Goal: Task Accomplishment & Management: Use online tool/utility

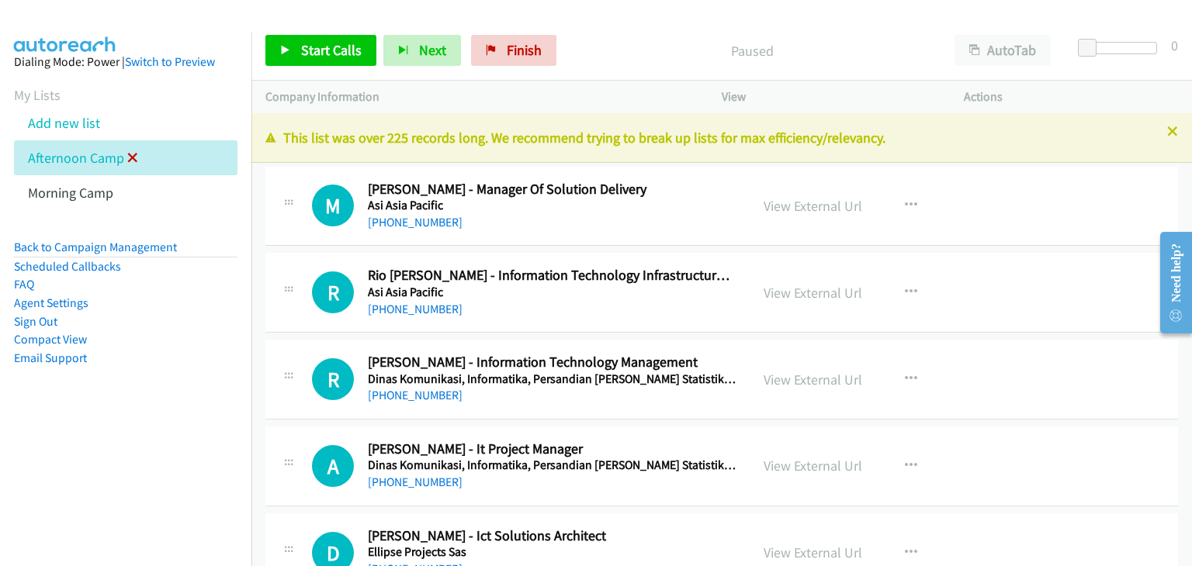
click at [133, 156] on icon at bounding box center [132, 159] width 11 height 11
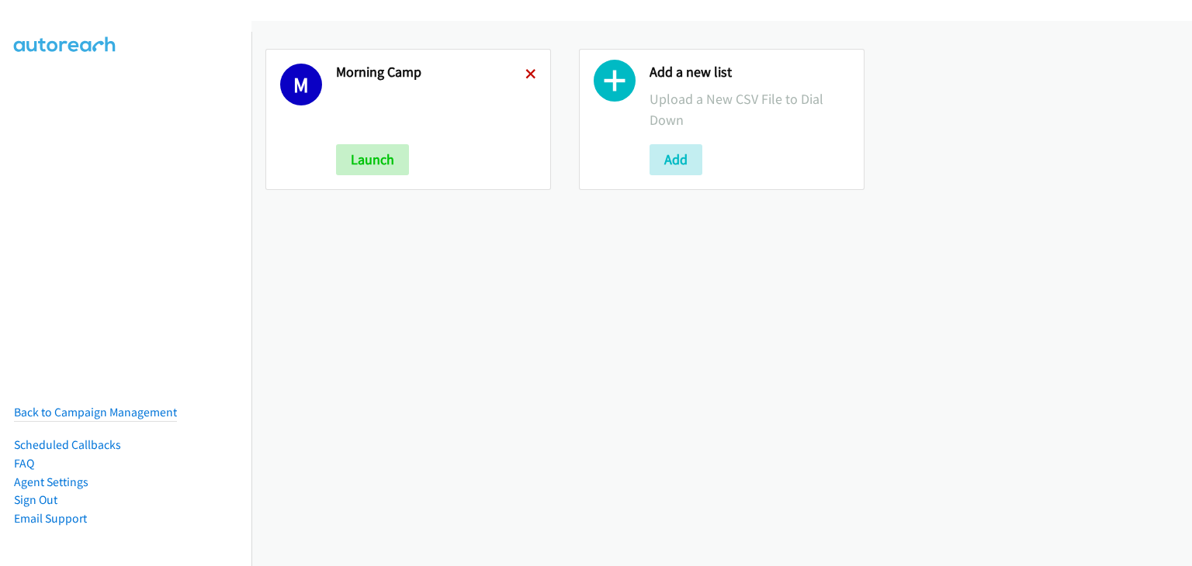
click at [528, 71] on icon at bounding box center [530, 75] width 11 height 11
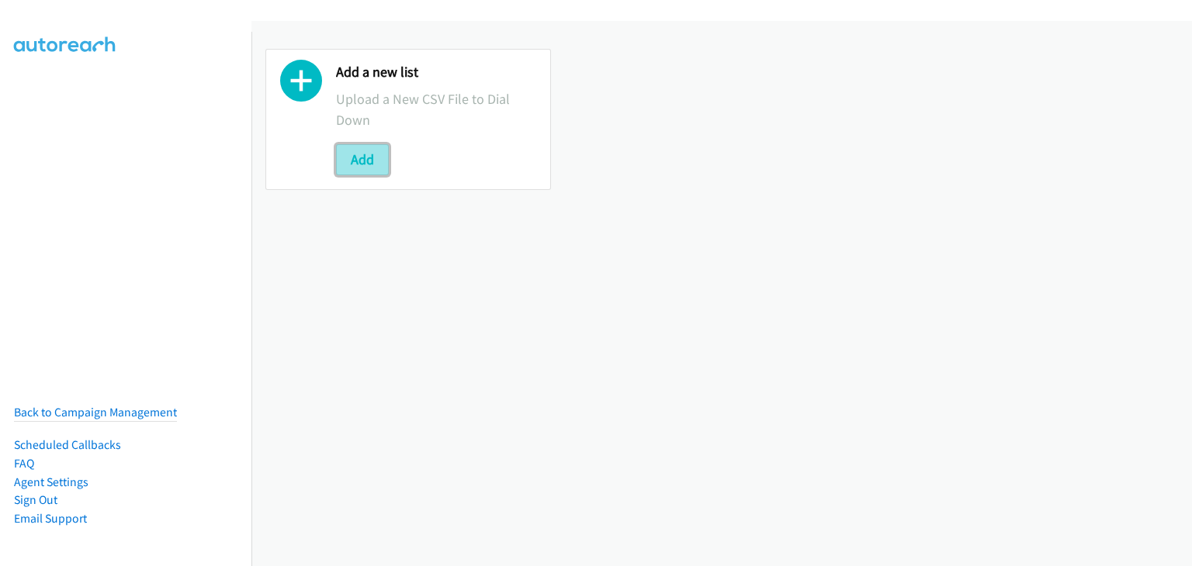
click at [369, 162] on button "Add" at bounding box center [362, 159] width 53 height 31
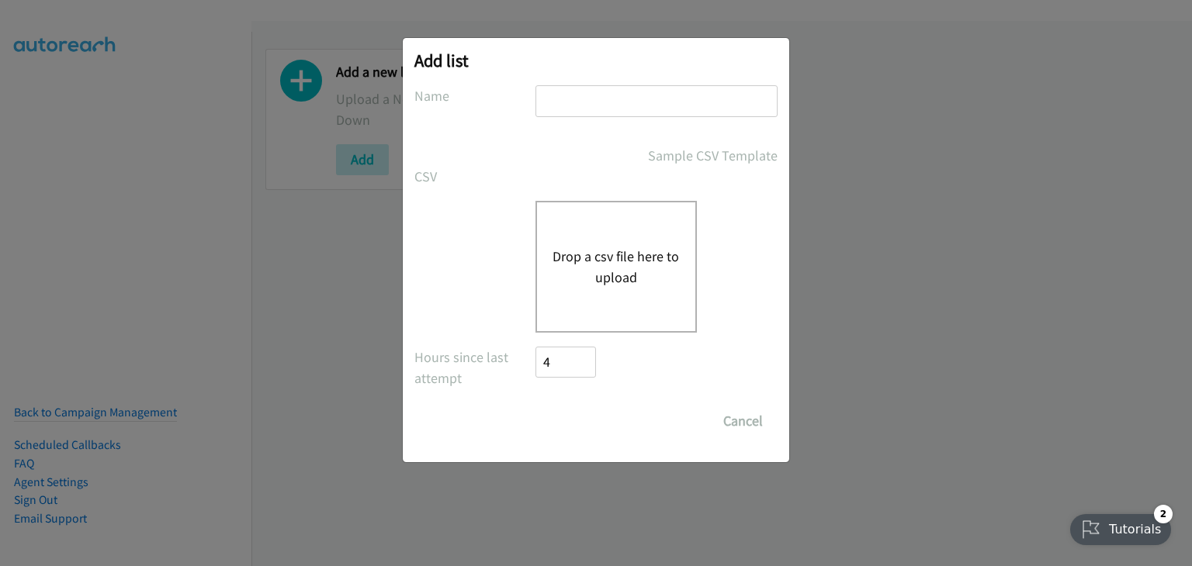
click at [584, 101] on input "text" at bounding box center [656, 101] width 242 height 32
click at [587, 101] on input "text" at bounding box center [656, 101] width 242 height 32
type input "Morning Camp"
click at [599, 246] on button "Drop a csv file here to upload" at bounding box center [615, 267] width 127 height 42
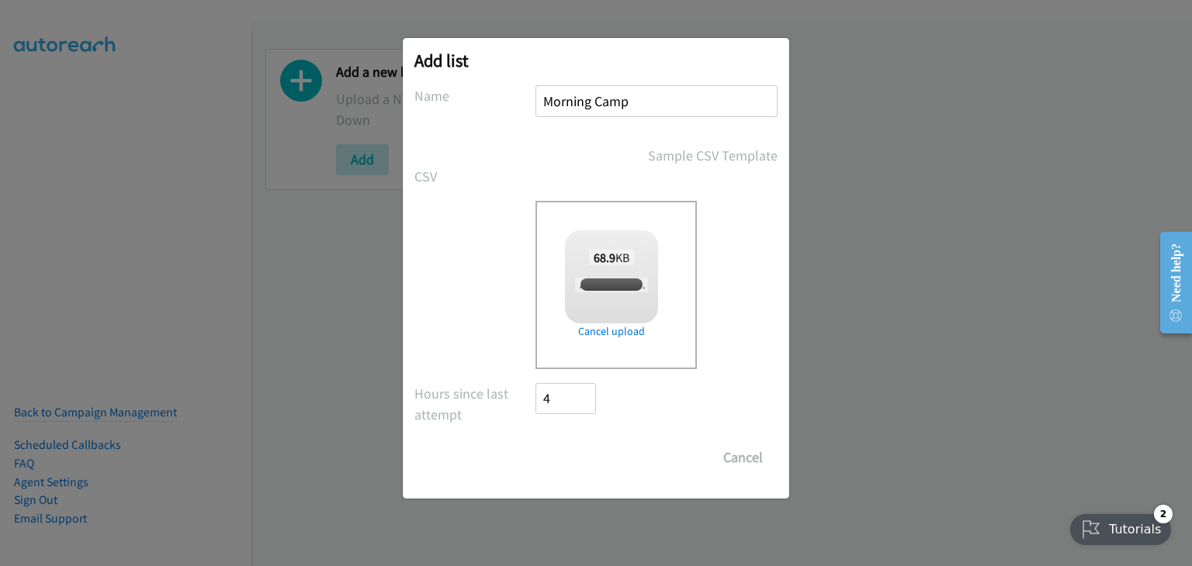
checkbox input "true"
click at [572, 448] on input "Save List" at bounding box center [575, 457] width 81 height 31
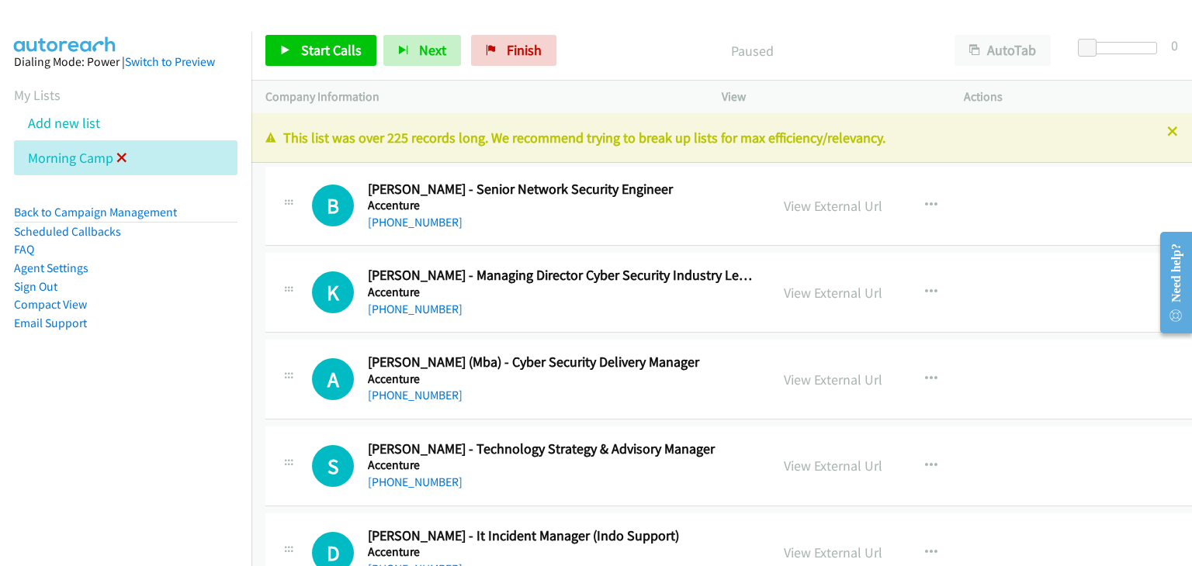
click at [123, 158] on icon at bounding box center [121, 159] width 11 height 11
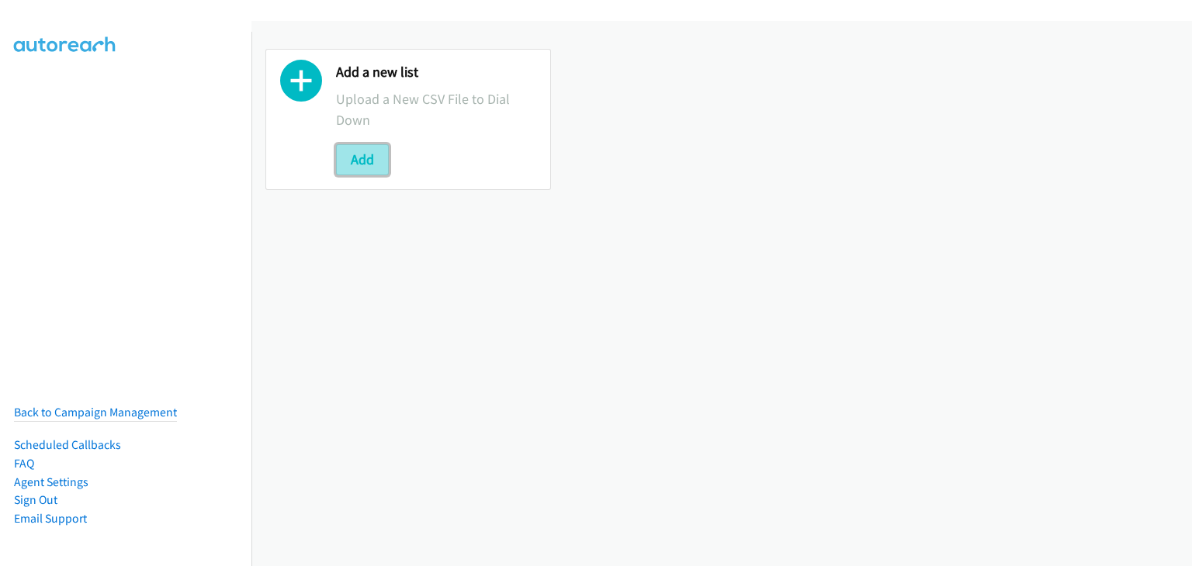
click at [367, 160] on button "Add" at bounding box center [362, 159] width 53 height 31
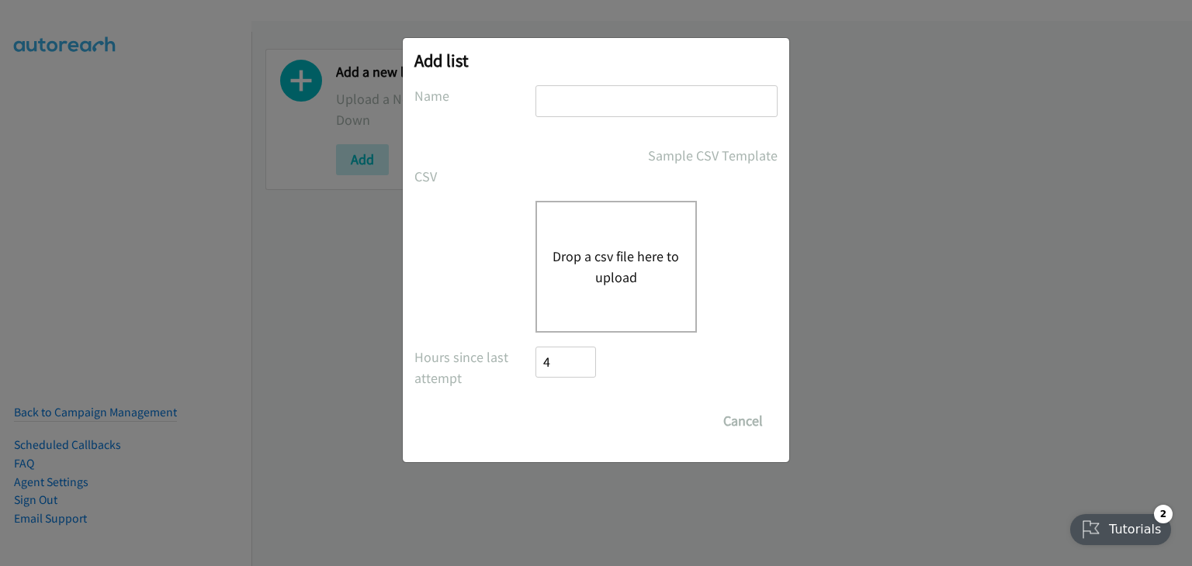
drag, startPoint x: 596, startPoint y: 104, endPoint x: 607, endPoint y: 134, distance: 32.1
click at [596, 103] on input "text" at bounding box center [656, 101] width 242 height 32
type input "Morning Camp"
click at [589, 262] on button "Drop a csv file here to upload" at bounding box center [615, 267] width 127 height 42
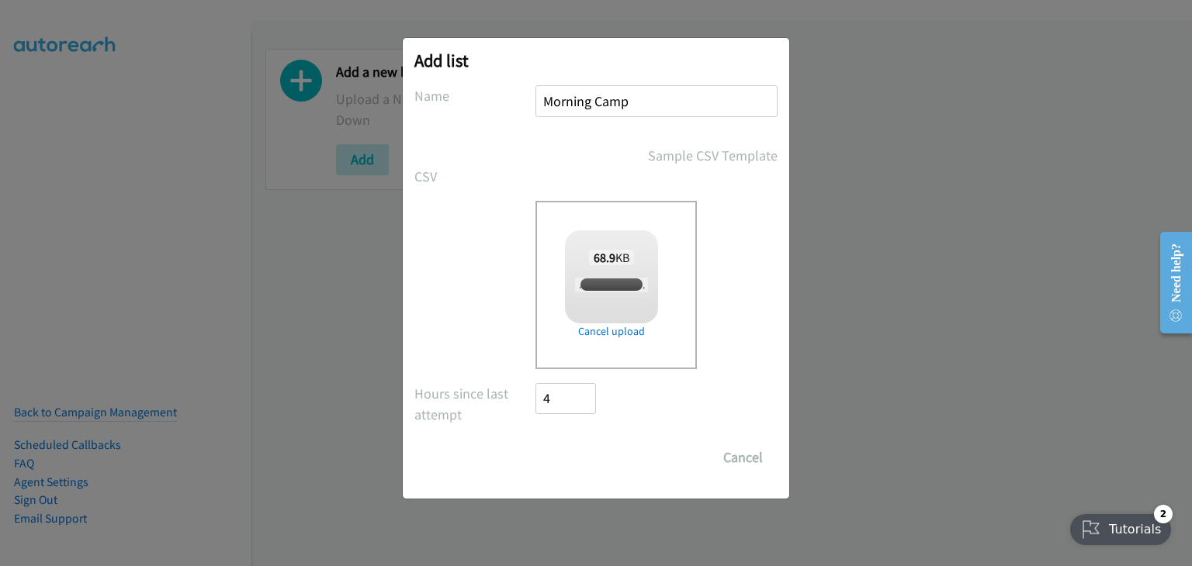
checkbox input "true"
click at [565, 458] on input "Save List" at bounding box center [575, 457] width 81 height 31
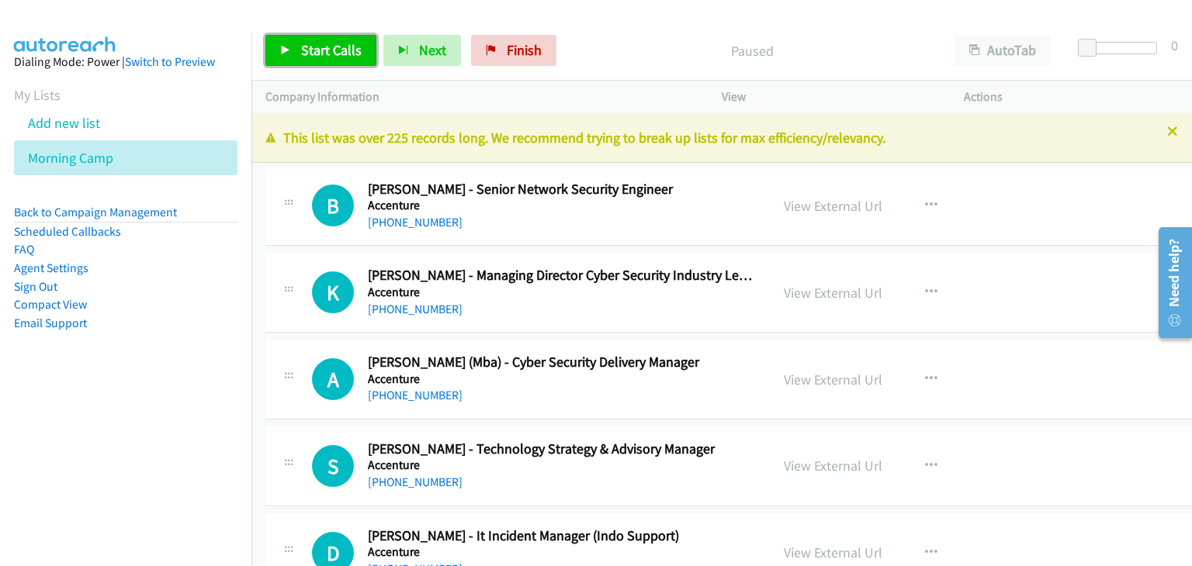
click at [320, 53] on span "Start Calls" at bounding box center [331, 50] width 61 height 18
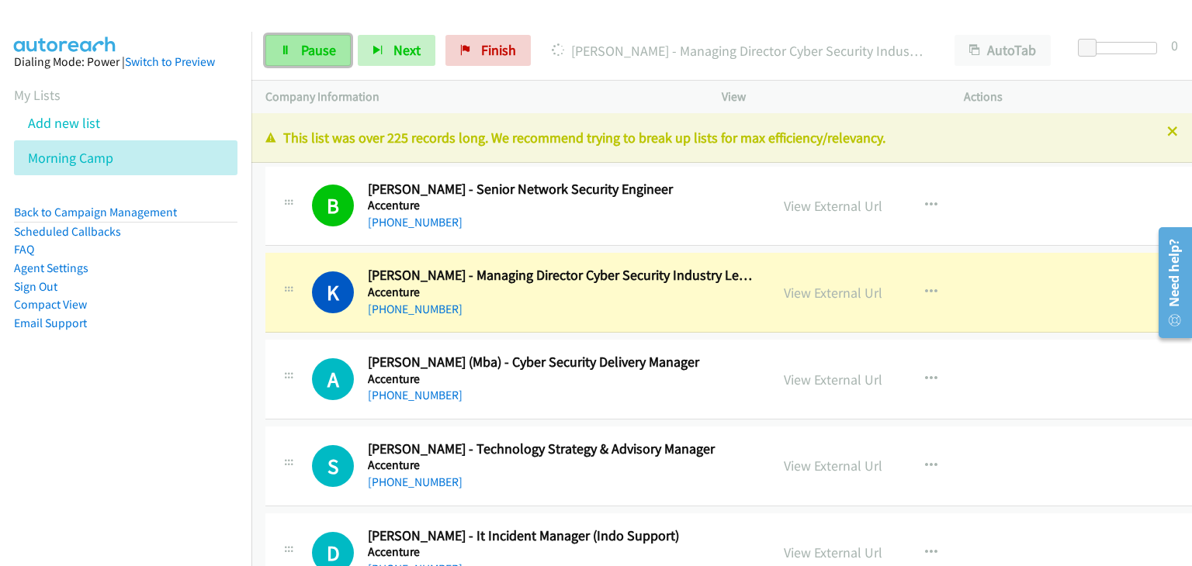
click at [305, 50] on span "Pause" at bounding box center [318, 50] width 35 height 18
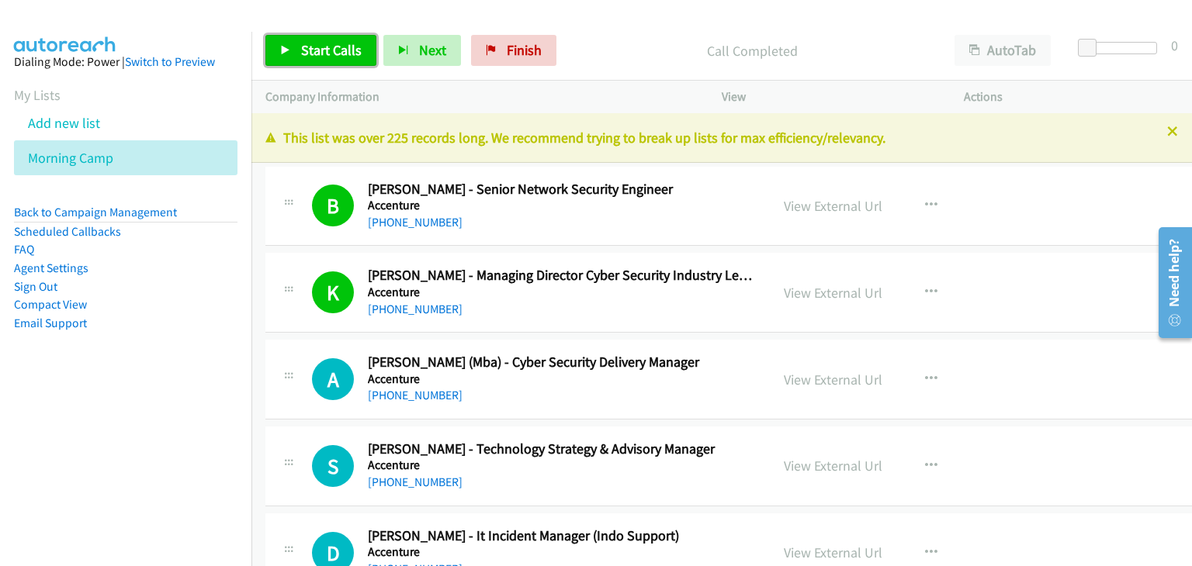
drag, startPoint x: 327, startPoint y: 56, endPoint x: 366, endPoint y: 137, distance: 89.9
click at [327, 56] on span "Start Calls" at bounding box center [331, 50] width 61 height 18
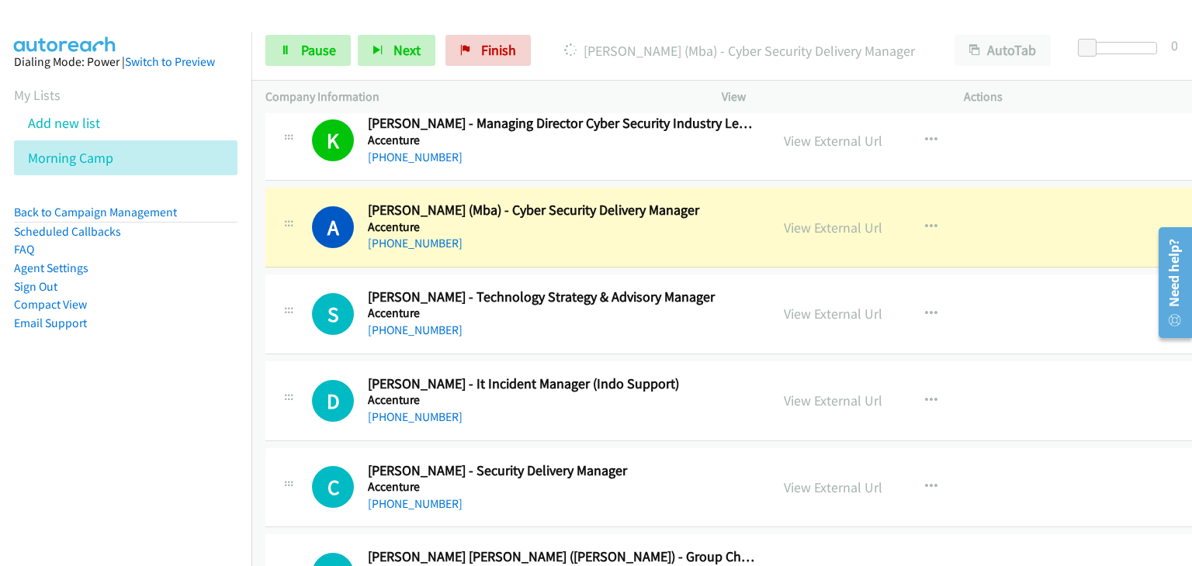
scroll to position [155, 0]
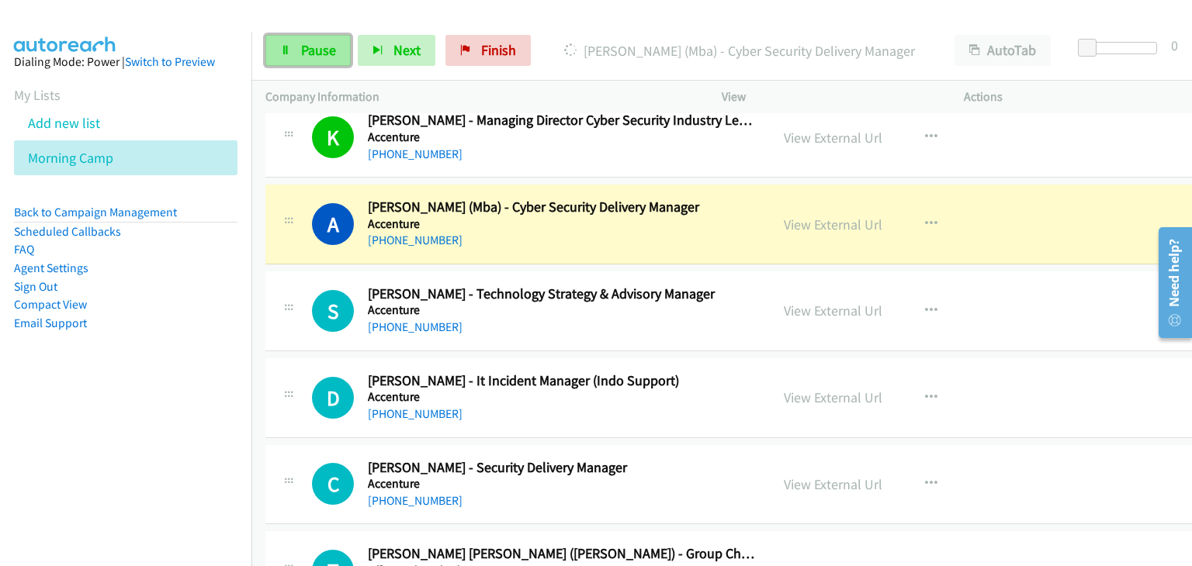
click at [290, 50] on link "Pause" at bounding box center [307, 50] width 85 height 31
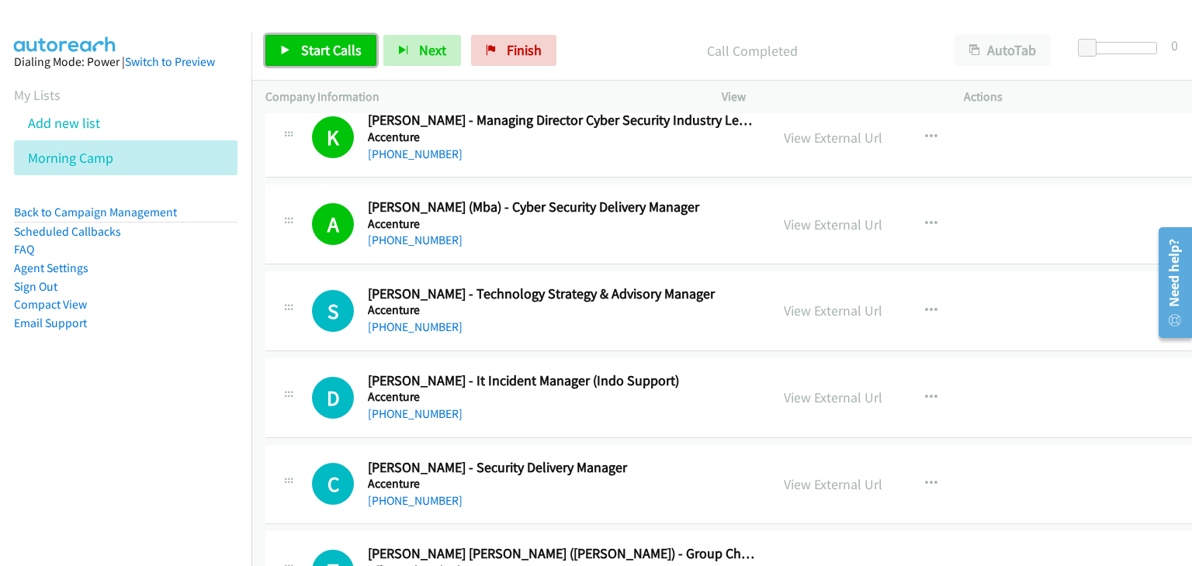
click at [267, 56] on link "Start Calls" at bounding box center [320, 50] width 111 height 31
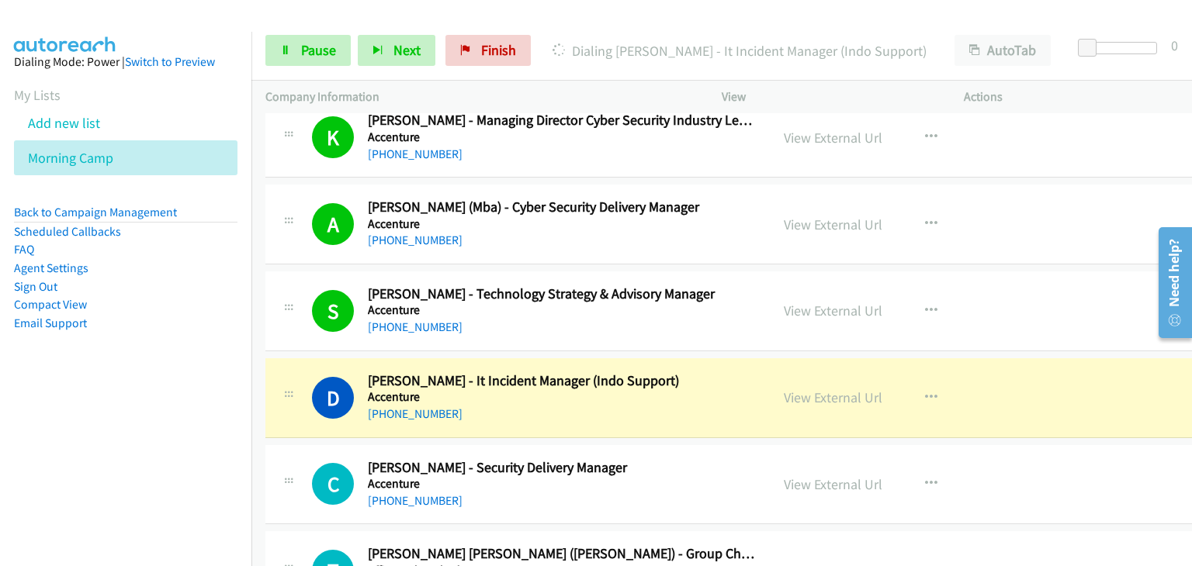
click at [275, 358] on div "D Callback Scheduled Dian Elisatun Nahdhiyah - It Incident Manager (Indo Suppor…" at bounding box center [741, 398] width 953 height 80
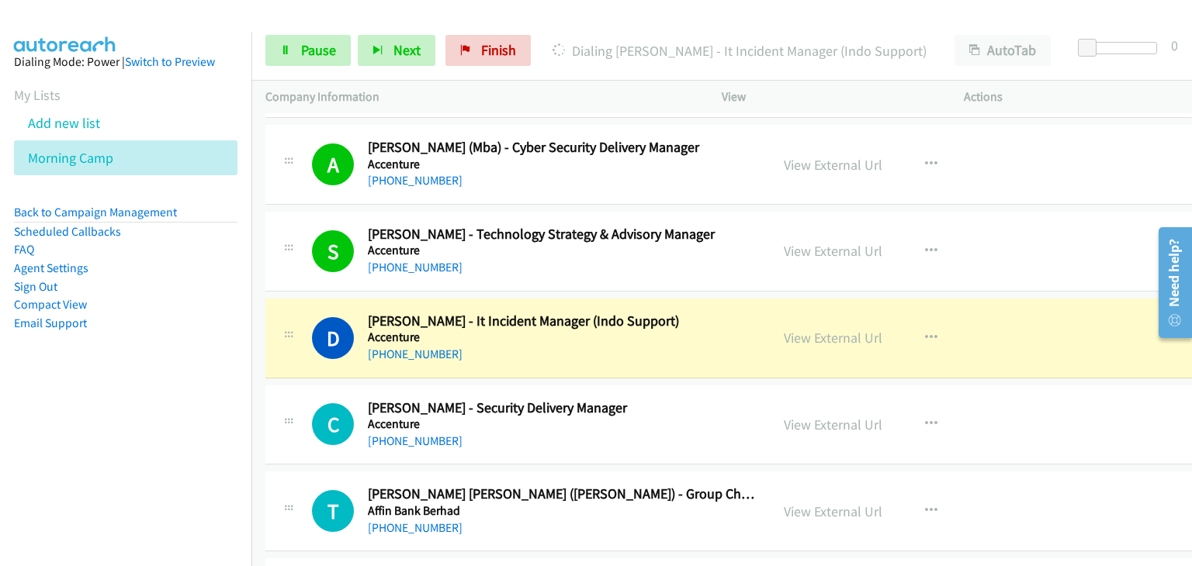
scroll to position [233, 0]
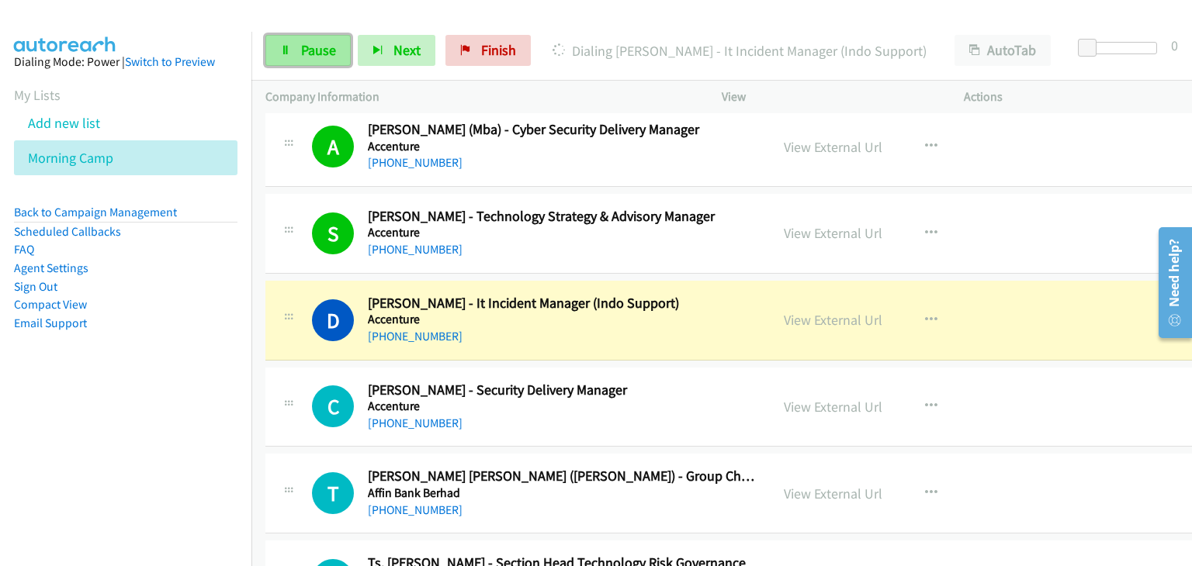
click at [291, 44] on link "Pause" at bounding box center [307, 50] width 85 height 31
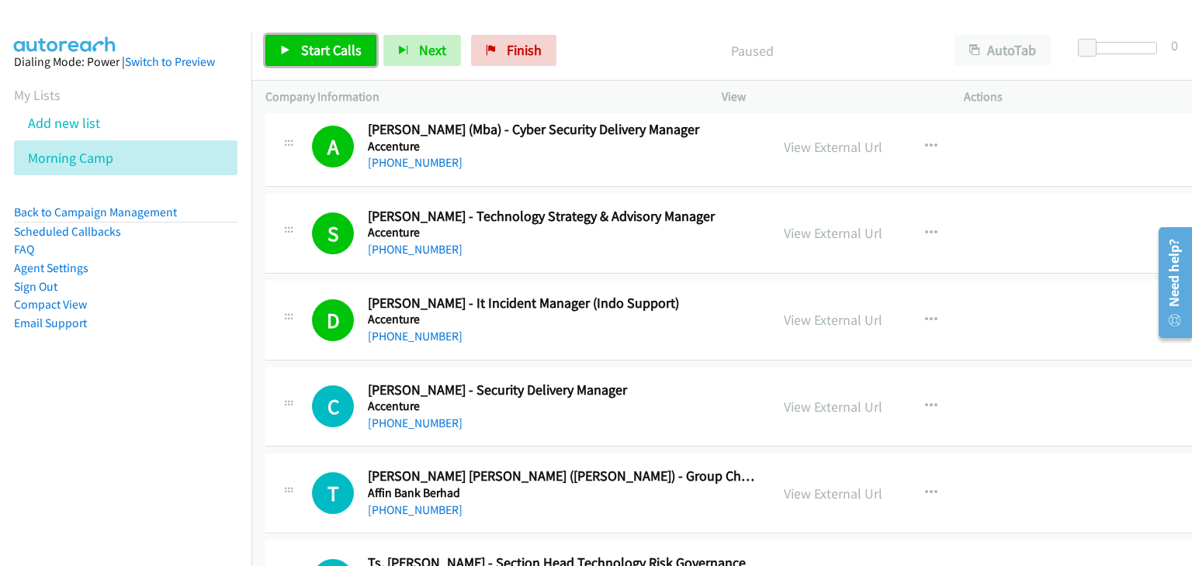
click at [353, 44] on span "Start Calls" at bounding box center [331, 50] width 61 height 18
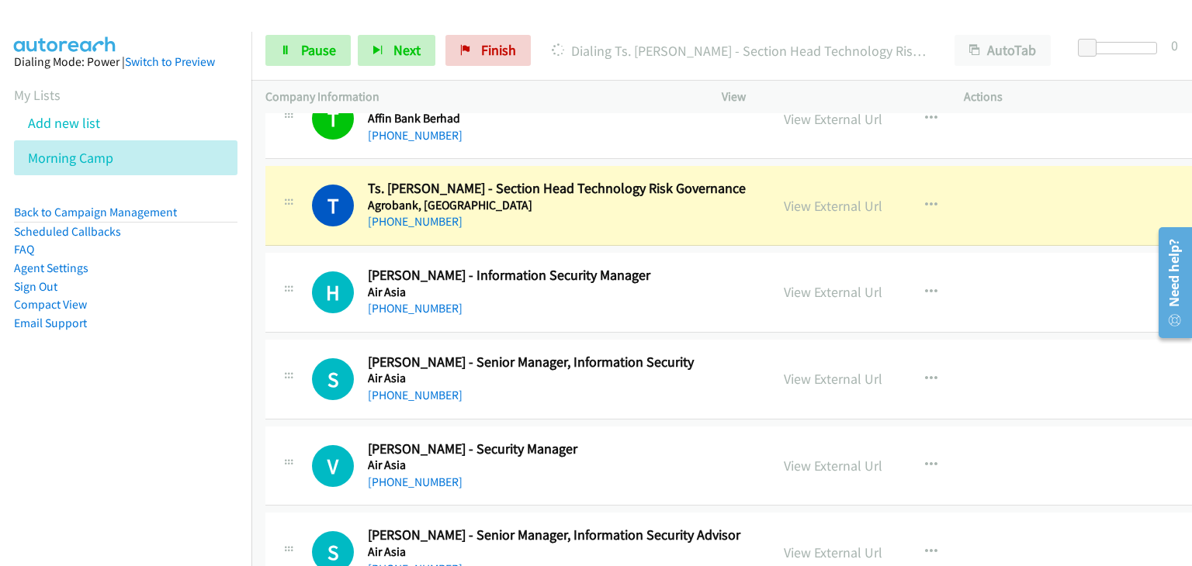
scroll to position [621, 0]
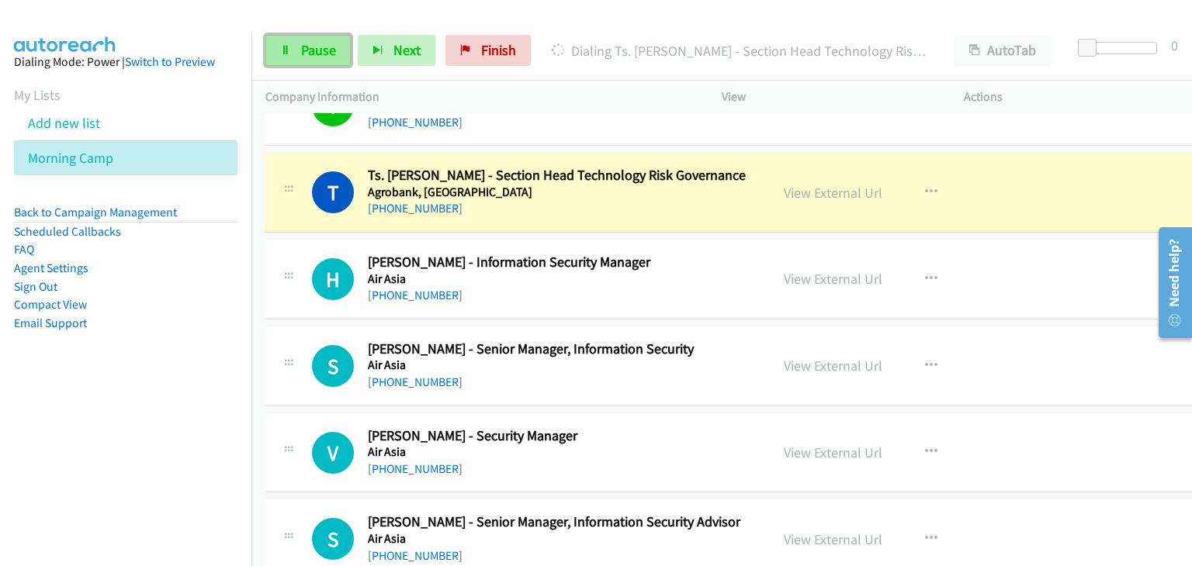
click at [308, 47] on span "Pause" at bounding box center [318, 50] width 35 height 18
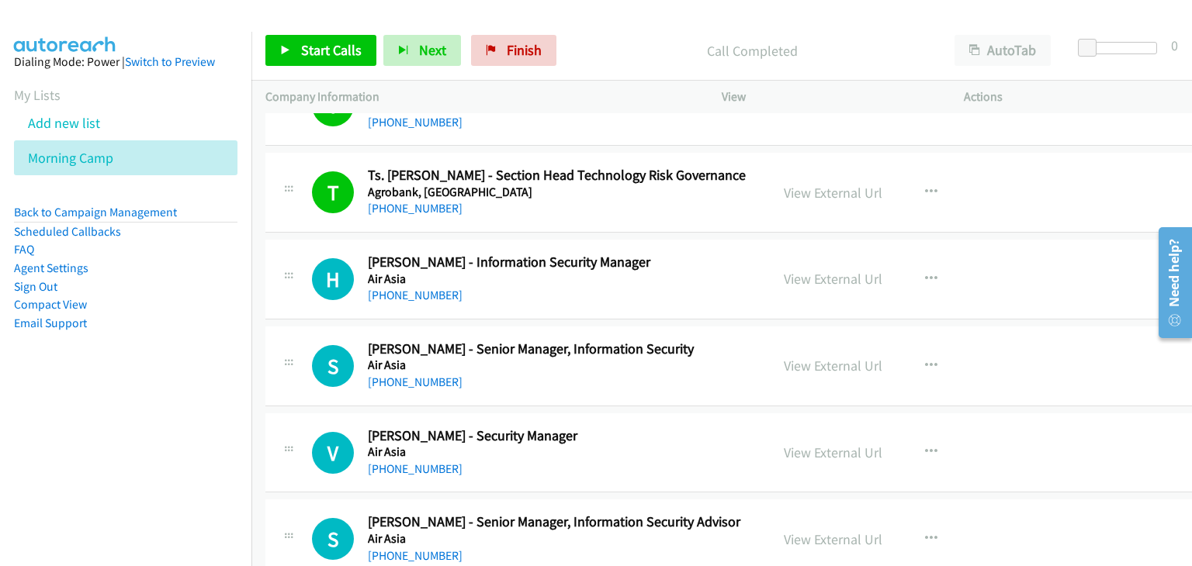
click at [254, 61] on div "Start Calls Pause Next Finish Call Completed AutoTab AutoTab 0" at bounding box center [721, 51] width 940 height 60
click at [303, 50] on span "Start Calls" at bounding box center [331, 50] width 61 height 18
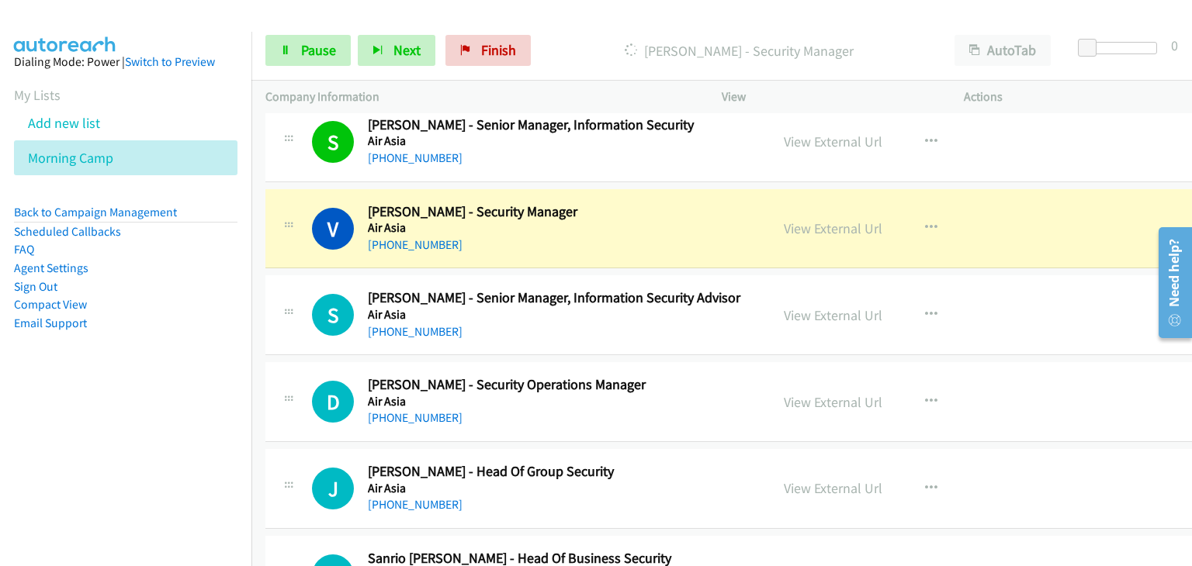
scroll to position [853, 0]
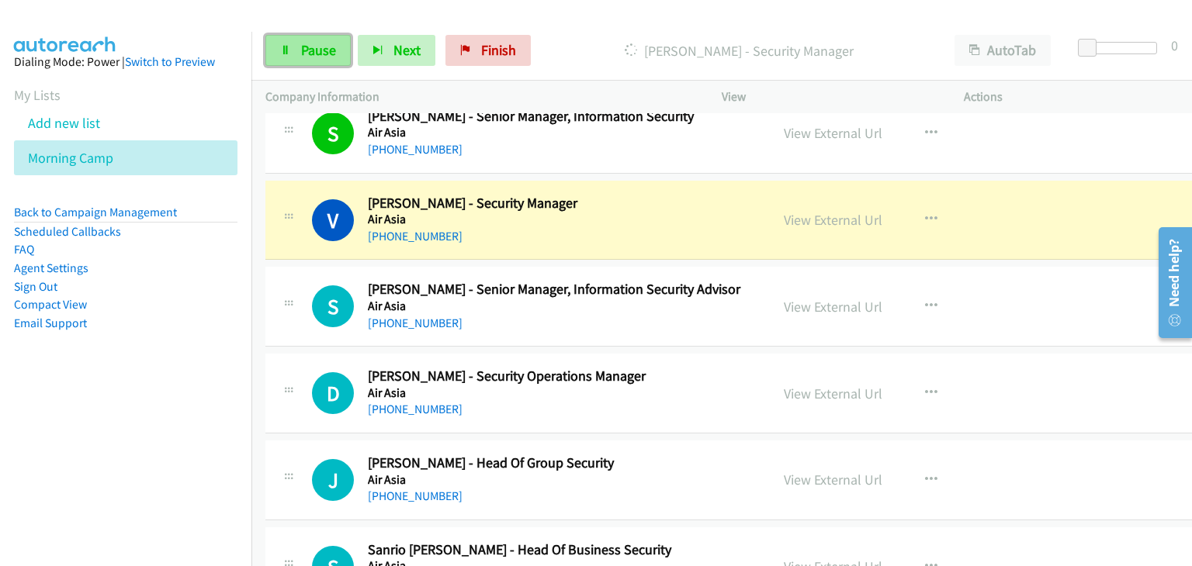
click at [302, 49] on span "Pause" at bounding box center [318, 50] width 35 height 18
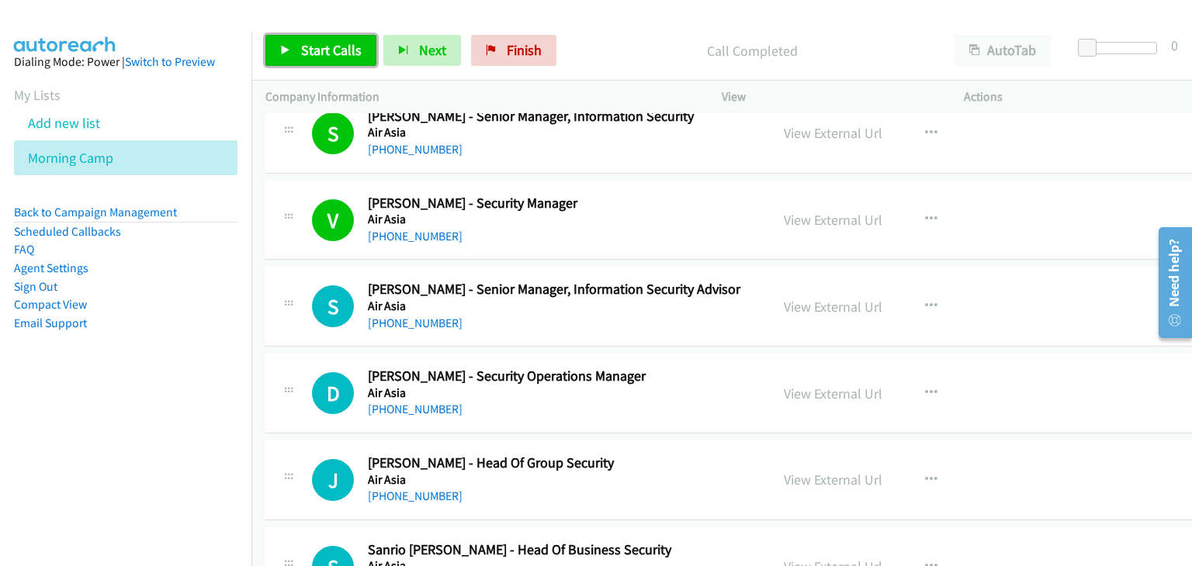
click at [325, 40] on link "Start Calls" at bounding box center [320, 50] width 111 height 31
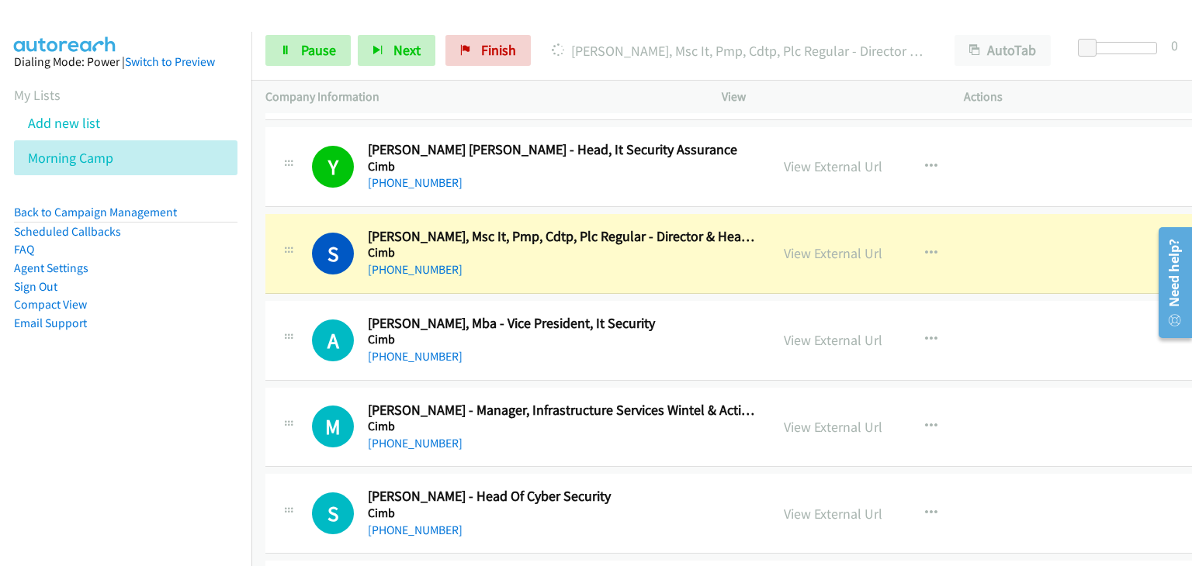
scroll to position [2560, 0]
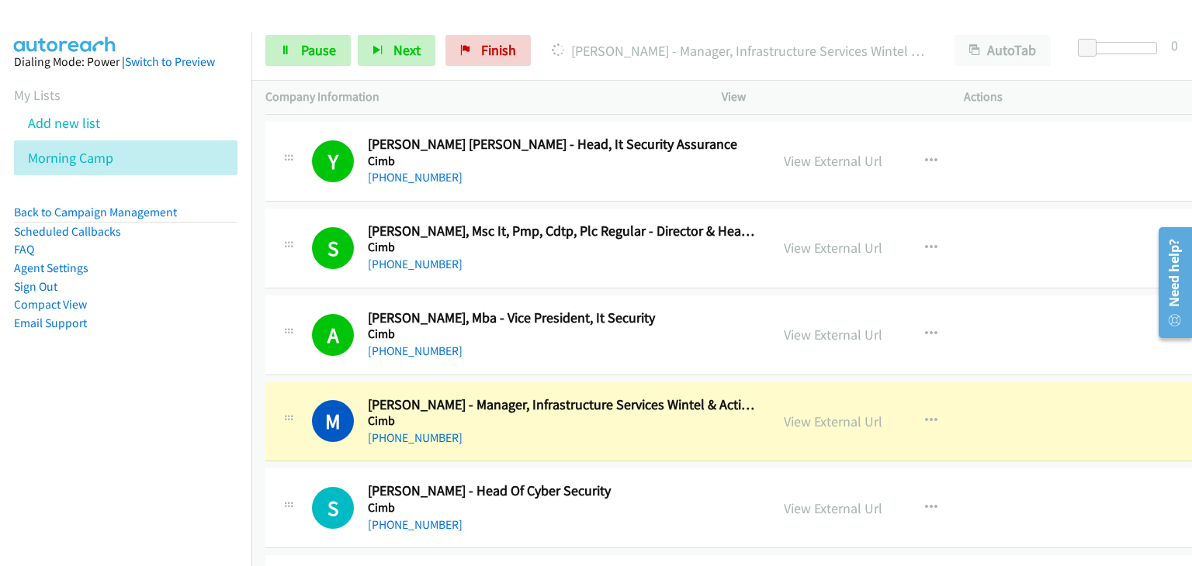
click at [319, 370] on td "A Callback Scheduled Adam Chua, Mba - Vice President, It Security Cimb Asia/Kuc…" at bounding box center [741, 335] width 981 height 87
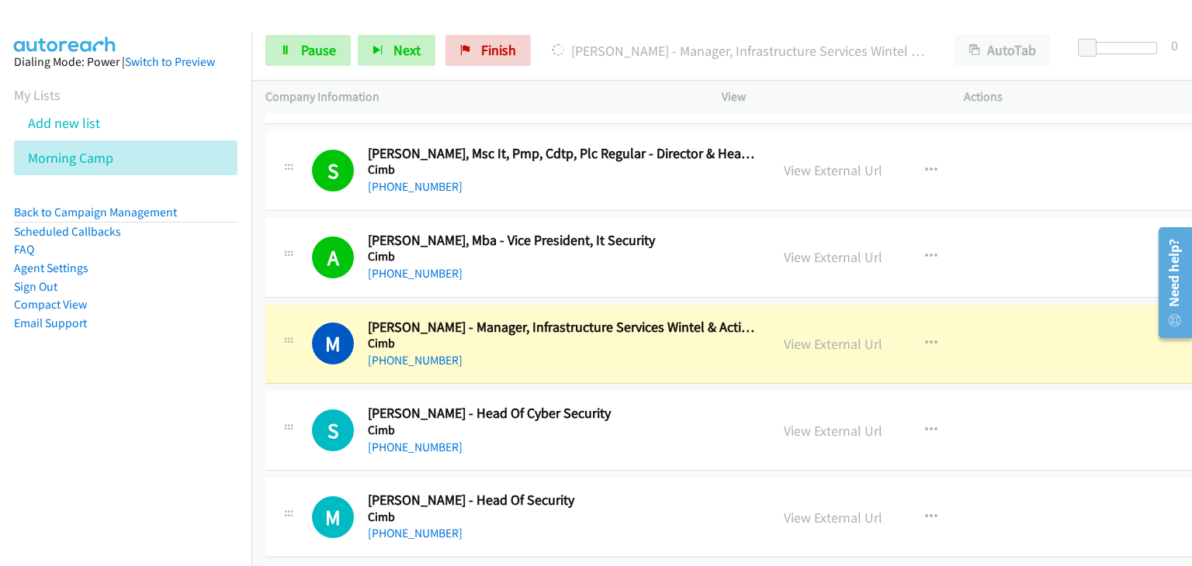
scroll to position [2715, 0]
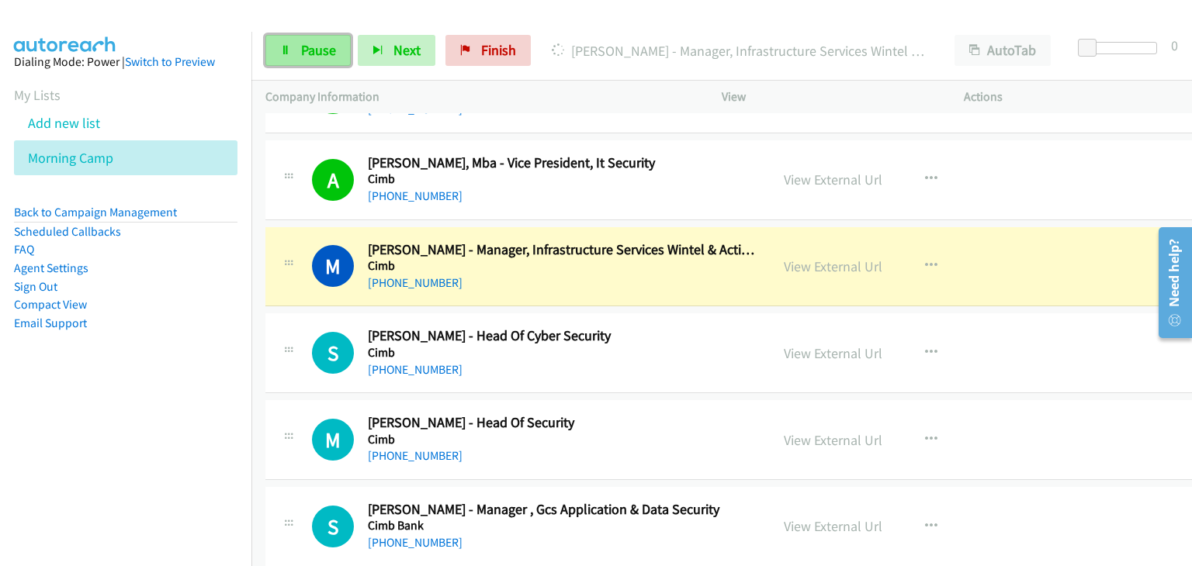
click at [314, 50] on span "Pause" at bounding box center [318, 50] width 35 height 18
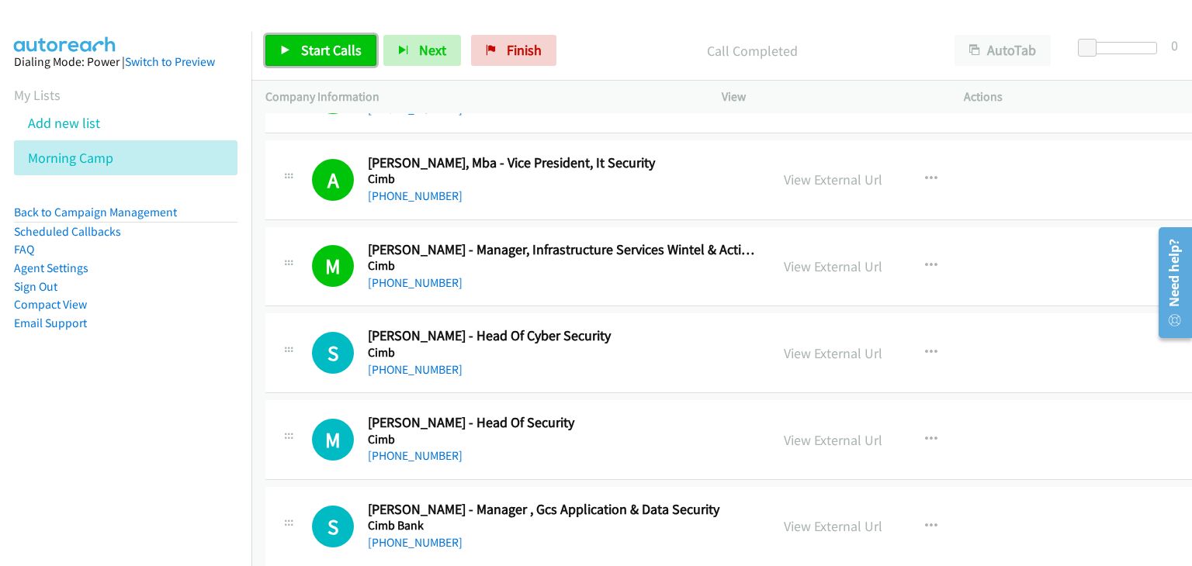
click at [331, 44] on span "Start Calls" at bounding box center [331, 50] width 61 height 18
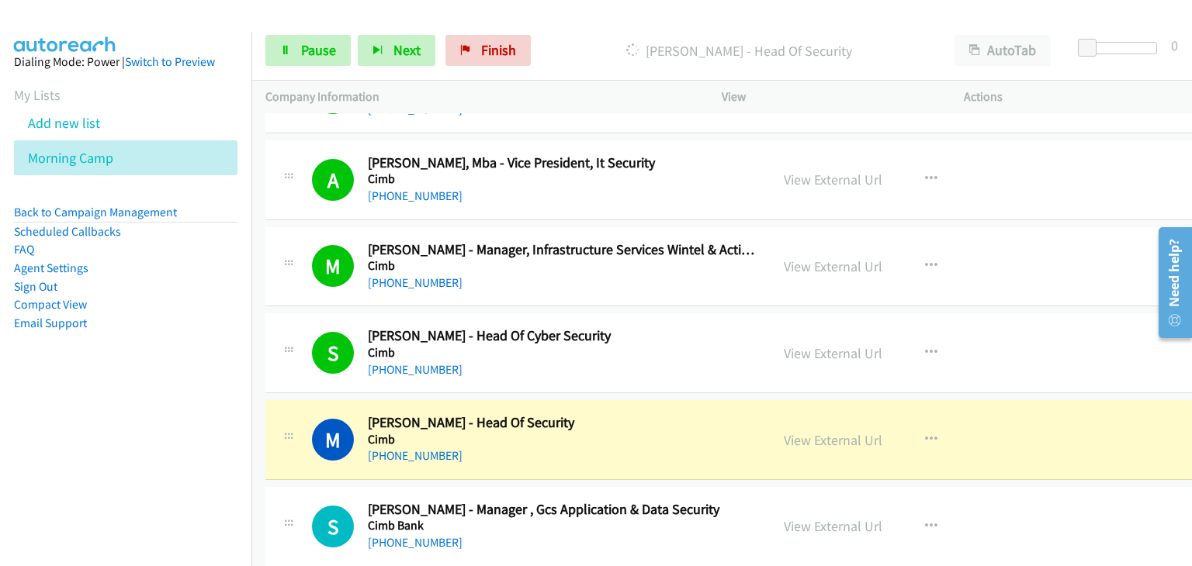
scroll to position [2870, 0]
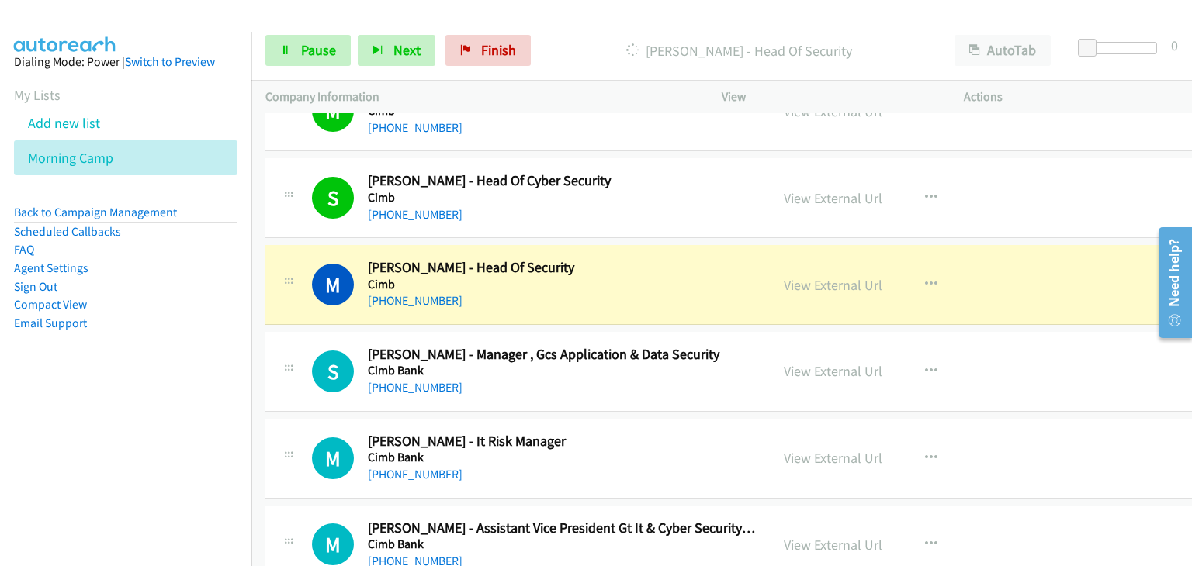
drag, startPoint x: 824, startPoint y: 279, endPoint x: 832, endPoint y: 287, distance: 11.0
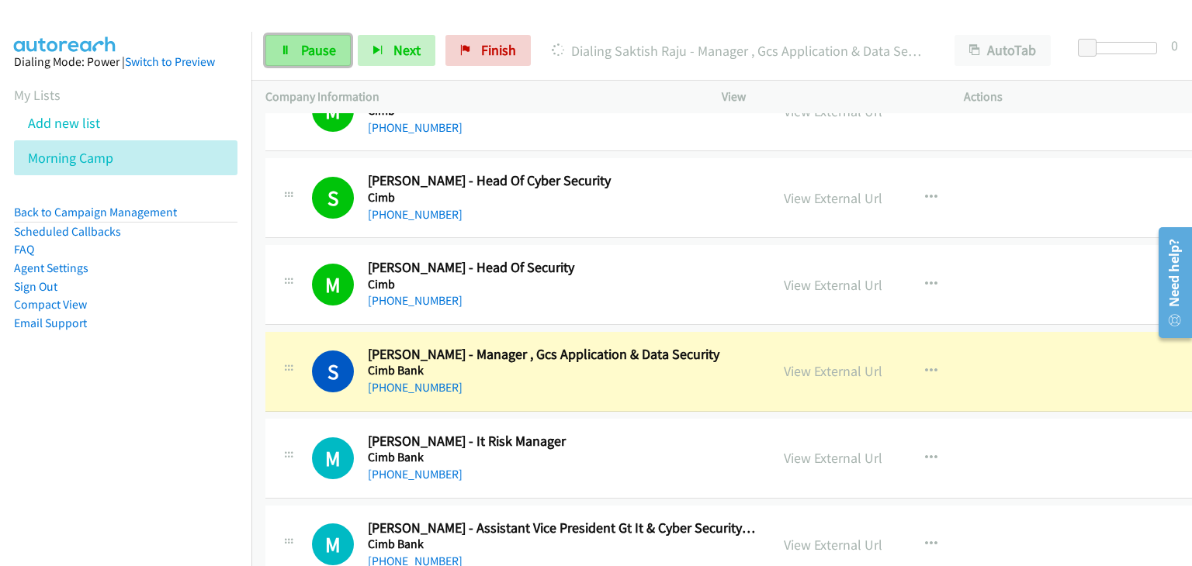
click at [301, 57] on span "Pause" at bounding box center [318, 50] width 35 height 18
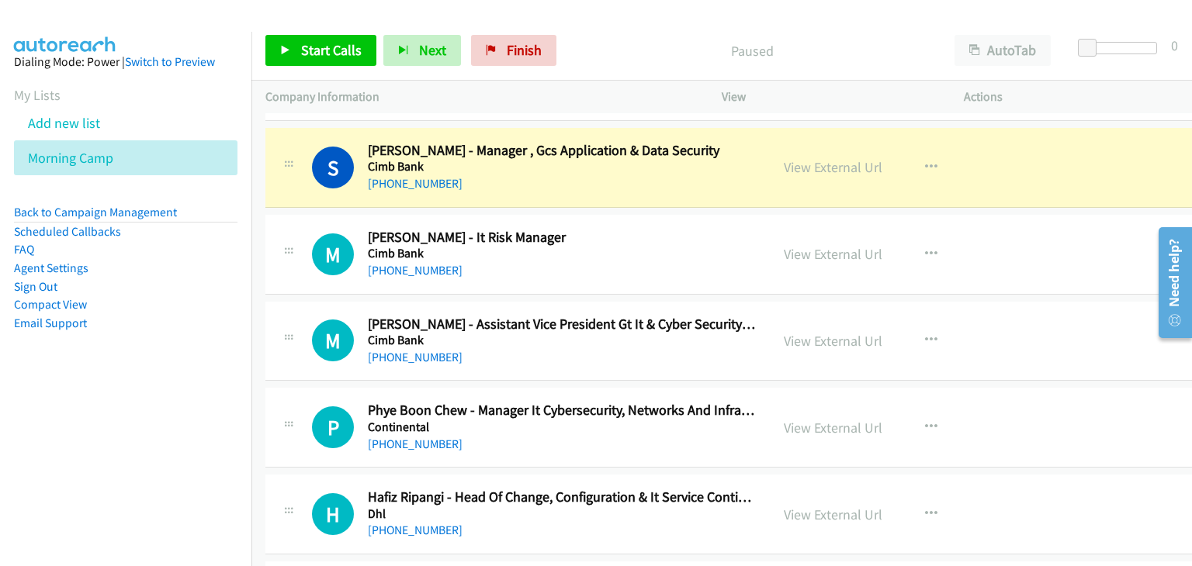
scroll to position [3026, 0]
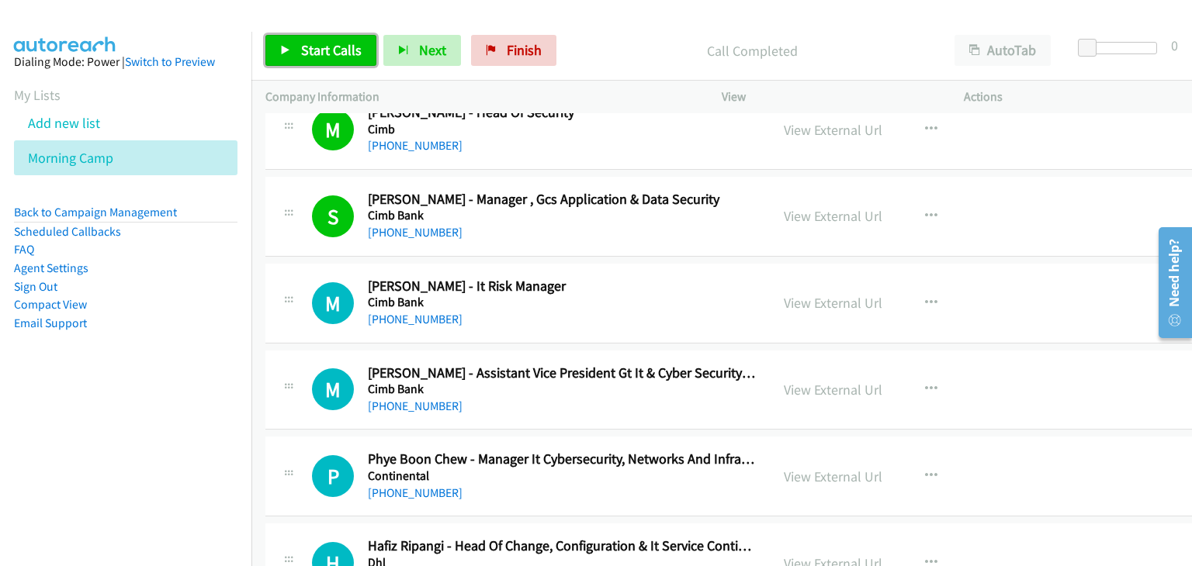
click at [354, 54] on span "Start Calls" at bounding box center [331, 50] width 61 height 18
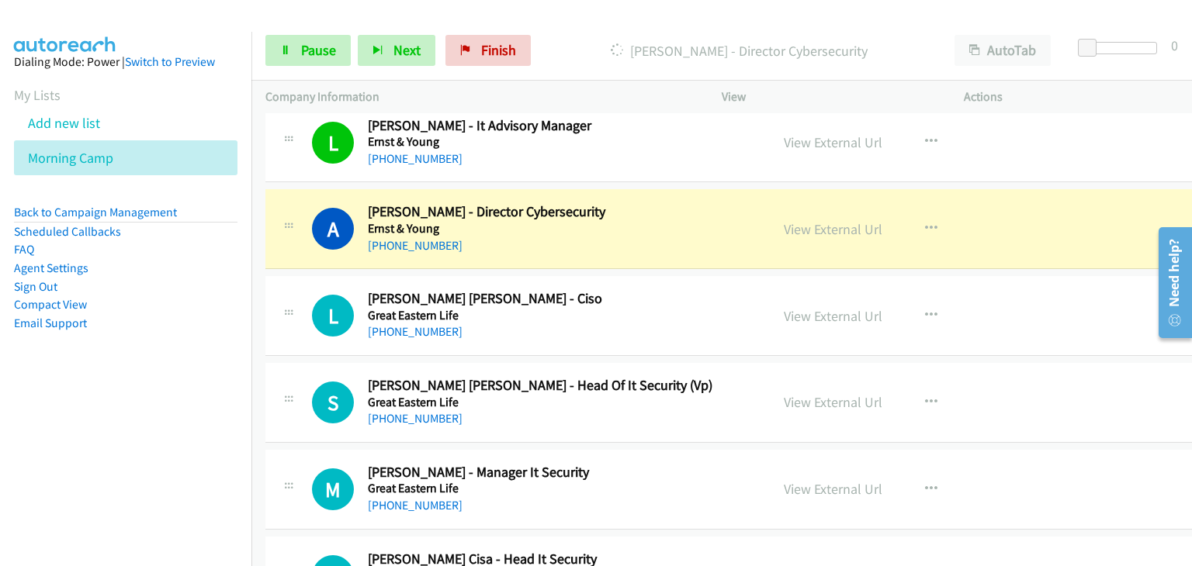
scroll to position [3724, 0]
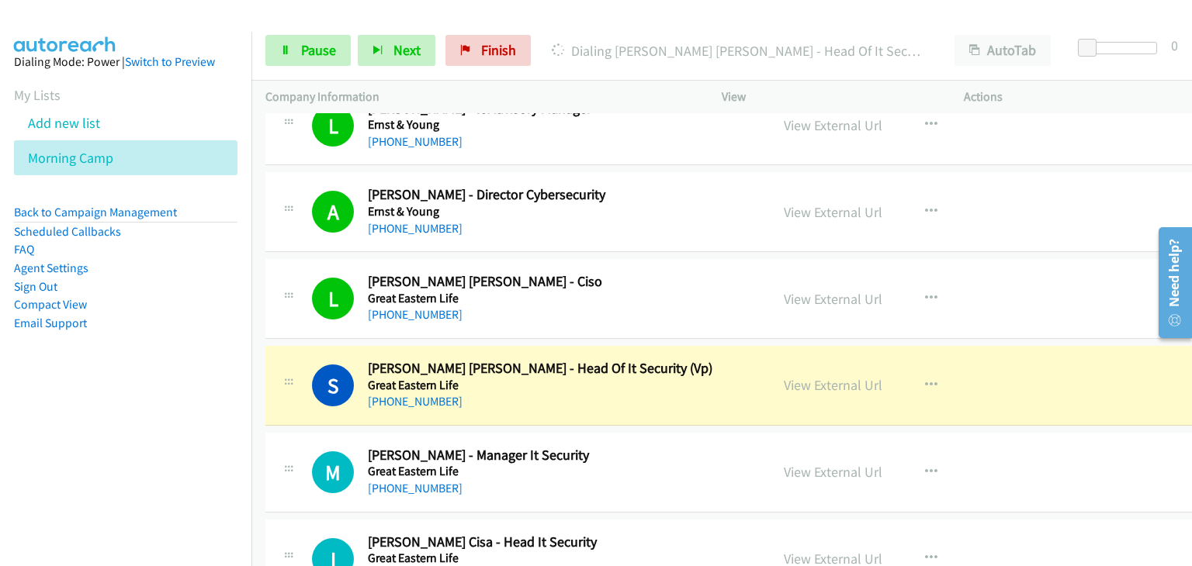
drag, startPoint x: 293, startPoint y: 323, endPoint x: 420, endPoint y: 364, distance: 133.5
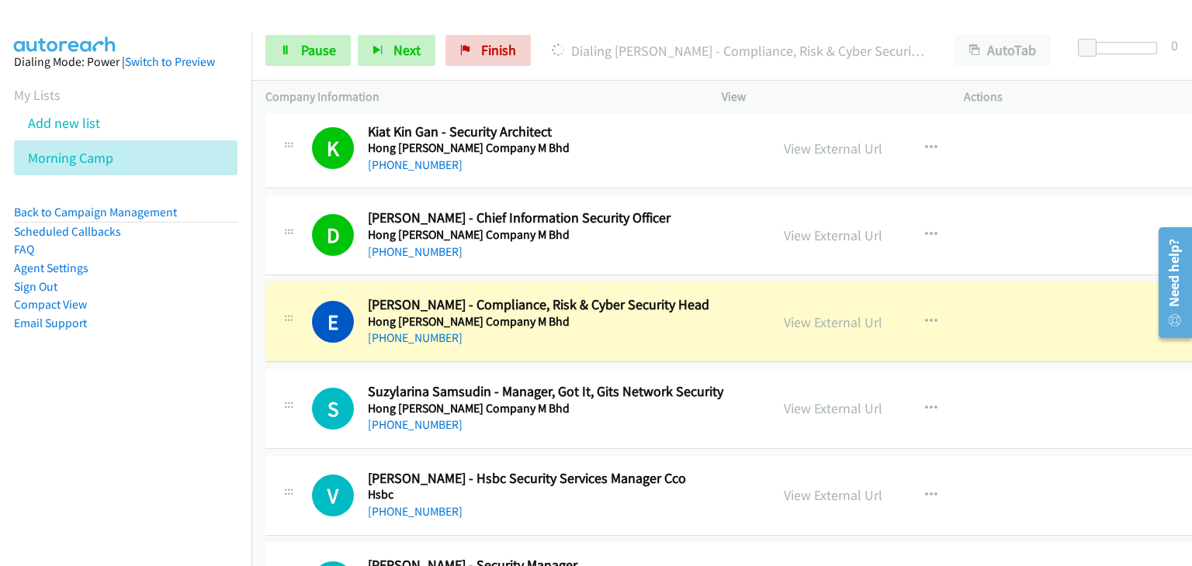
scroll to position [4732, 0]
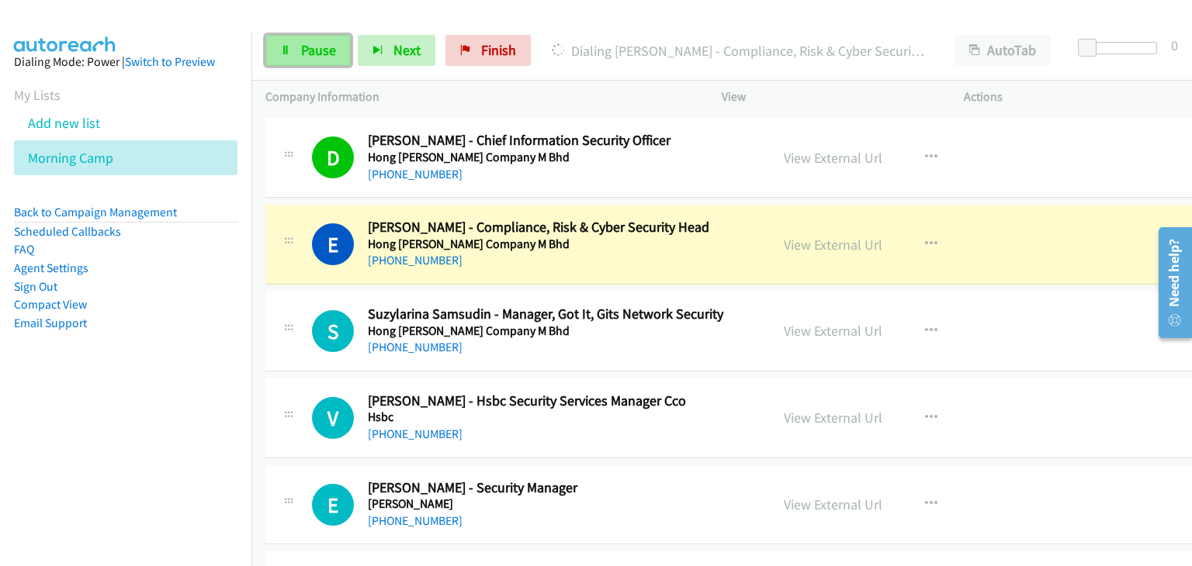
click at [283, 46] on icon at bounding box center [285, 51] width 11 height 11
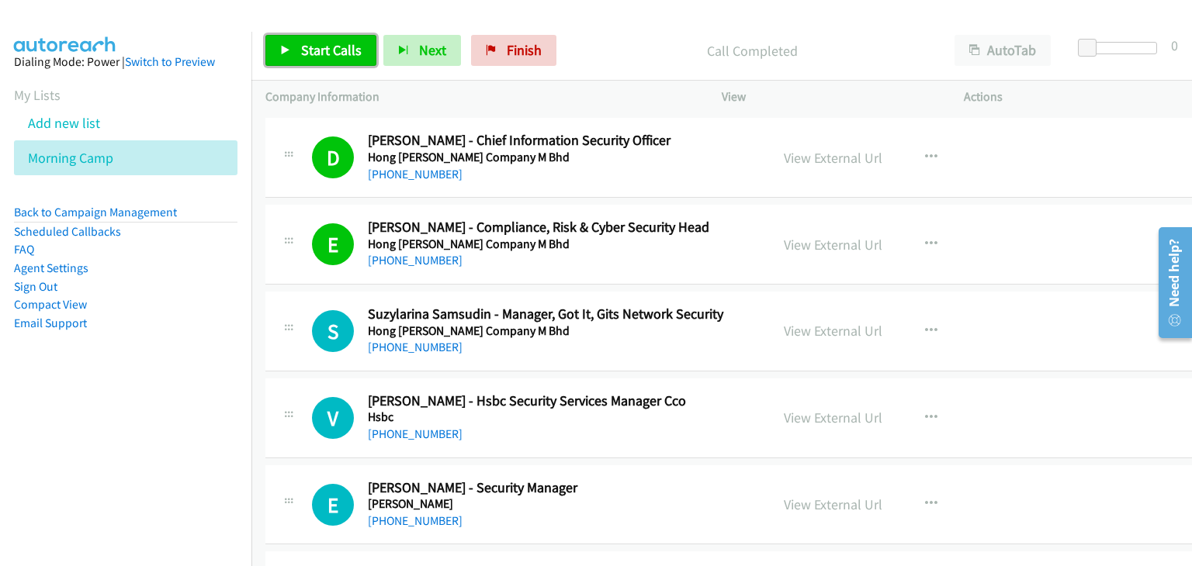
drag, startPoint x: 326, startPoint y: 51, endPoint x: 602, endPoint y: 216, distance: 321.4
click at [326, 51] on span "Start Calls" at bounding box center [331, 50] width 61 height 18
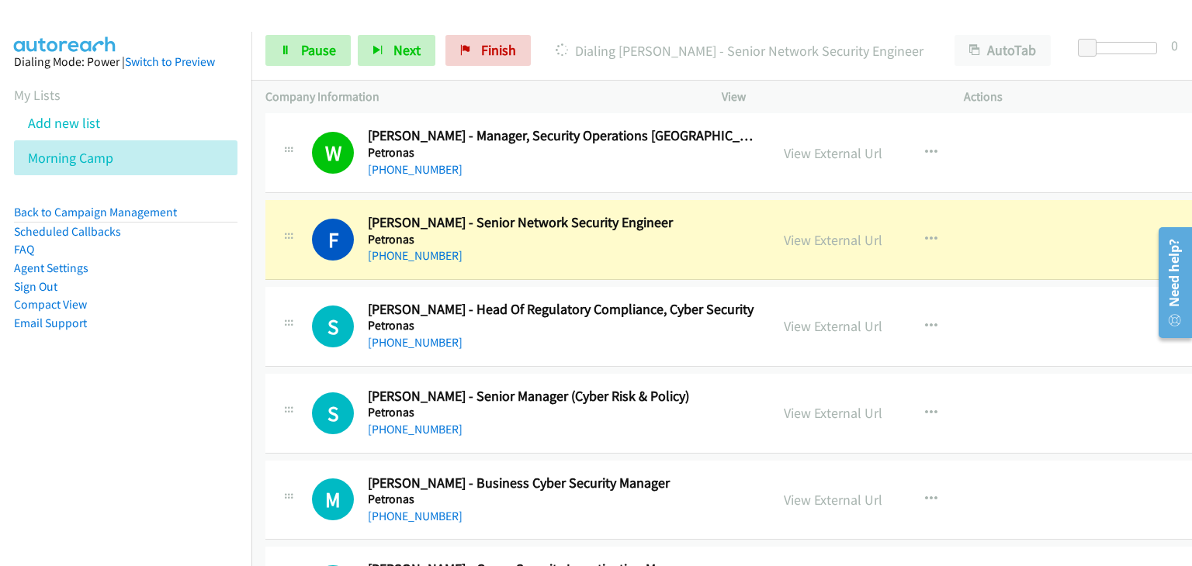
scroll to position [5741, 0]
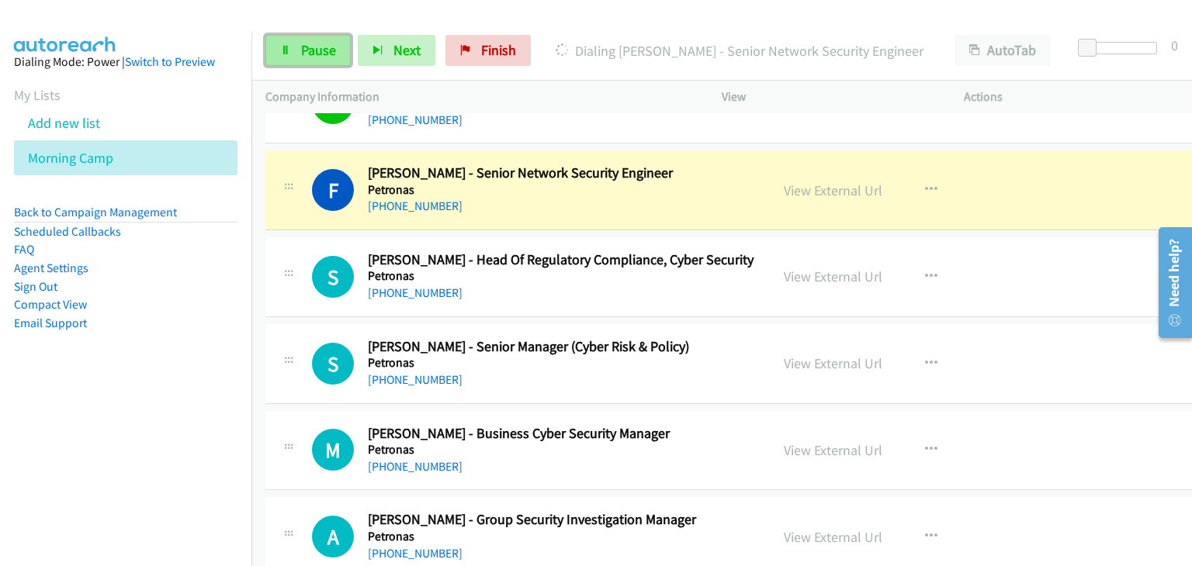
click at [307, 51] on span "Pause" at bounding box center [318, 50] width 35 height 18
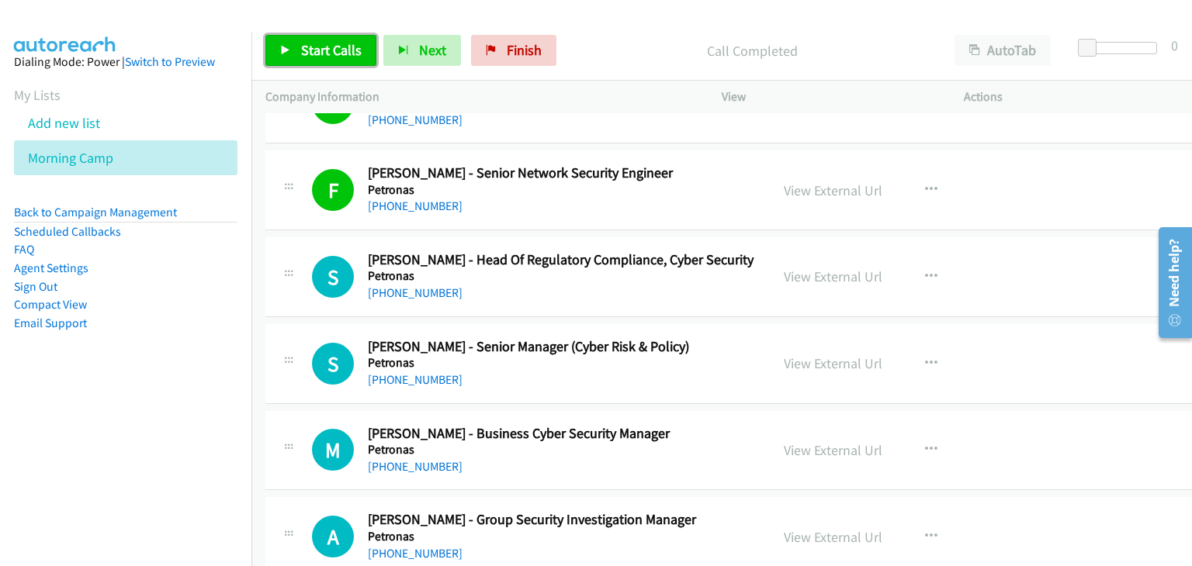
click at [279, 44] on link "Start Calls" at bounding box center [320, 50] width 111 height 31
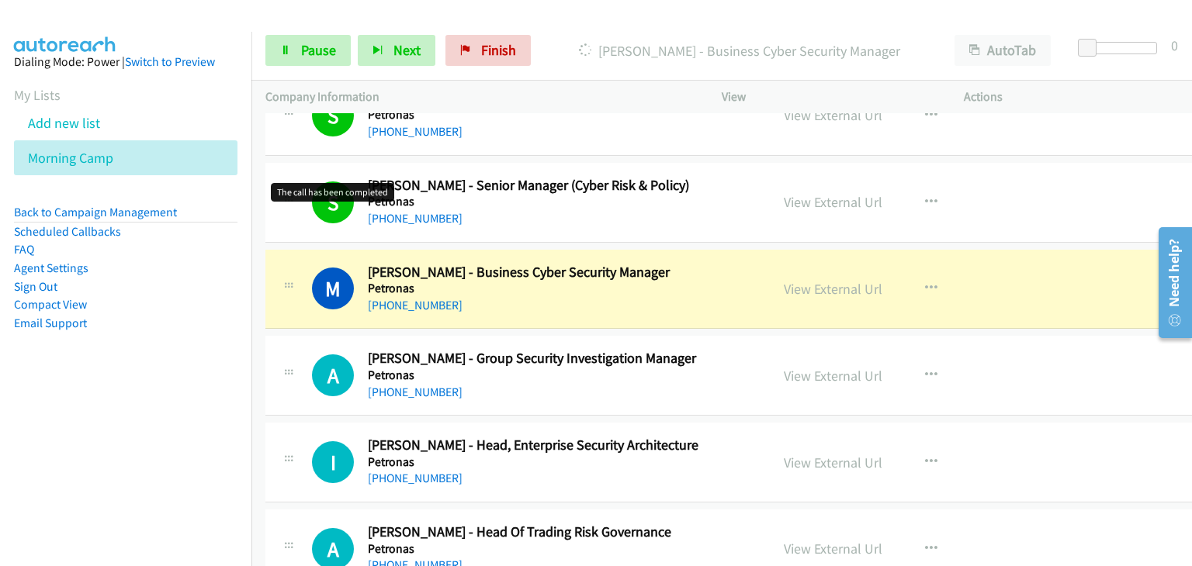
scroll to position [5973, 0]
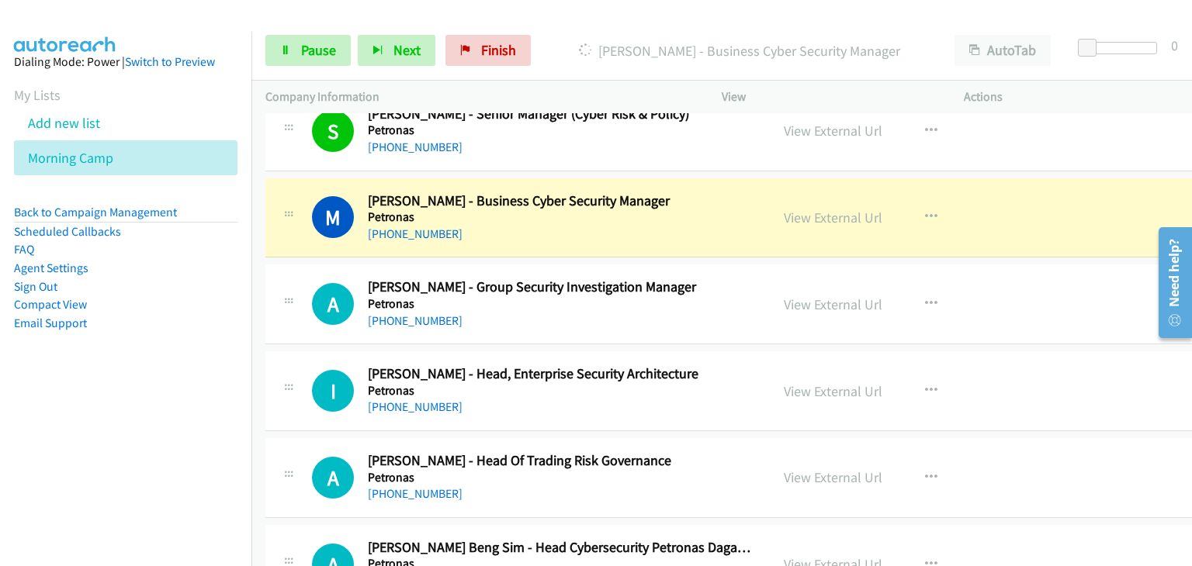
click at [720, 225] on div "[PHONE_NUMBER]" at bounding box center [562, 234] width 388 height 19
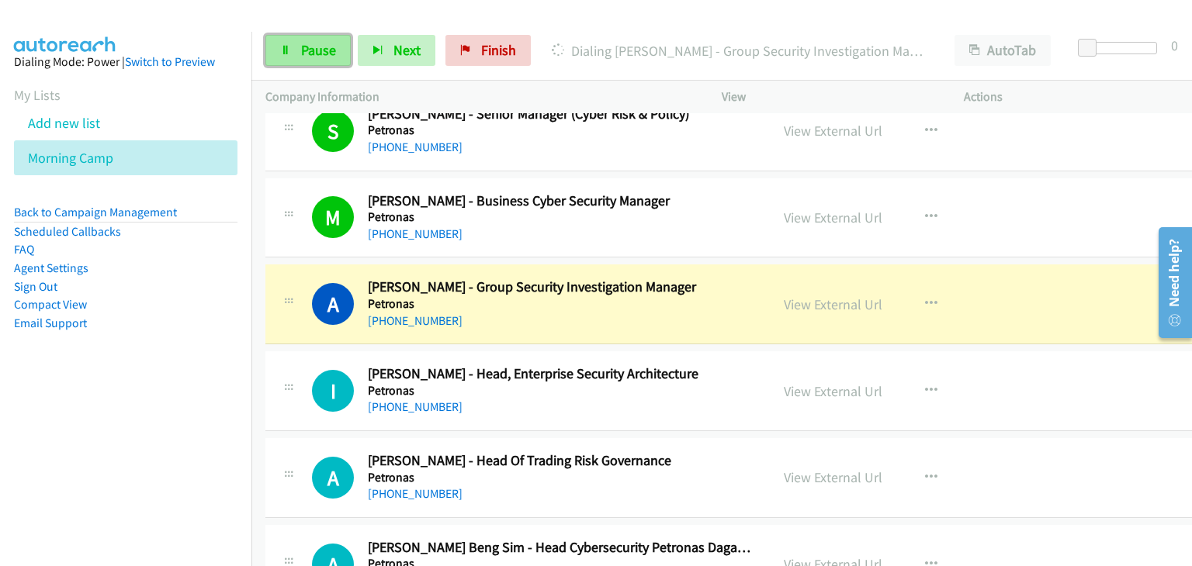
click at [323, 41] on span "Pause" at bounding box center [318, 50] width 35 height 18
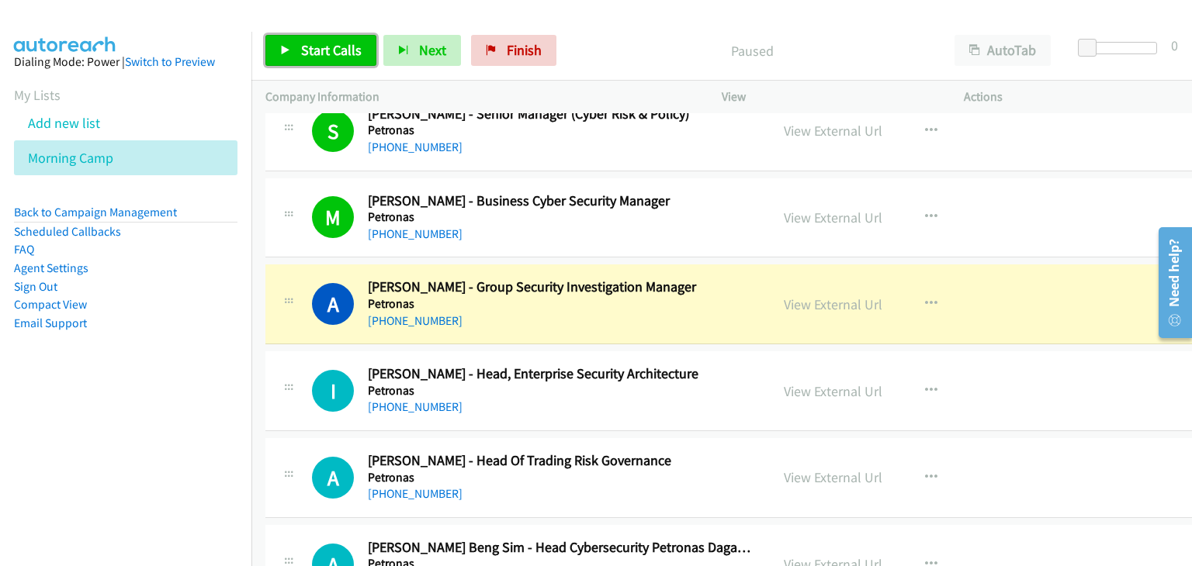
click at [291, 53] on link "Start Calls" at bounding box center [320, 50] width 111 height 31
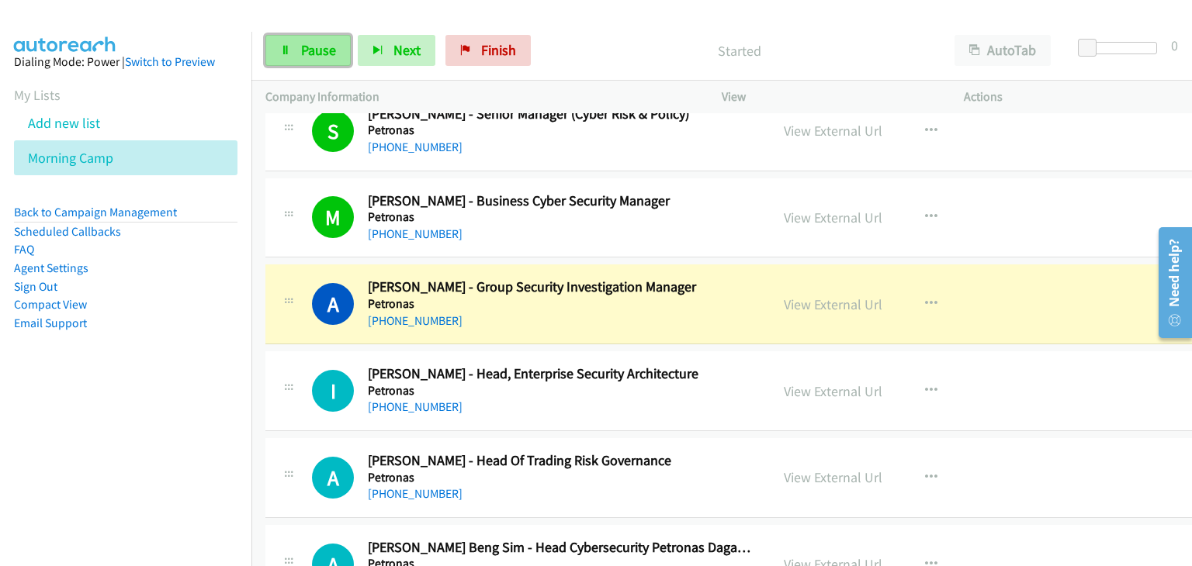
click at [311, 58] on span "Pause" at bounding box center [318, 50] width 35 height 18
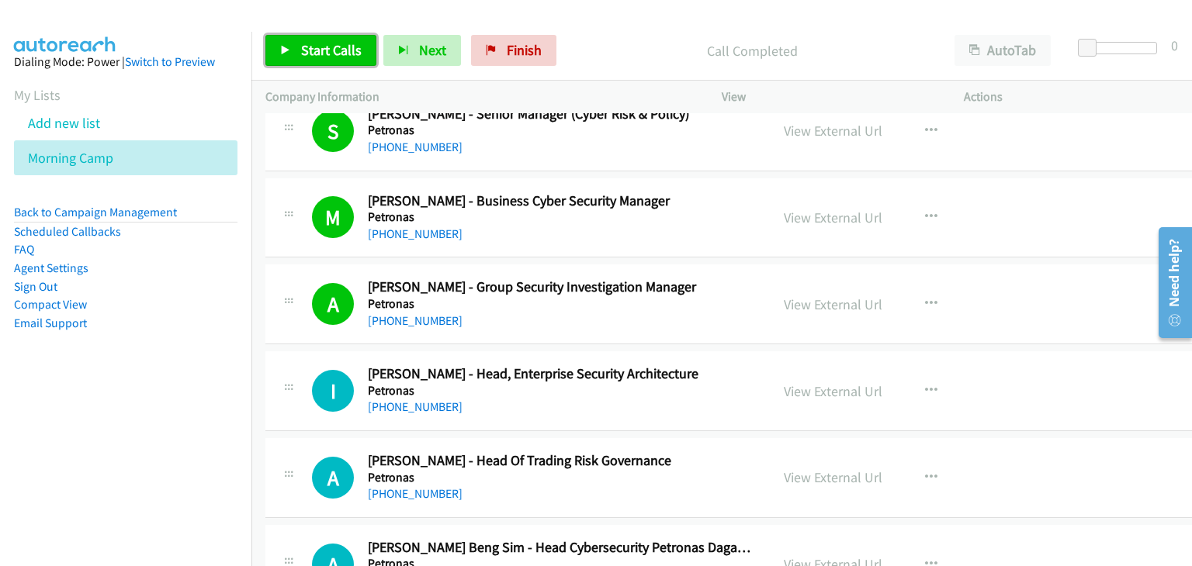
click at [320, 51] on span "Start Calls" at bounding box center [331, 50] width 61 height 18
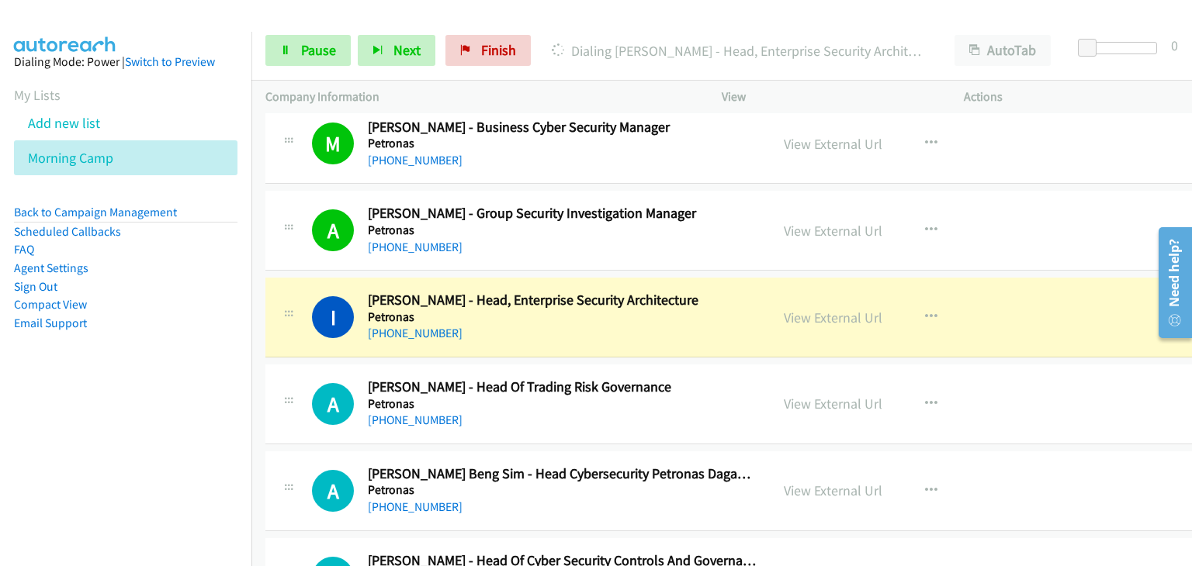
scroll to position [6129, 0]
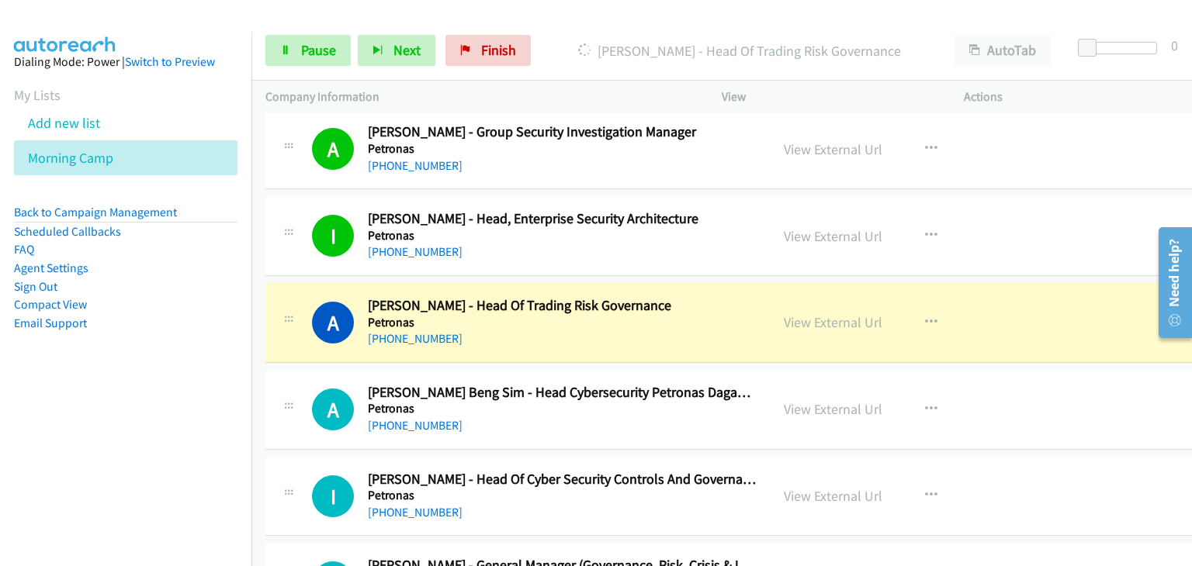
click at [271, 283] on div "A Callback Scheduled Amir Helmie Alias - Head Of Trading Risk Governance Petron…" at bounding box center [741, 323] width 953 height 80
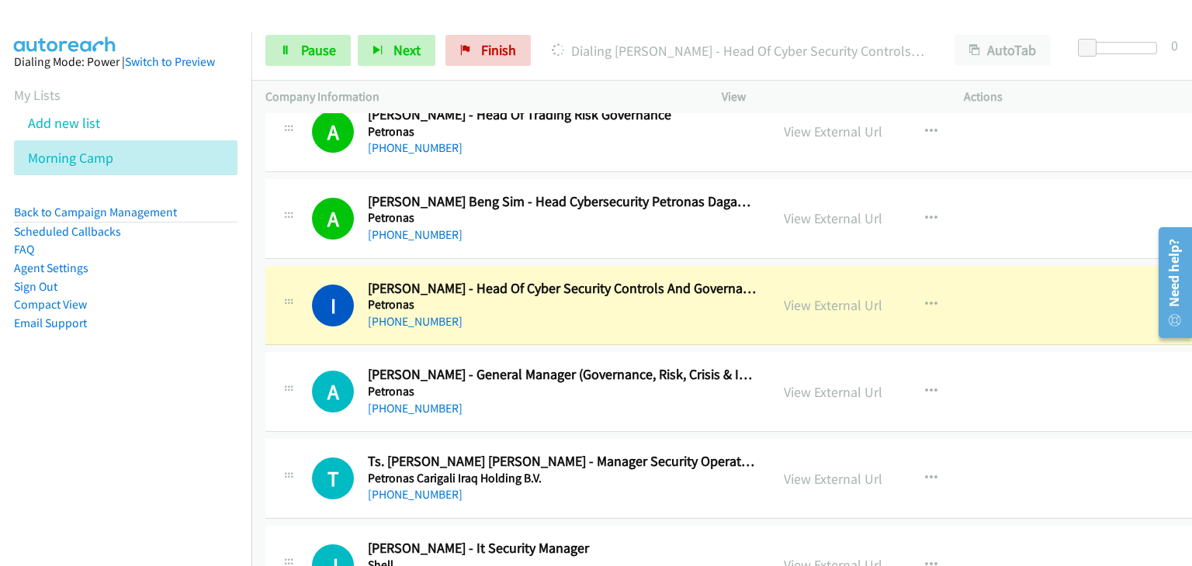
scroll to position [6439, 0]
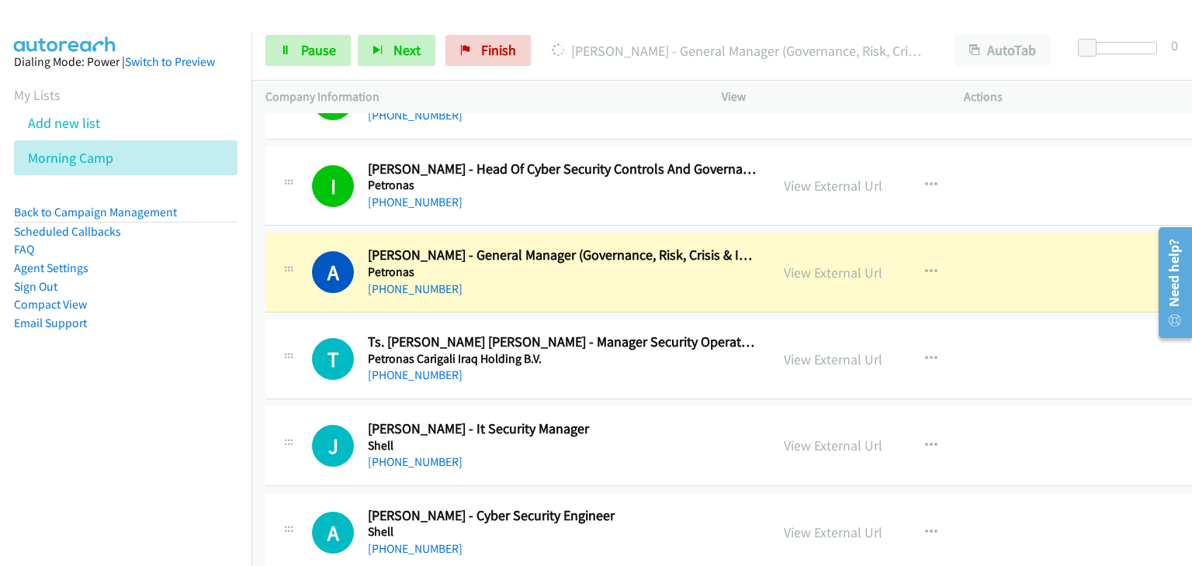
click at [297, 320] on div "T Callback Scheduled Ts. Muhammad Hafizi Abdul Halim - Manager Security Operati…" at bounding box center [741, 360] width 953 height 80
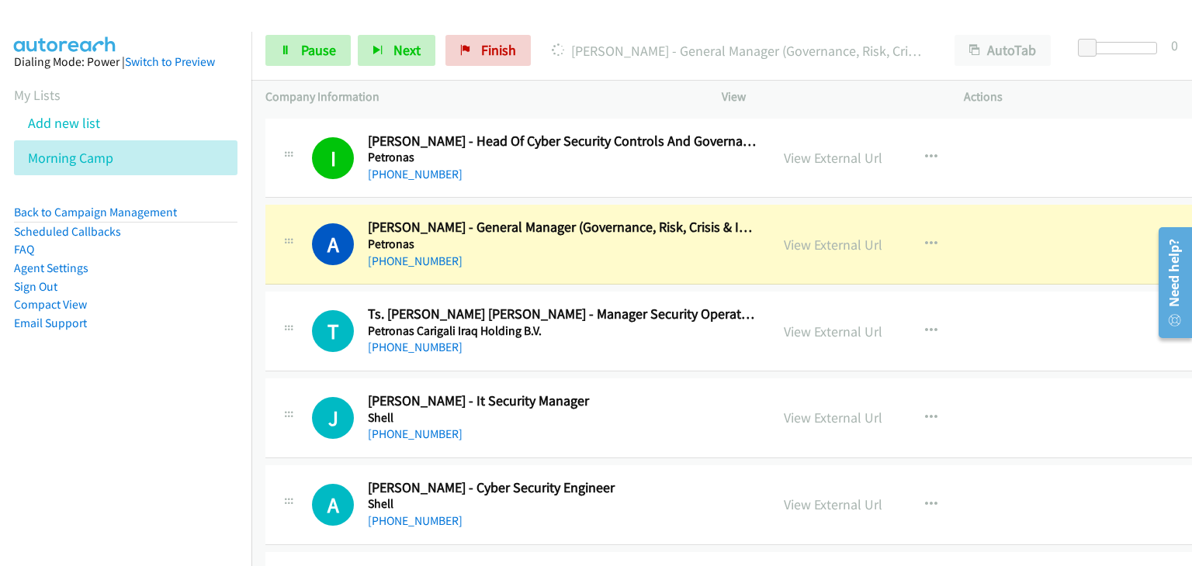
scroll to position [6516, 0]
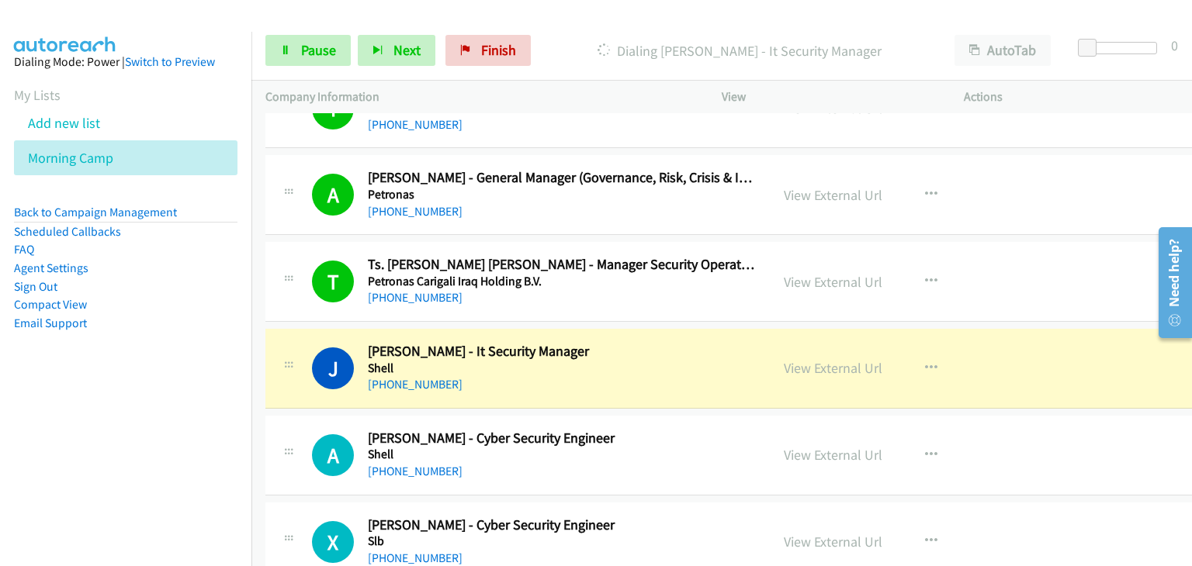
click at [254, 417] on td "A Callback Scheduled Ariff Sulaiman - Cyber Security Engineer Shell Asia/Kuchin…" at bounding box center [741, 455] width 981 height 87
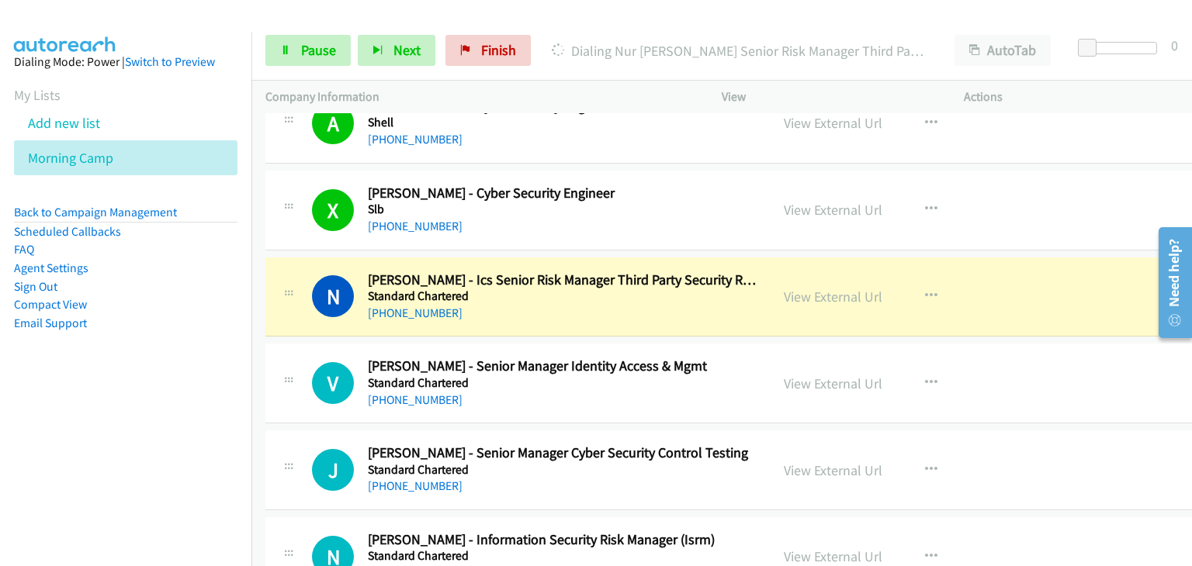
scroll to position [6904, 0]
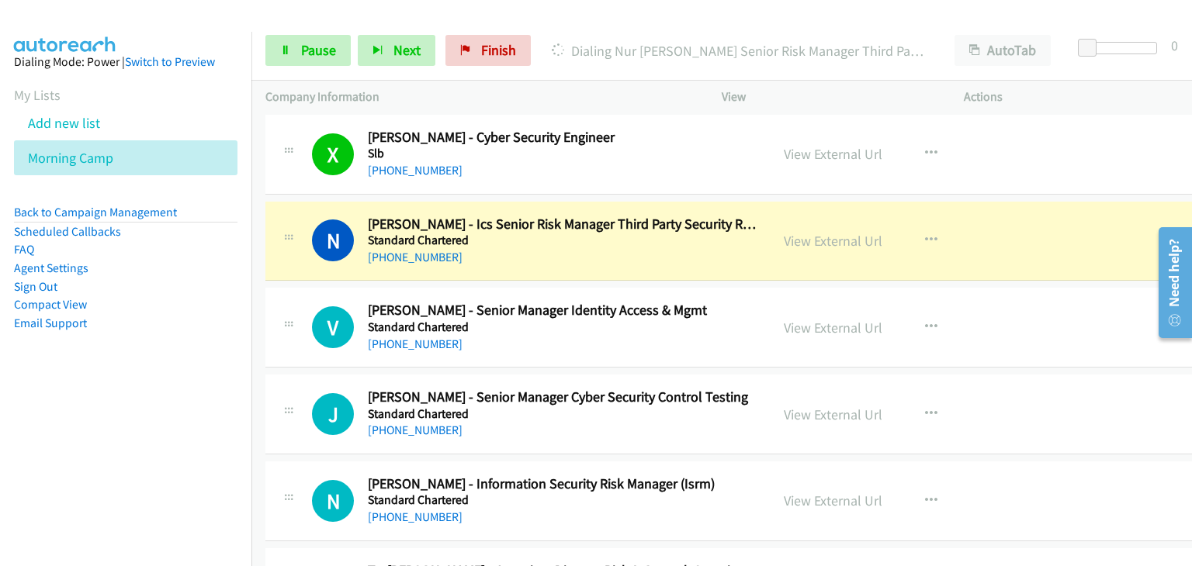
drag, startPoint x: 791, startPoint y: 222, endPoint x: 813, endPoint y: 239, distance: 28.2
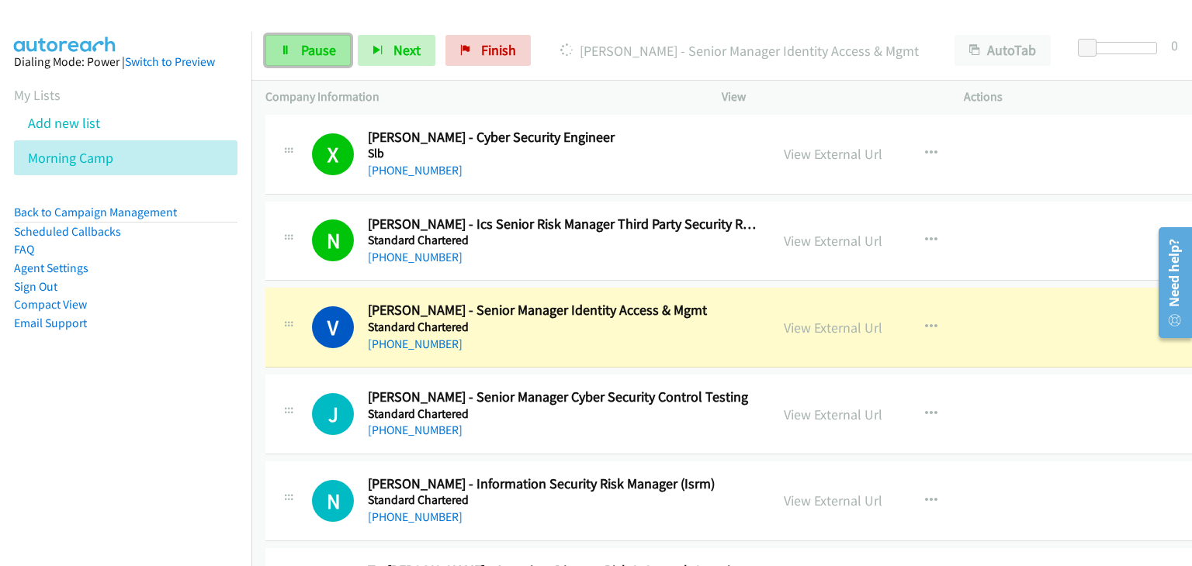
click at [279, 50] on link "Pause" at bounding box center [307, 50] width 85 height 31
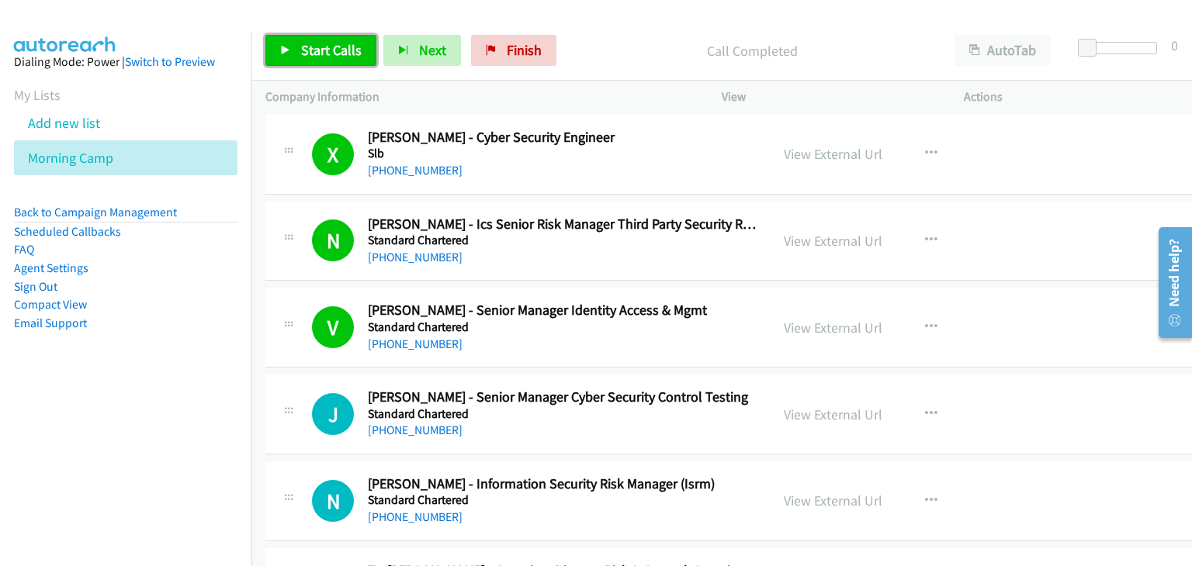
click at [280, 65] on link "Start Calls" at bounding box center [320, 50] width 111 height 31
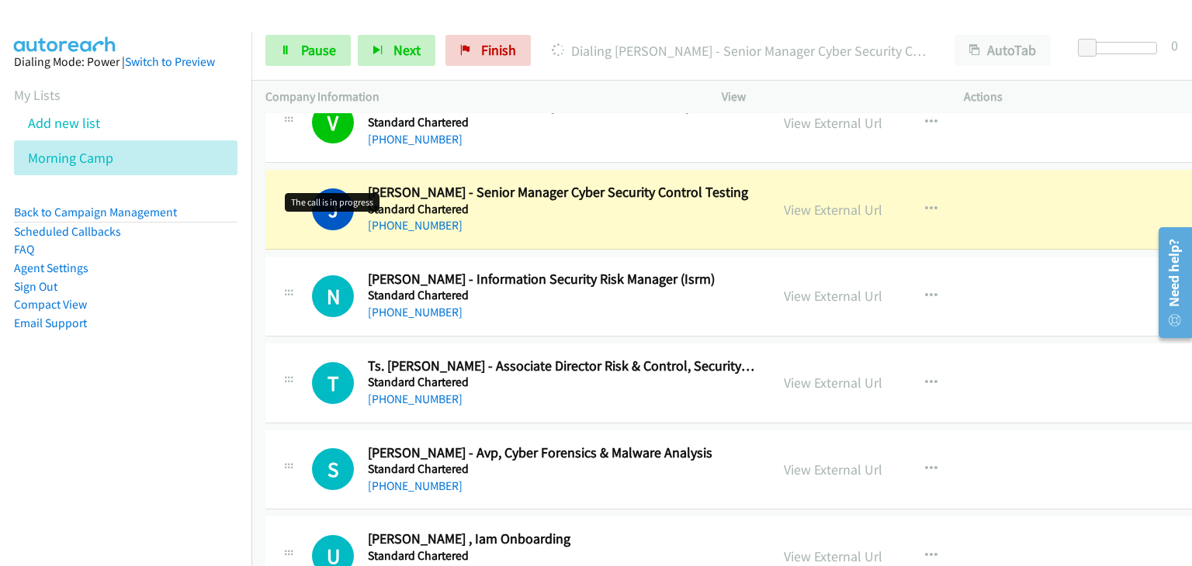
scroll to position [7137, 0]
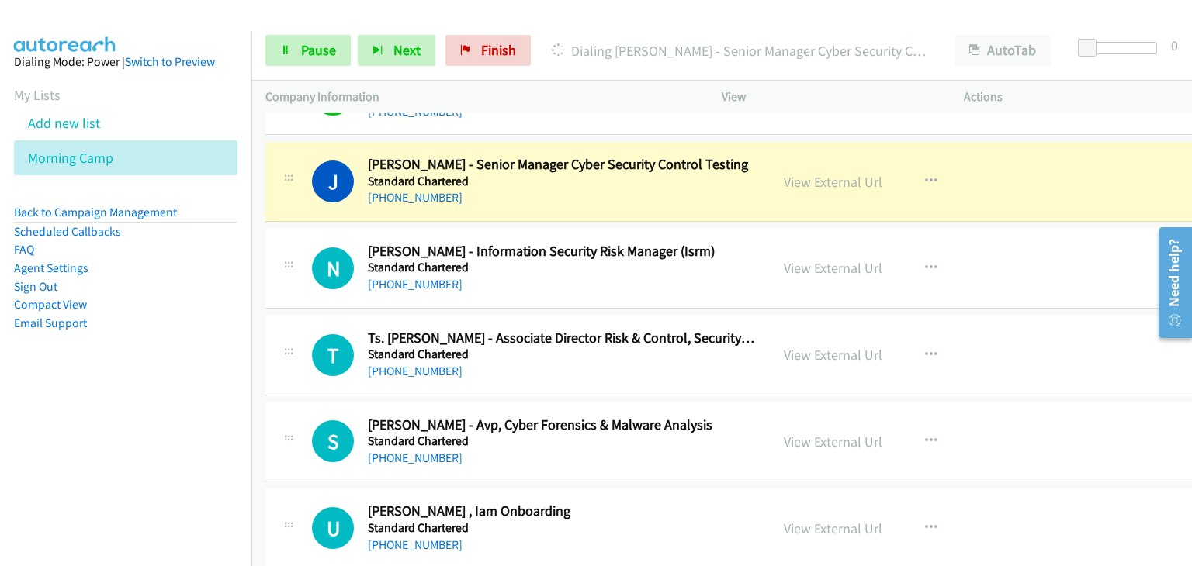
click at [301, 225] on td "N Callback Scheduled Nur Syafeqah Salehan - Information Security Risk Manager (…" at bounding box center [741, 268] width 981 height 87
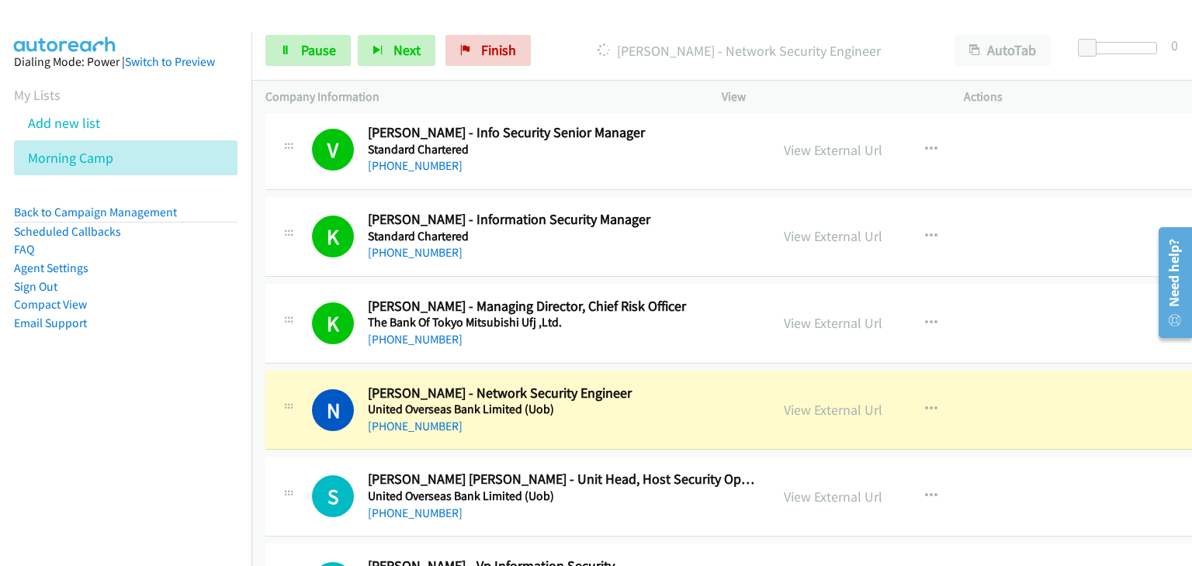
scroll to position [7680, 0]
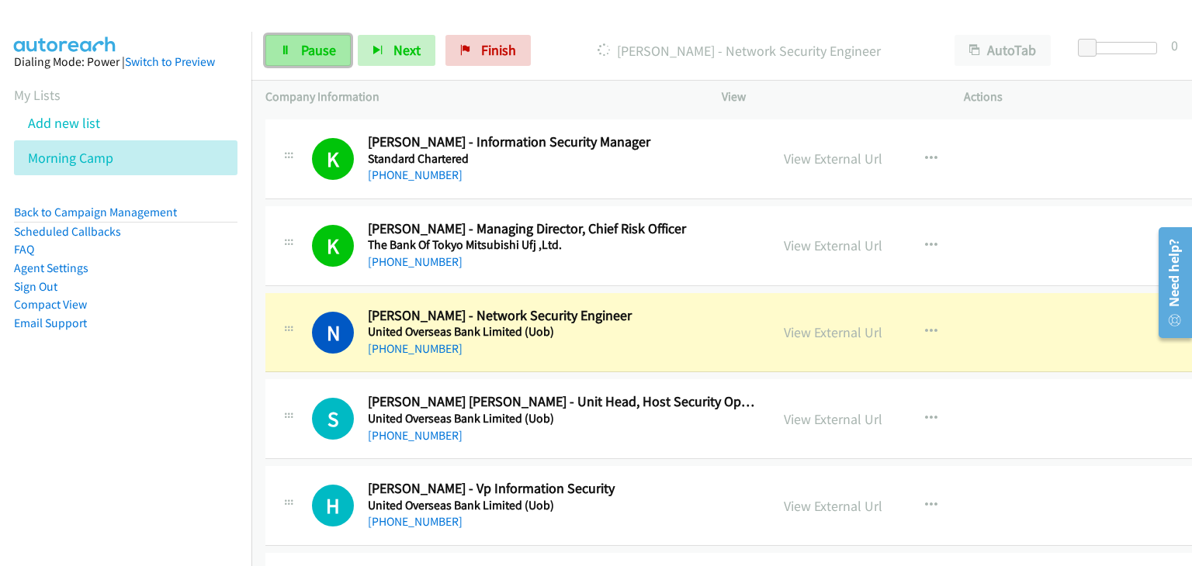
click at [312, 54] on span "Pause" at bounding box center [318, 50] width 35 height 18
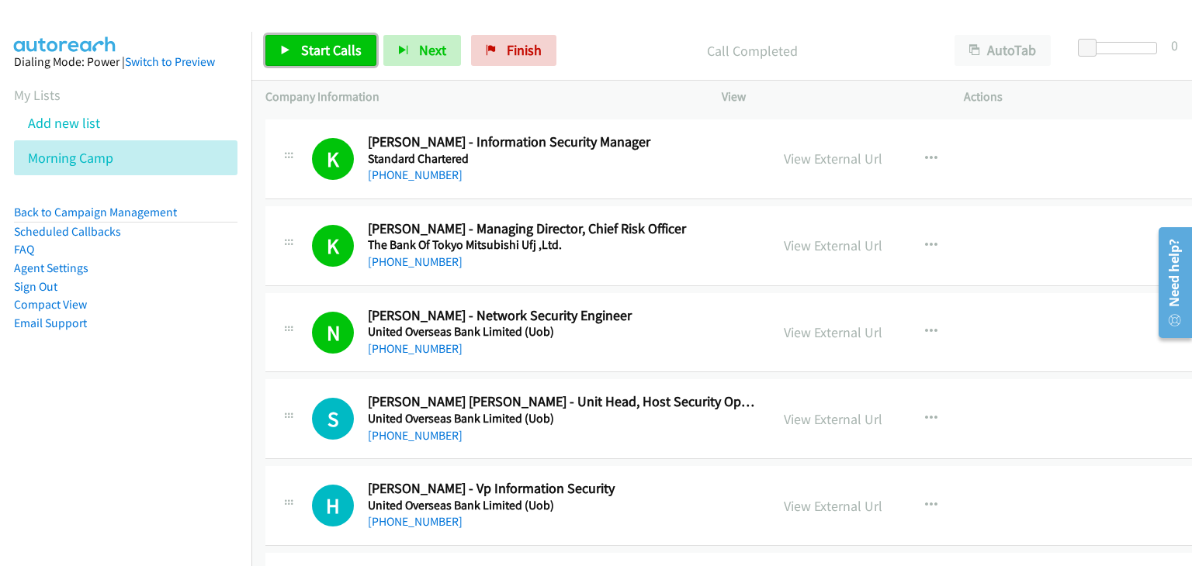
click at [336, 57] on span "Start Calls" at bounding box center [331, 50] width 61 height 18
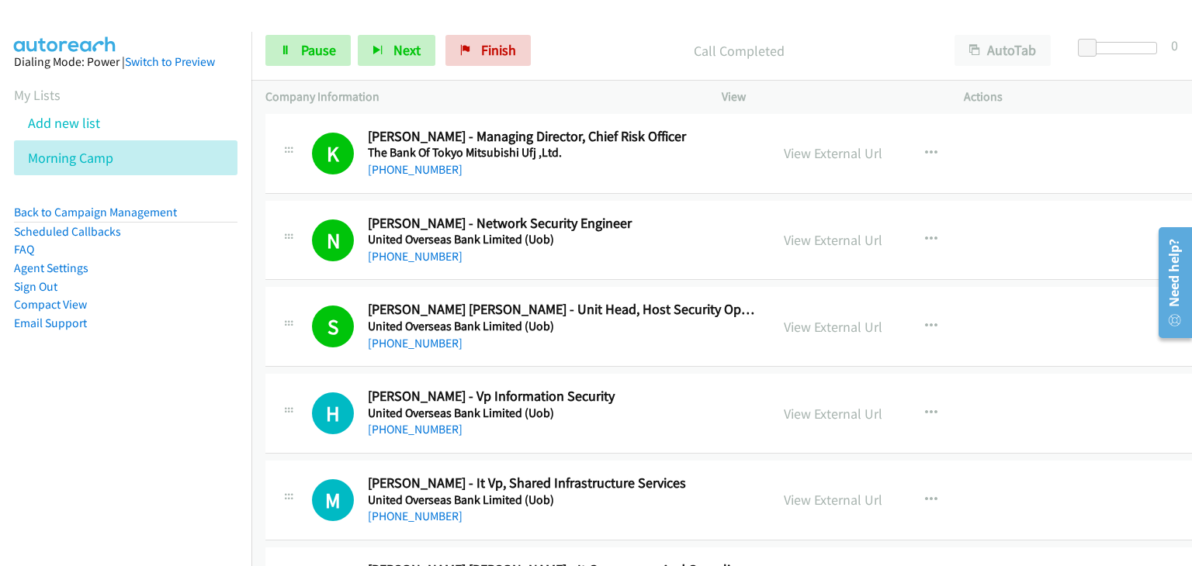
scroll to position [7835, 0]
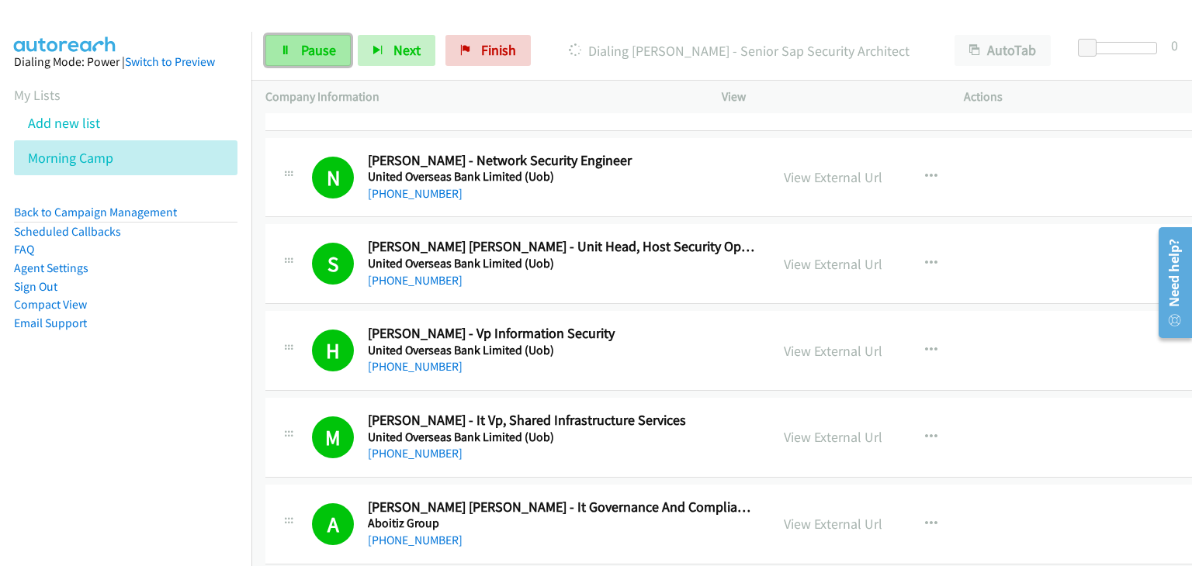
click at [306, 41] on span "Pause" at bounding box center [318, 50] width 35 height 18
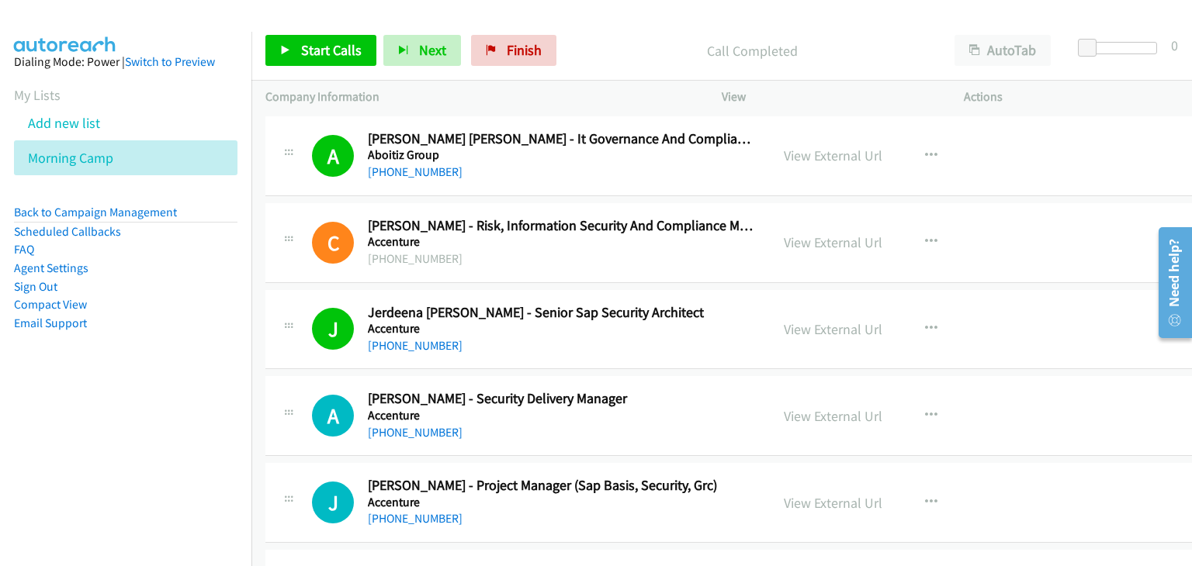
scroll to position [8223, 0]
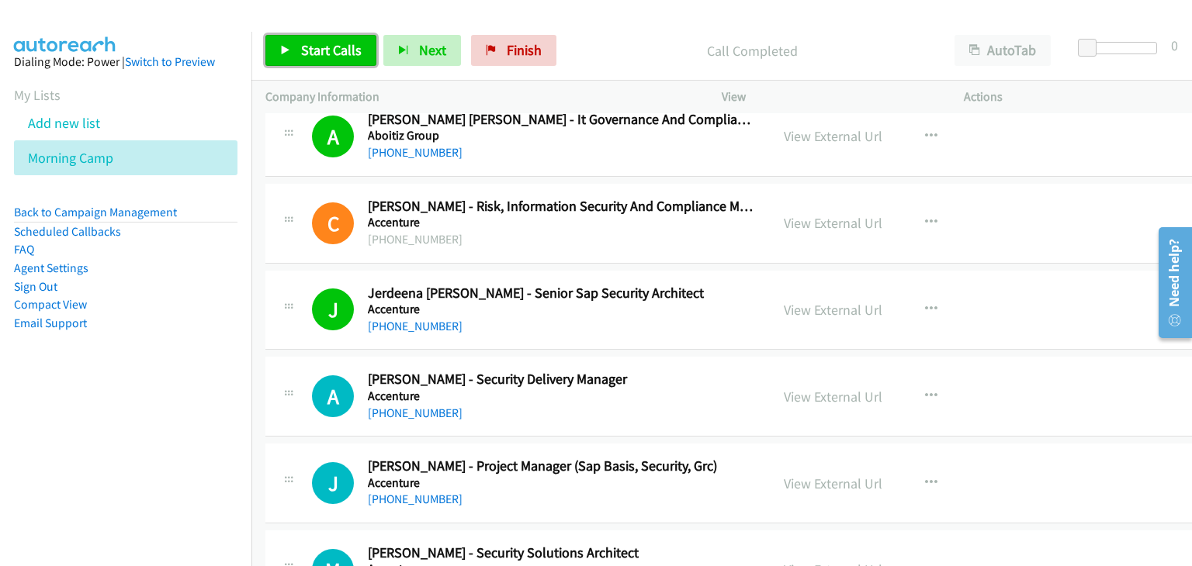
click at [315, 50] on span "Start Calls" at bounding box center [331, 50] width 61 height 18
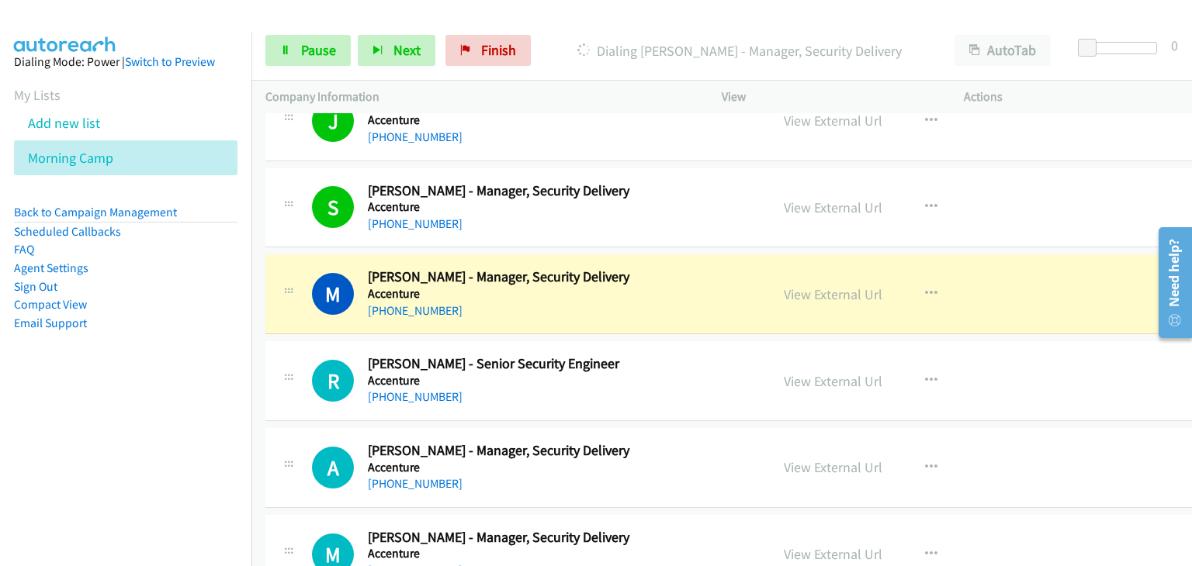
scroll to position [8844, 0]
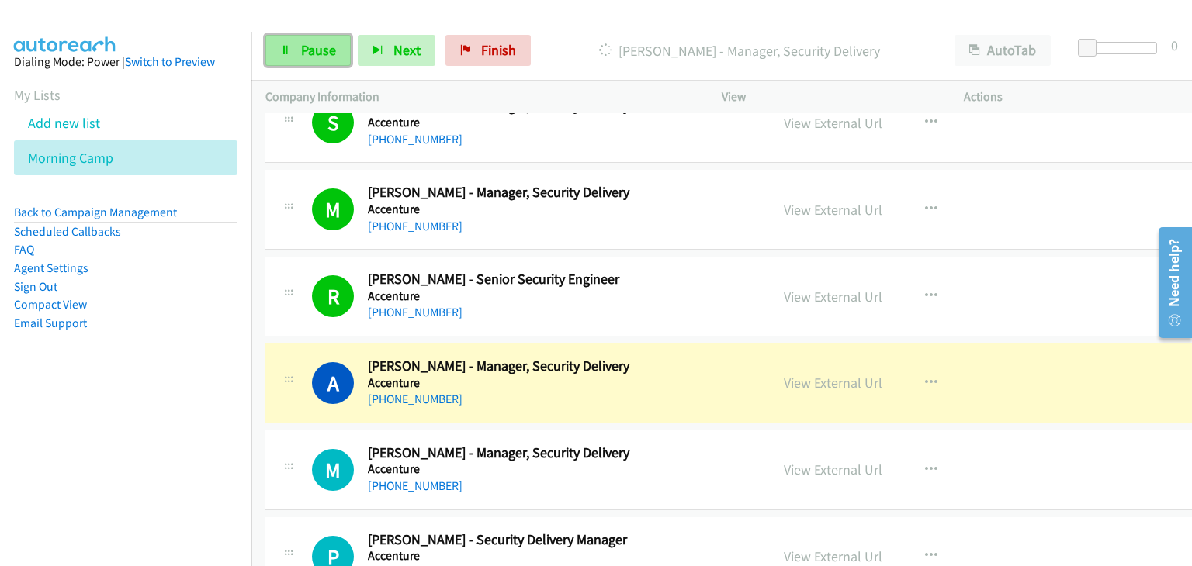
click at [282, 59] on link "Pause" at bounding box center [307, 50] width 85 height 31
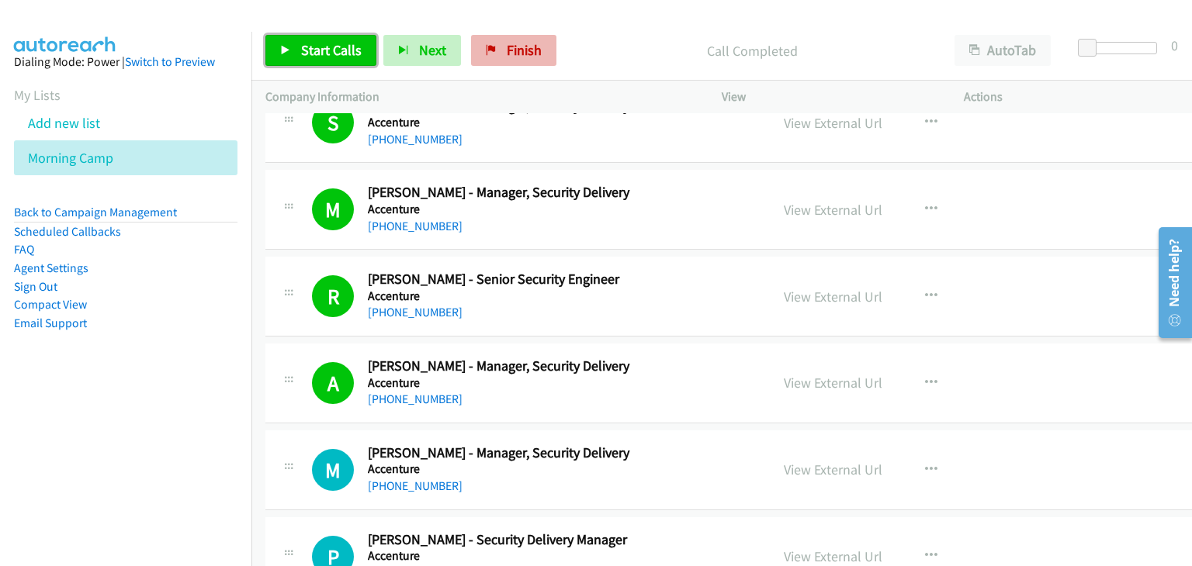
drag, startPoint x: 341, startPoint y: 58, endPoint x: 516, endPoint y: 45, distance: 175.8
click at [340, 57] on span "Start Calls" at bounding box center [331, 50] width 61 height 18
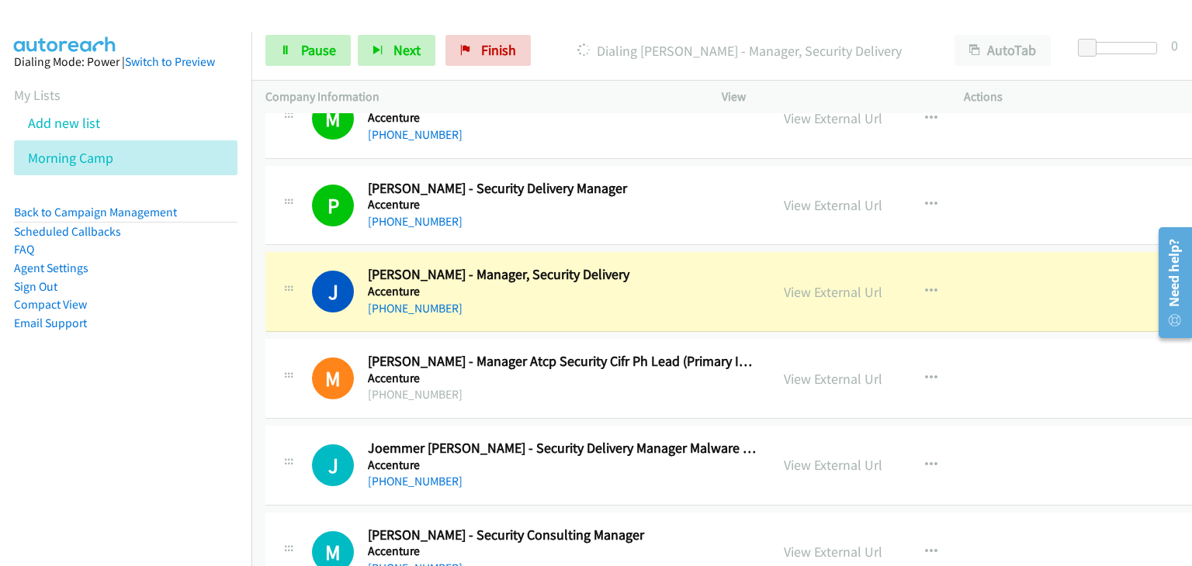
scroll to position [9232, 0]
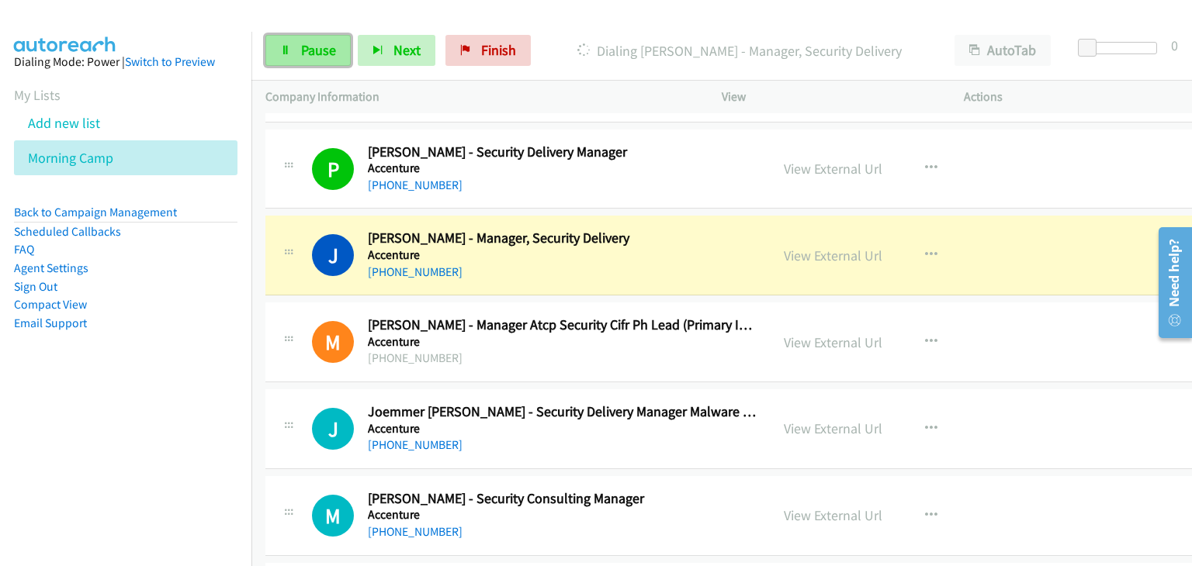
click at [312, 58] on link "Pause" at bounding box center [307, 50] width 85 height 31
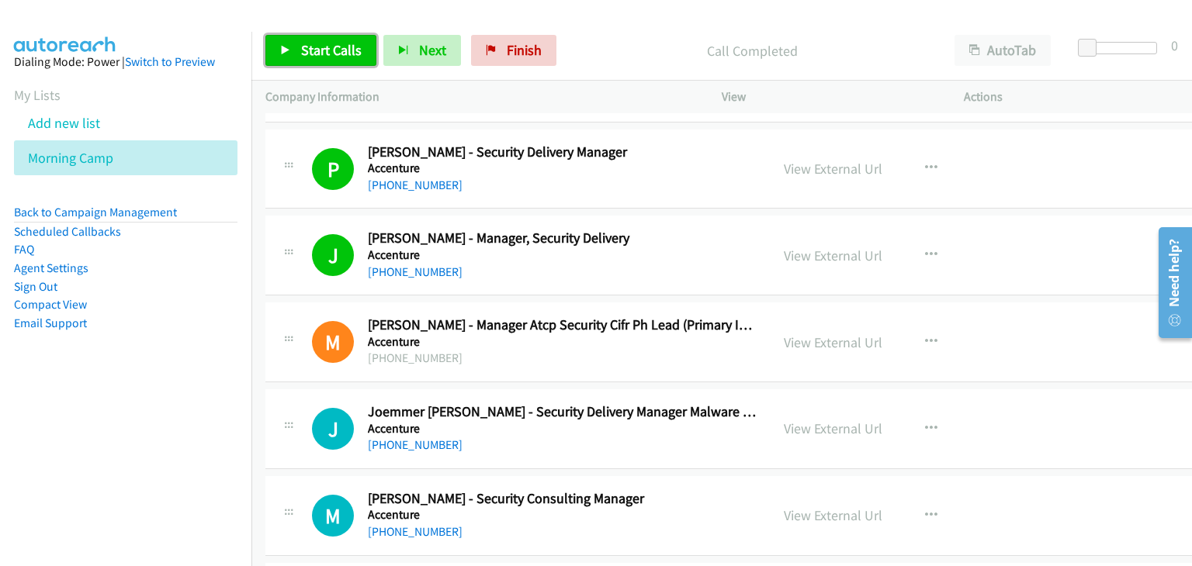
click at [317, 54] on span "Start Calls" at bounding box center [331, 50] width 61 height 18
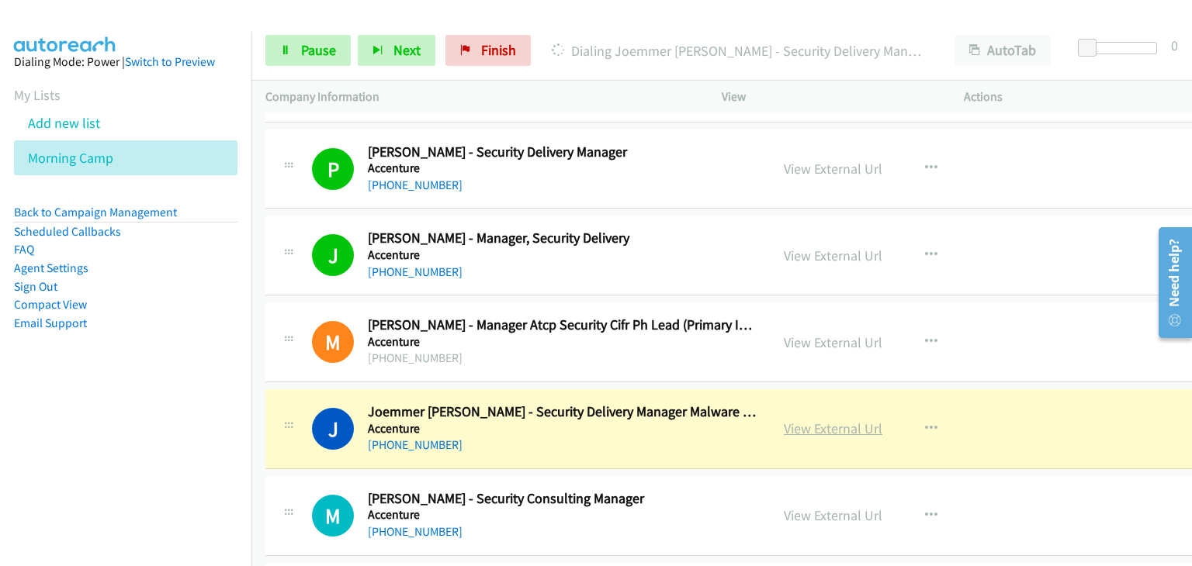
scroll to position [9309, 0]
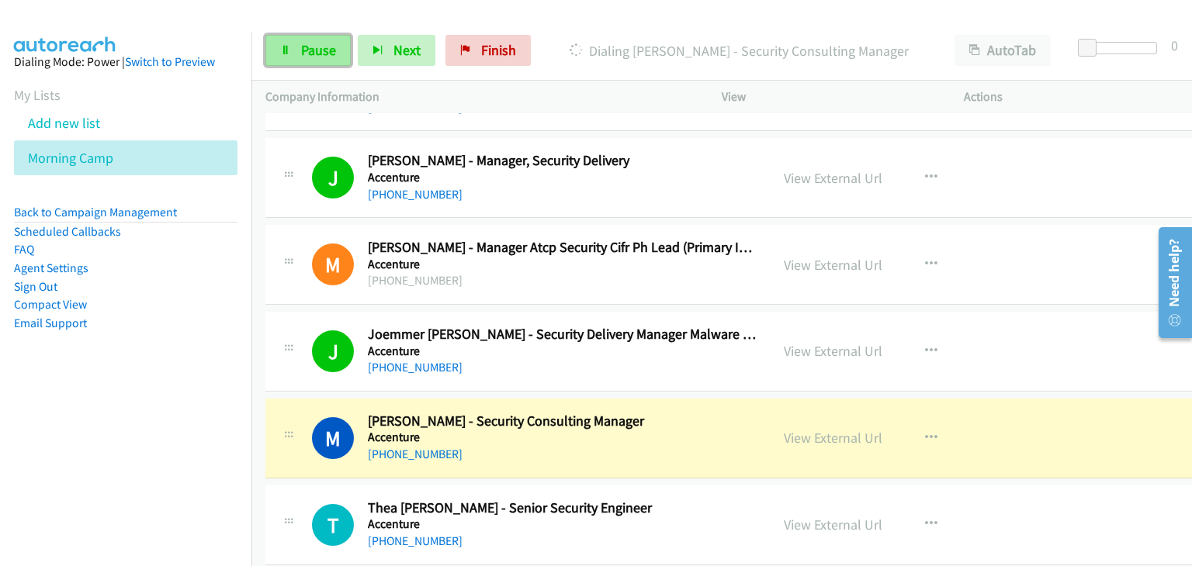
click at [309, 54] on span "Pause" at bounding box center [318, 50] width 35 height 18
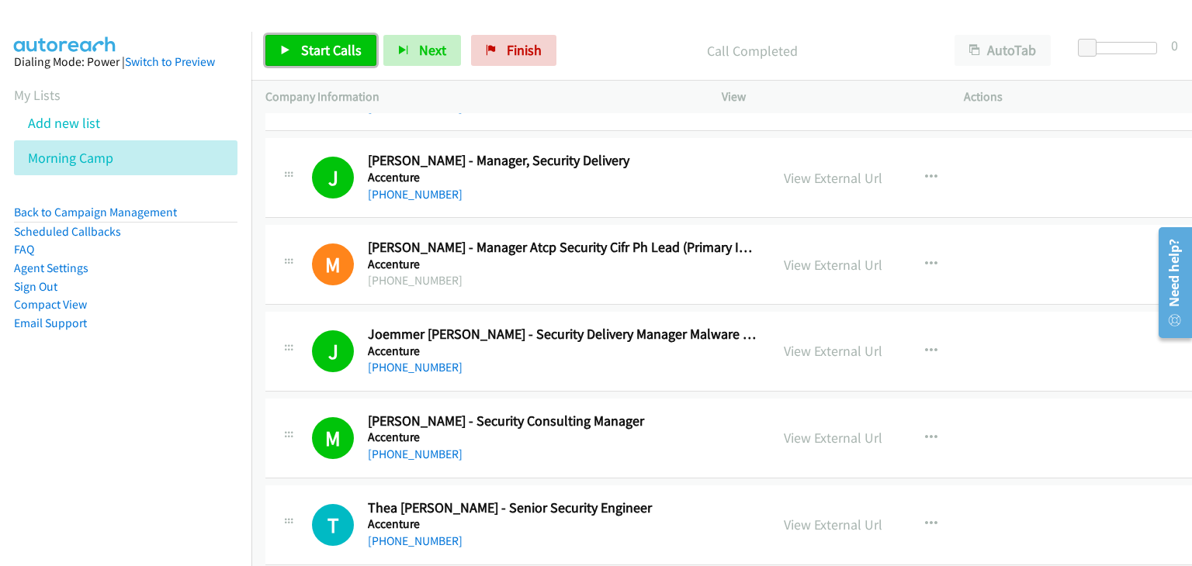
click at [310, 64] on link "Start Calls" at bounding box center [320, 50] width 111 height 31
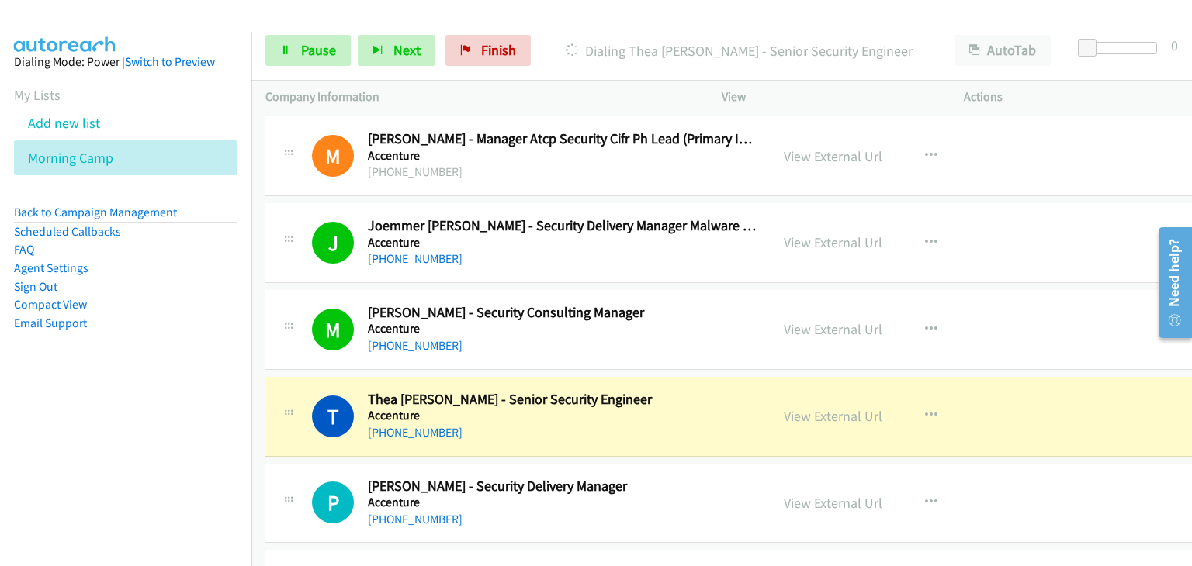
scroll to position [9464, 0]
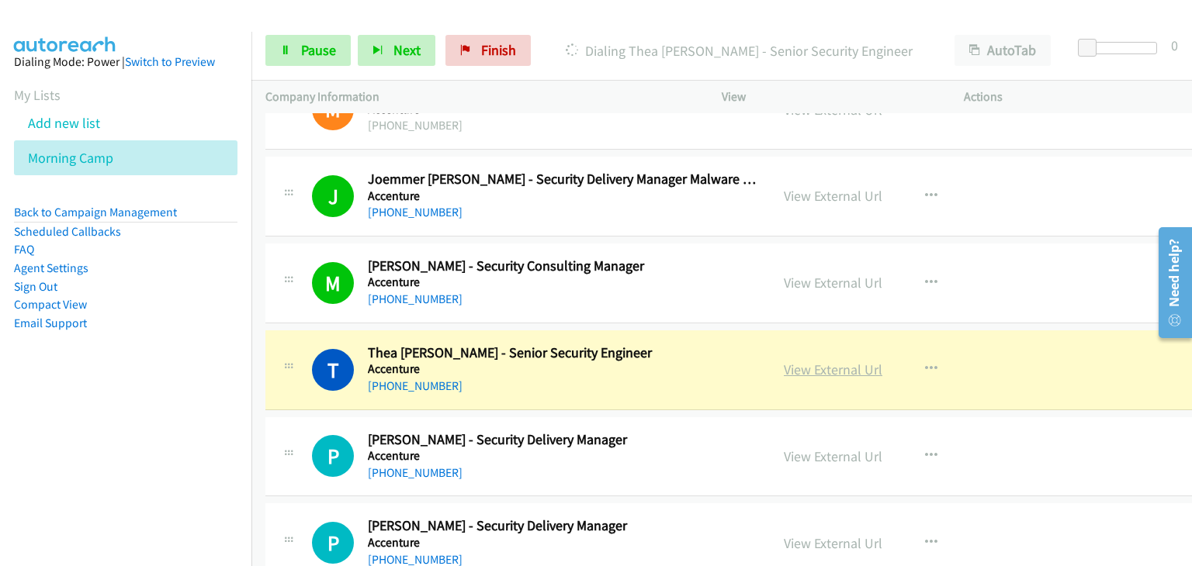
drag, startPoint x: 803, startPoint y: 337, endPoint x: 808, endPoint y: 351, distance: 14.7
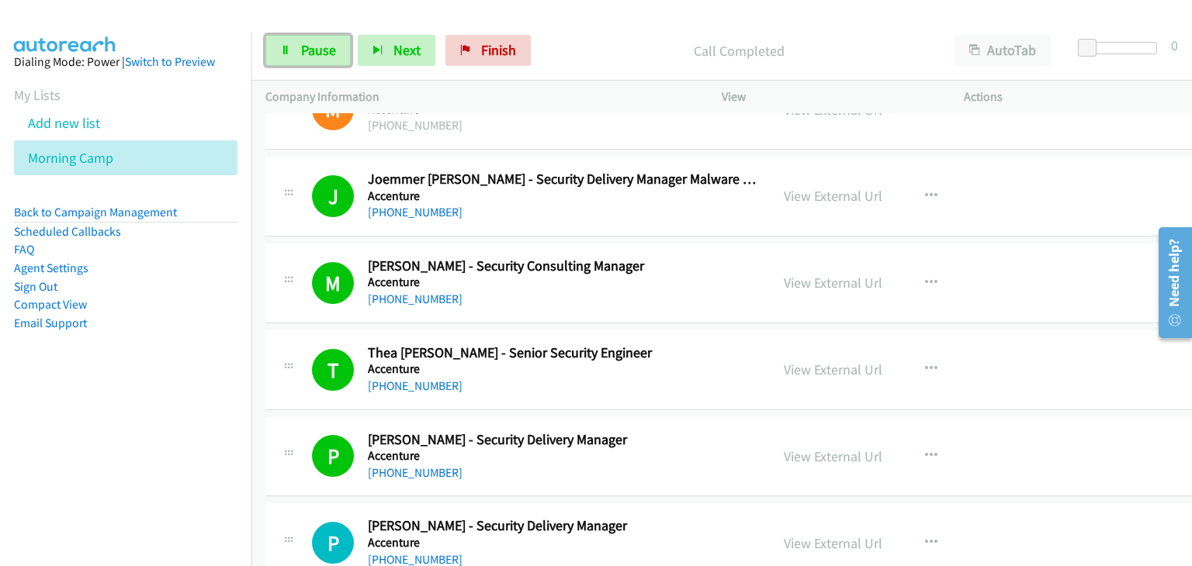
click at [295, 57] on link "Pause" at bounding box center [307, 50] width 85 height 31
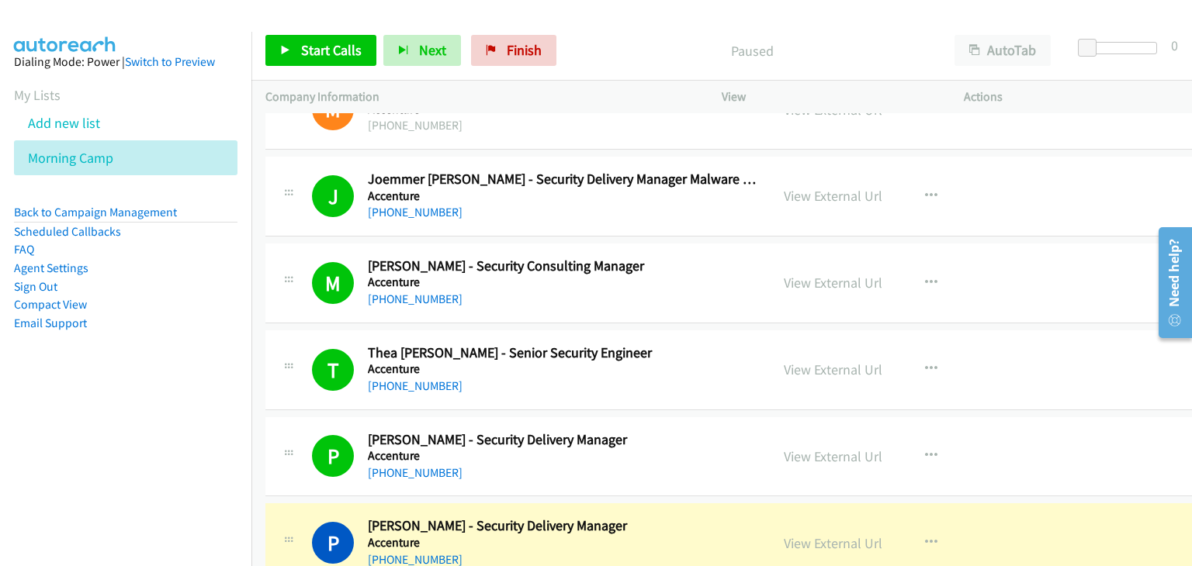
scroll to position [9697, 0]
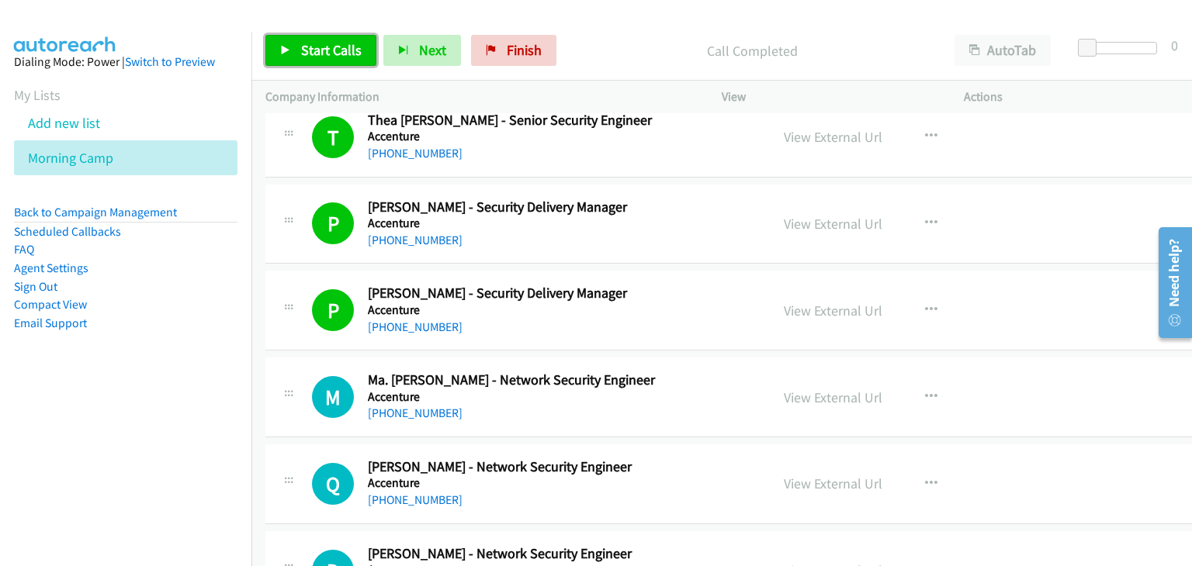
click at [307, 61] on link "Start Calls" at bounding box center [320, 50] width 111 height 31
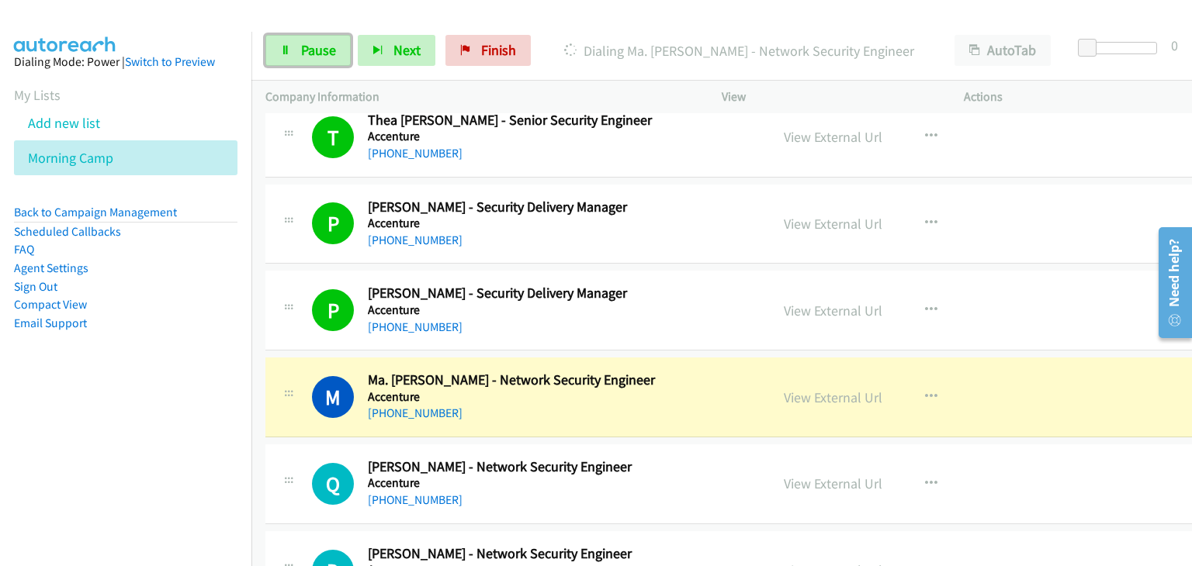
drag, startPoint x: 279, startPoint y: 52, endPoint x: 465, endPoint y: 293, distance: 304.3
click at [279, 52] on link "Pause" at bounding box center [307, 50] width 85 height 31
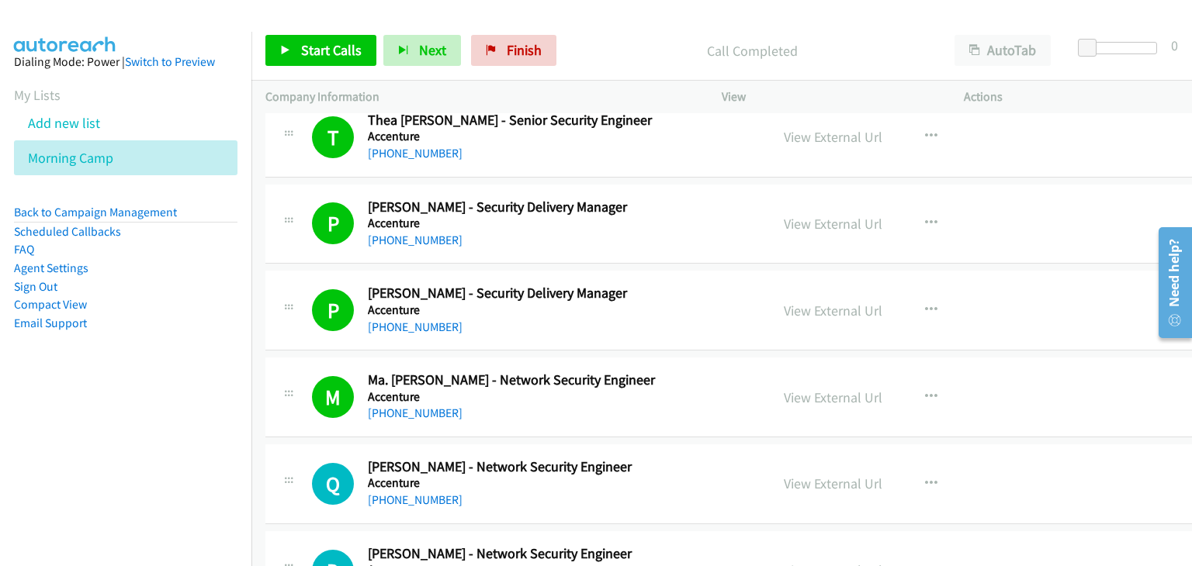
click at [283, 324] on div "P Callback Scheduled Patrick Ryan Mendiola - Security Delivery Manager Accentur…" at bounding box center [741, 311] width 953 height 80
click at [341, 47] on span "Start Calls" at bounding box center [331, 50] width 61 height 18
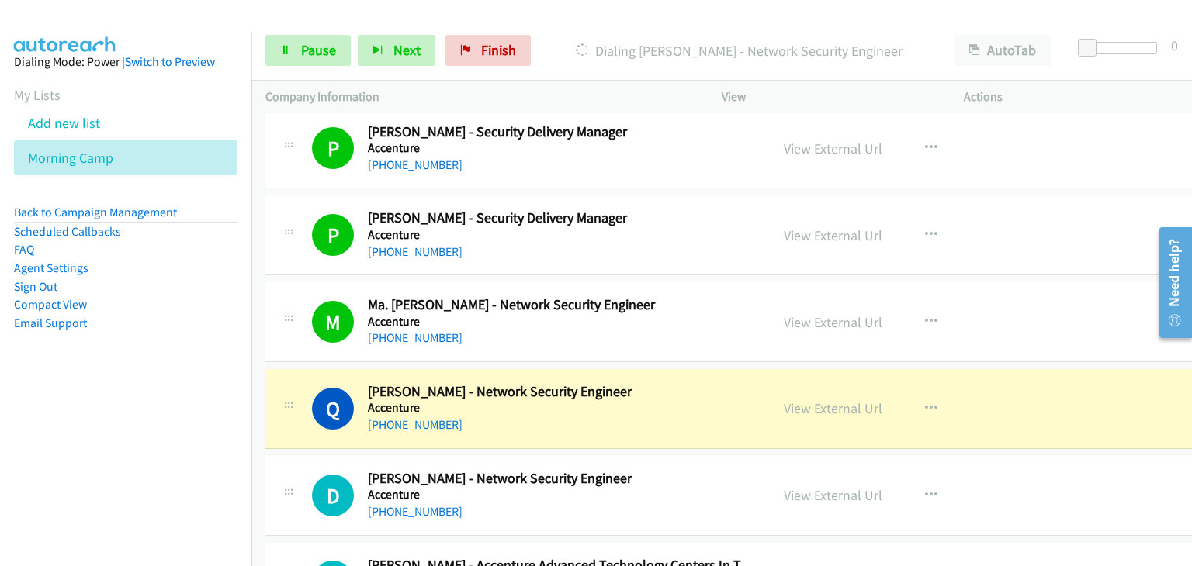
scroll to position [9930, 0]
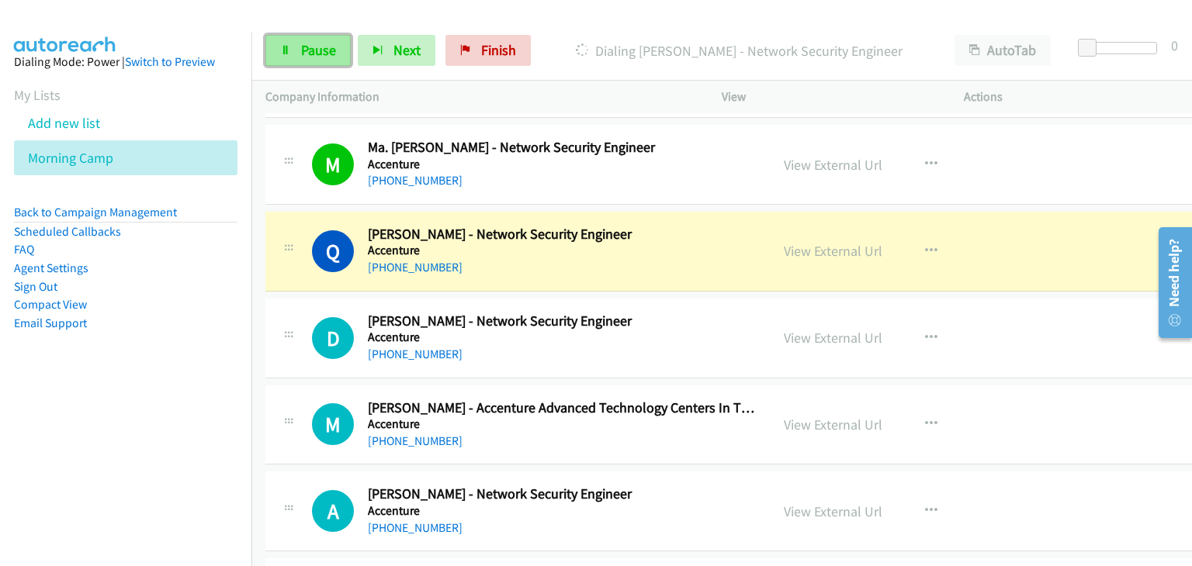
click at [282, 57] on link "Pause" at bounding box center [307, 50] width 85 height 31
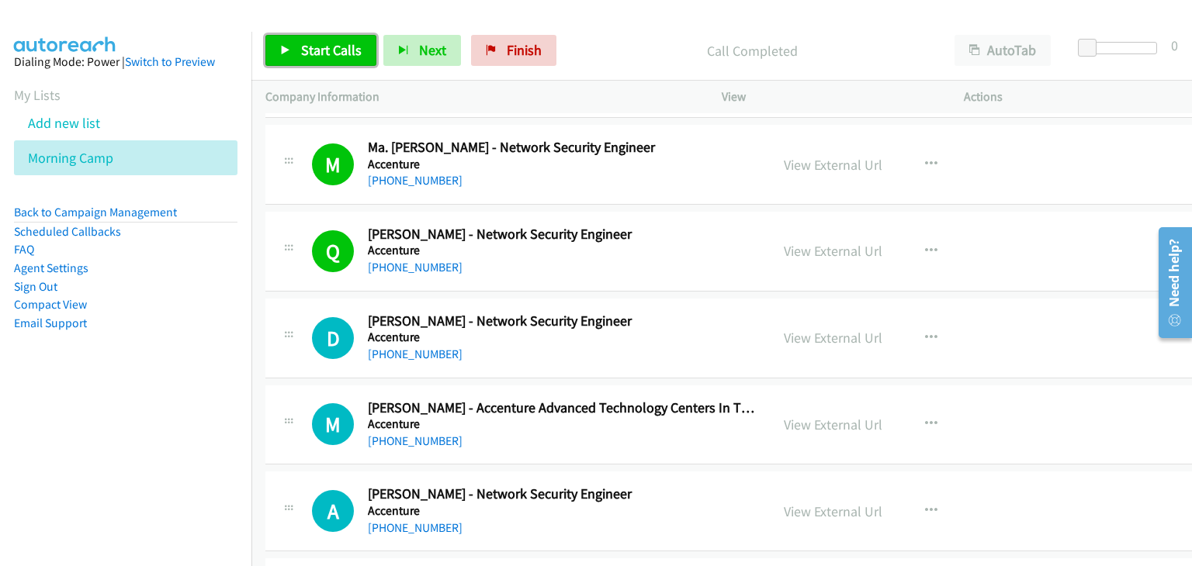
click at [301, 54] on span "Start Calls" at bounding box center [331, 50] width 61 height 18
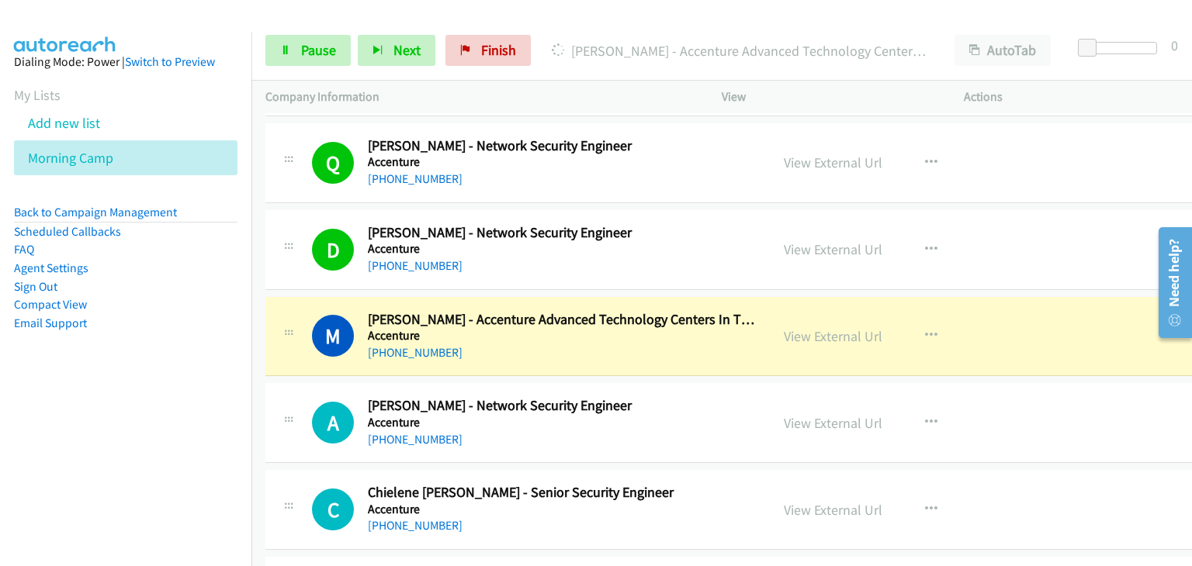
scroll to position [10085, 0]
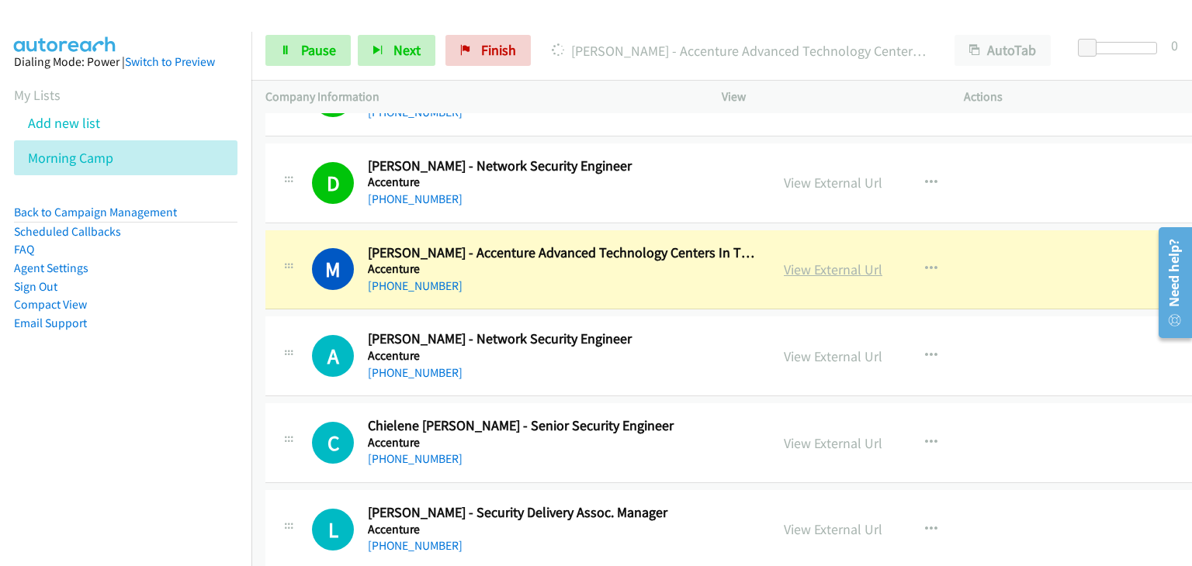
drag, startPoint x: 784, startPoint y: 247, endPoint x: 791, endPoint y: 252, distance: 9.5
drag, startPoint x: 330, startPoint y: 57, endPoint x: 341, endPoint y: 69, distance: 16.0
click at [330, 57] on span "Pause" at bounding box center [318, 50] width 35 height 18
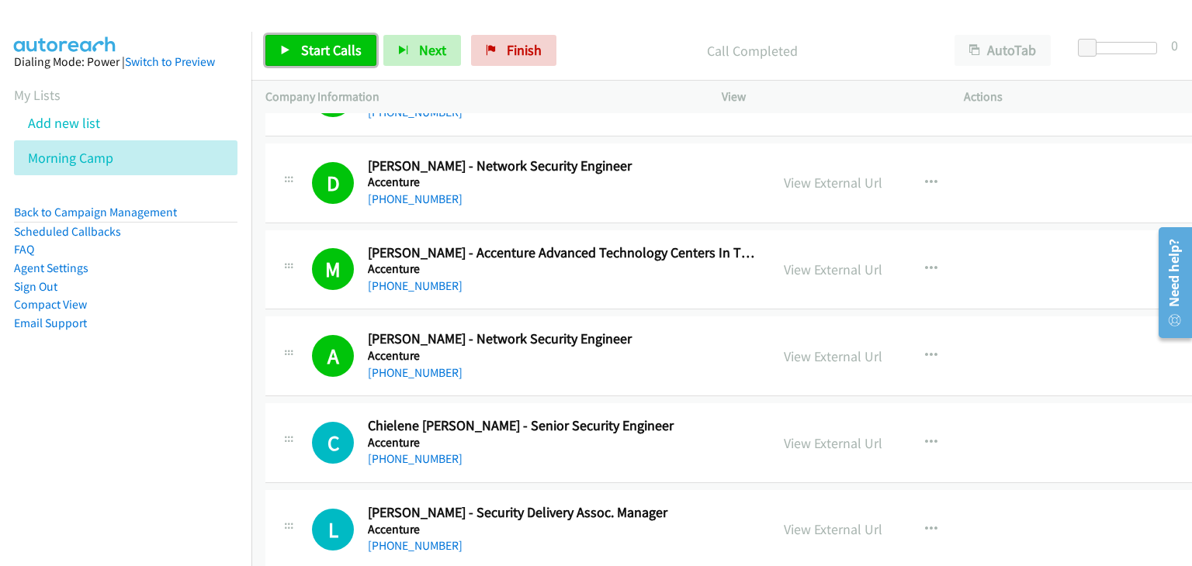
click at [306, 54] on span "Start Calls" at bounding box center [331, 50] width 61 height 18
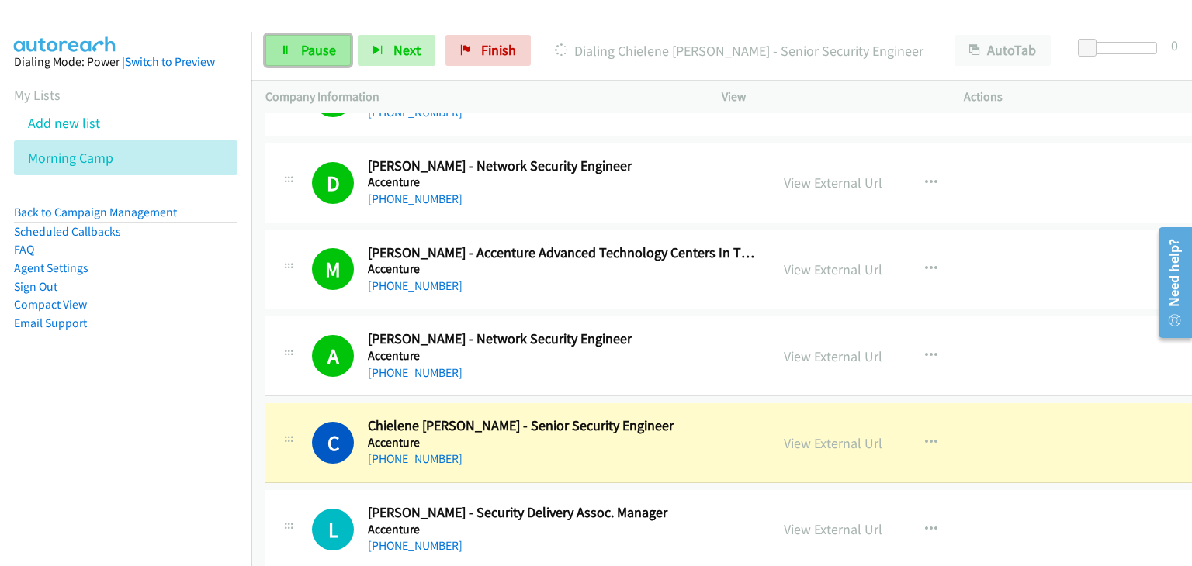
click at [273, 43] on link "Pause" at bounding box center [307, 50] width 85 height 31
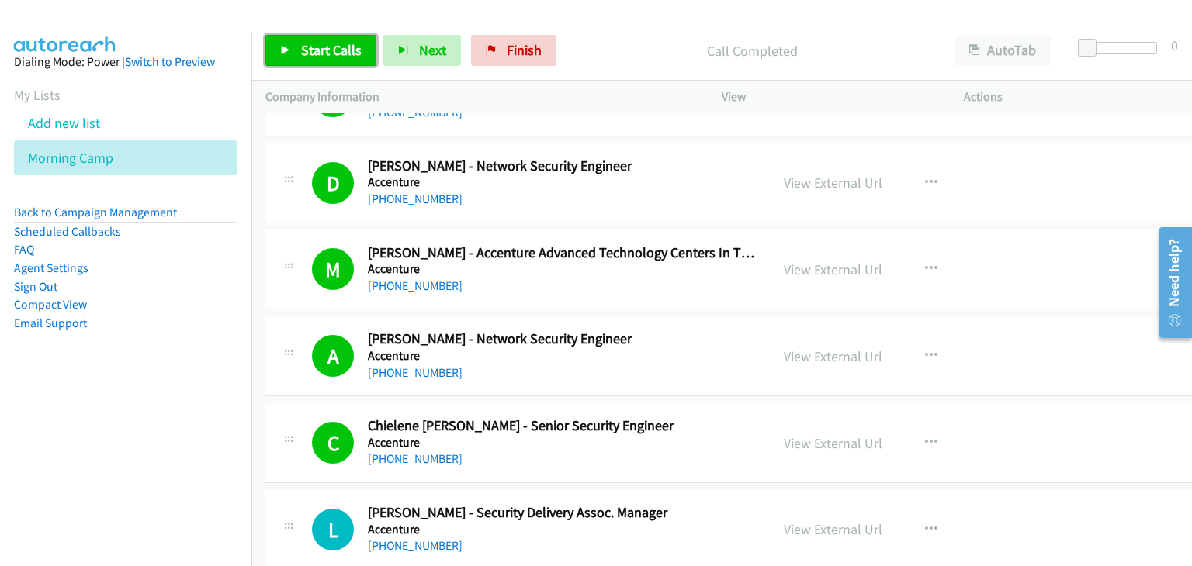
click at [337, 50] on span "Start Calls" at bounding box center [331, 50] width 61 height 18
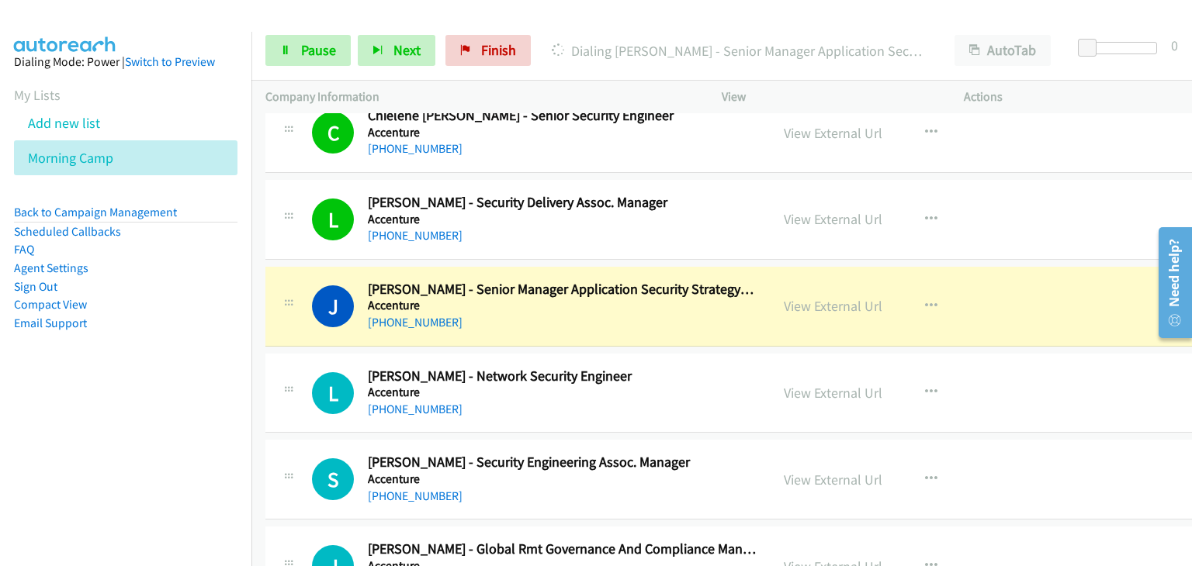
scroll to position [10473, 0]
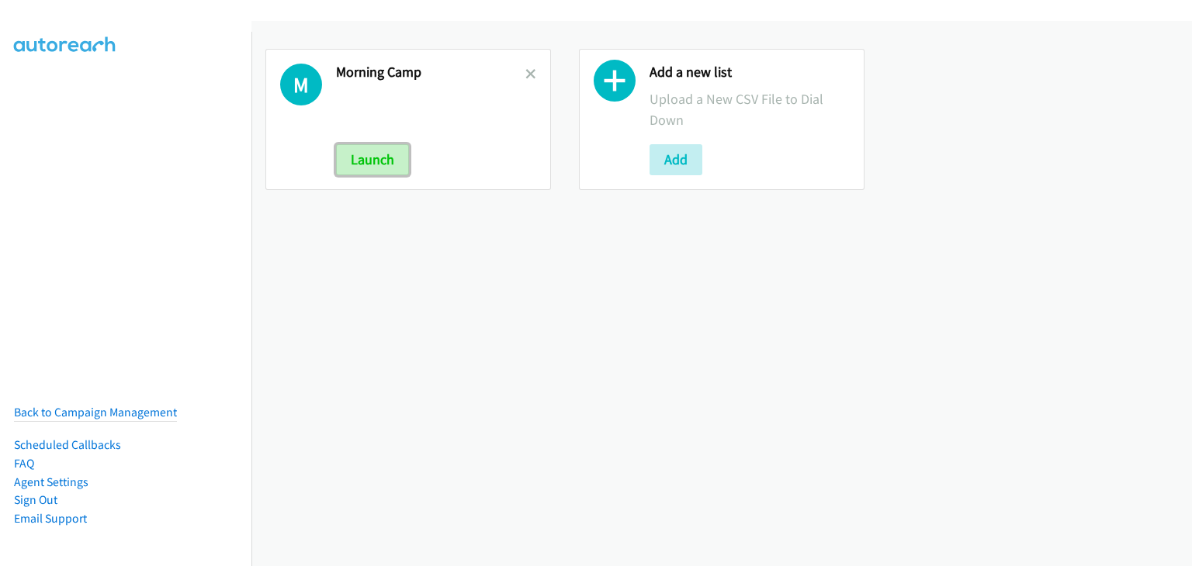
drag, startPoint x: 375, startPoint y: 157, endPoint x: 568, endPoint y: 209, distance: 199.1
click at [375, 158] on button "Launch" at bounding box center [372, 159] width 73 height 31
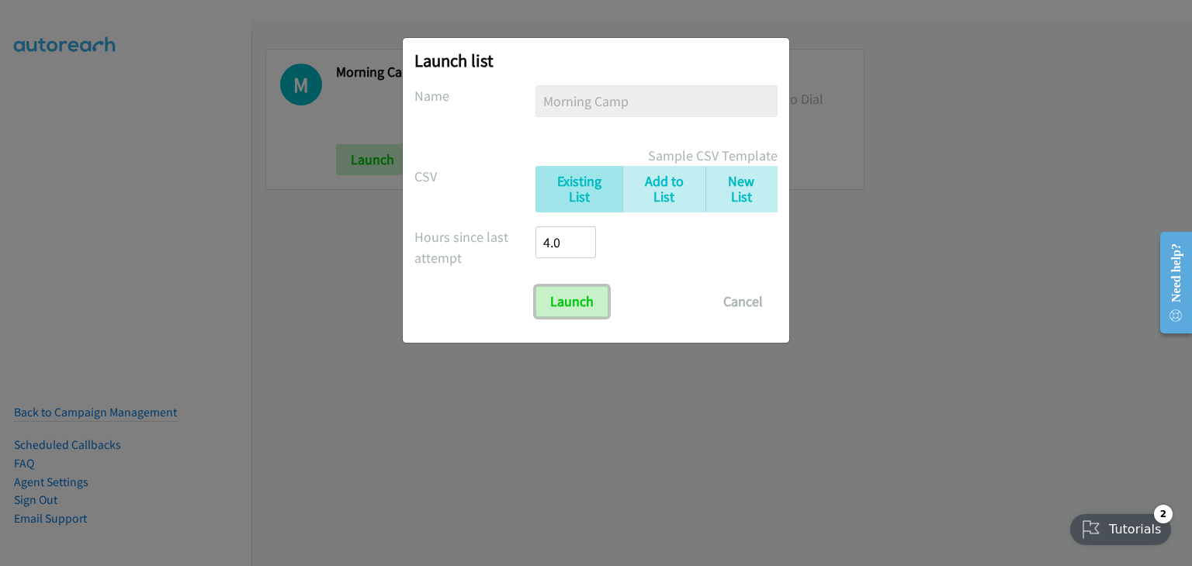
drag, startPoint x: 566, startPoint y: 305, endPoint x: 524, endPoint y: 30, distance: 277.8
click at [566, 304] on input "Launch" at bounding box center [571, 301] width 73 height 31
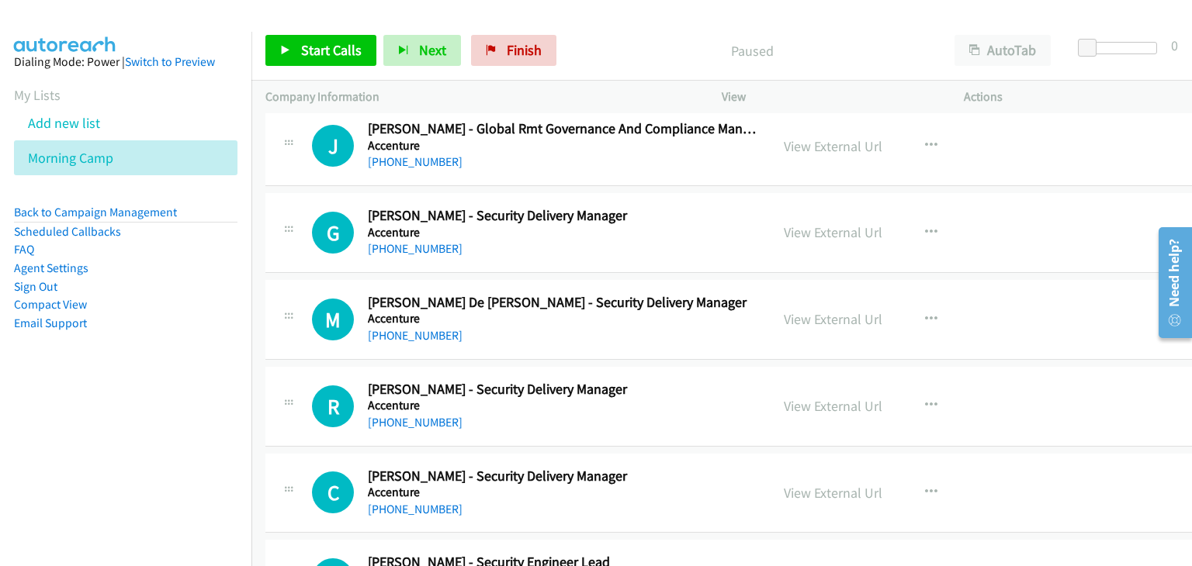
drag, startPoint x: 1185, startPoint y: 182, endPoint x: 18, endPoint y: 83, distance: 1170.9
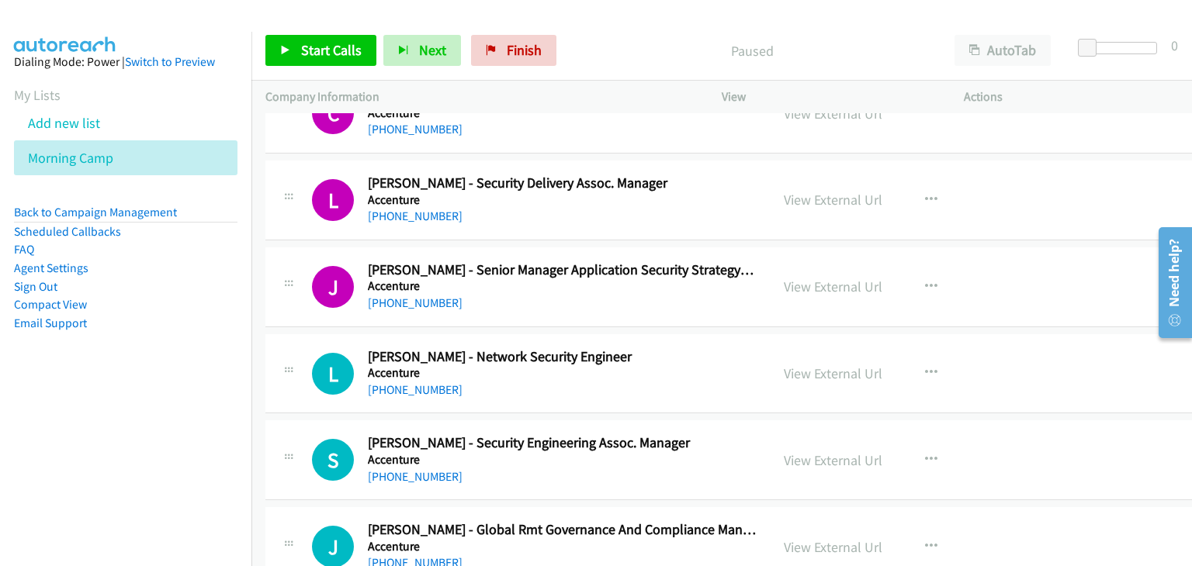
scroll to position [10506, 0]
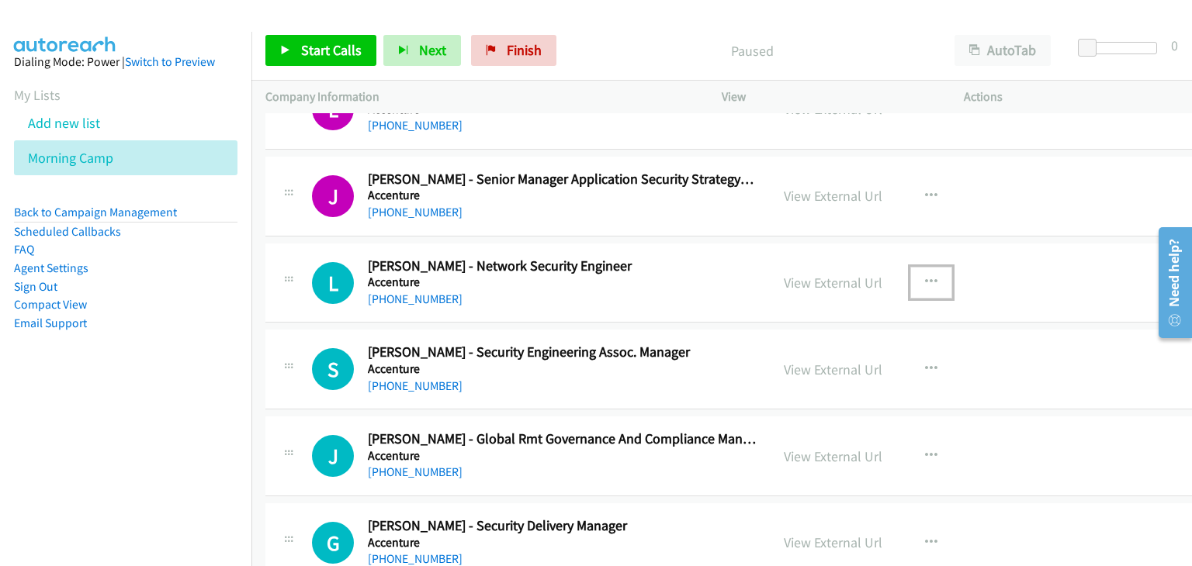
click at [910, 267] on button "button" at bounding box center [931, 282] width 42 height 31
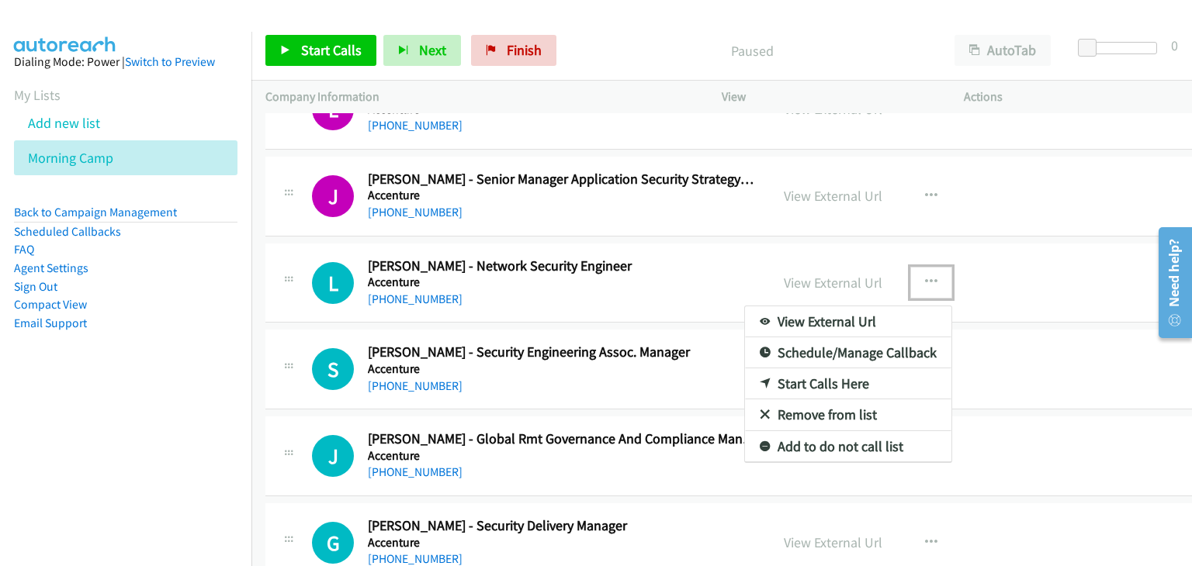
click at [804, 368] on link "Start Calls Here" at bounding box center [848, 383] width 206 height 31
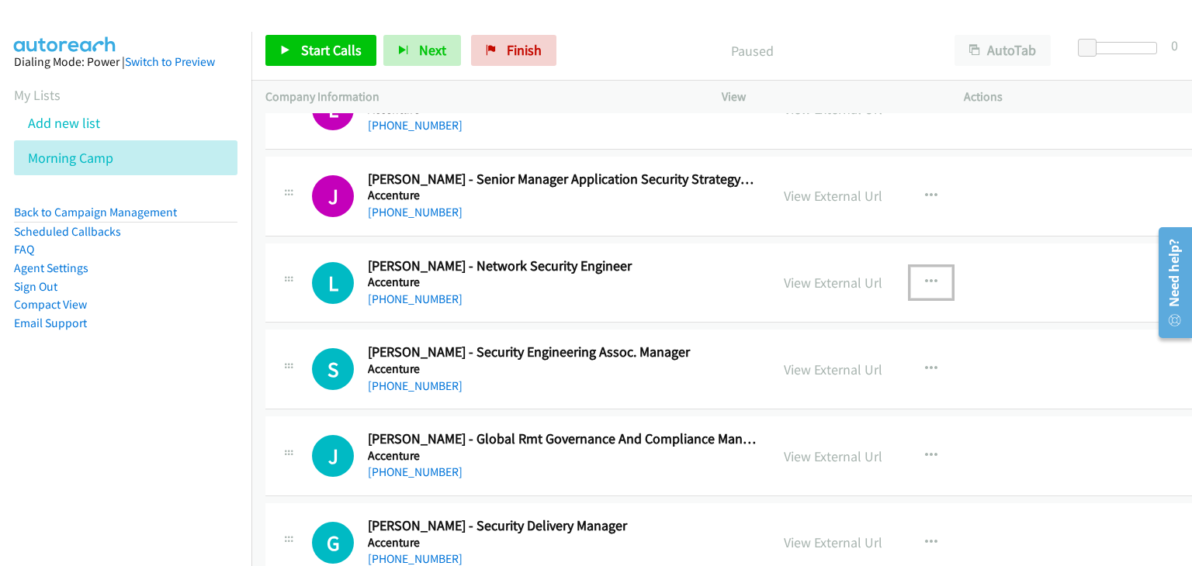
click at [925, 276] on icon "button" at bounding box center [931, 282] width 12 height 12
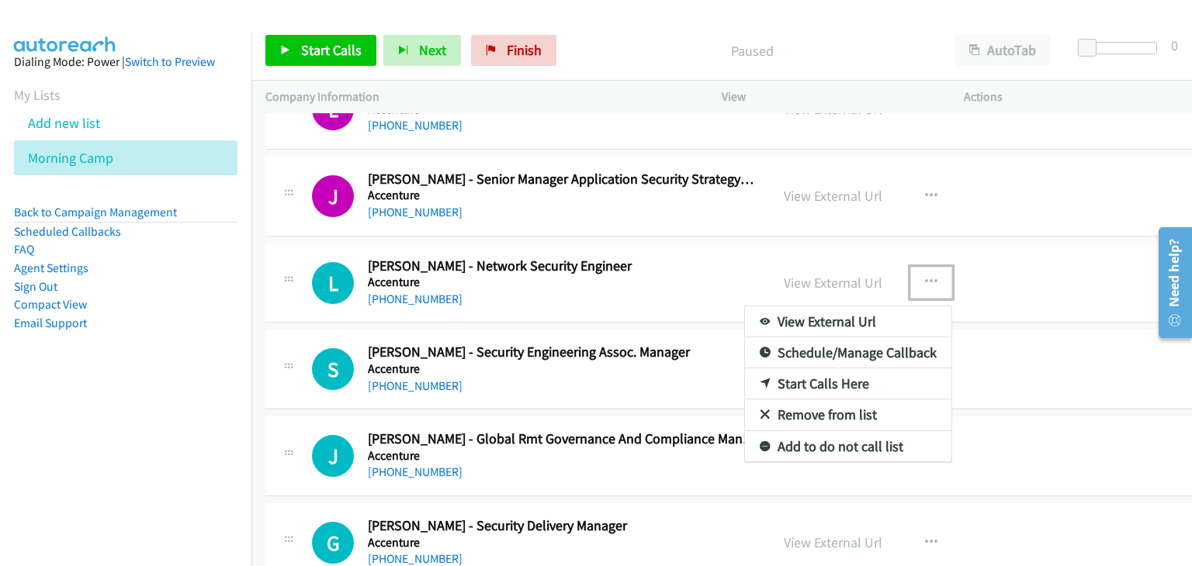
click at [837, 370] on link "Start Calls Here" at bounding box center [848, 383] width 206 height 31
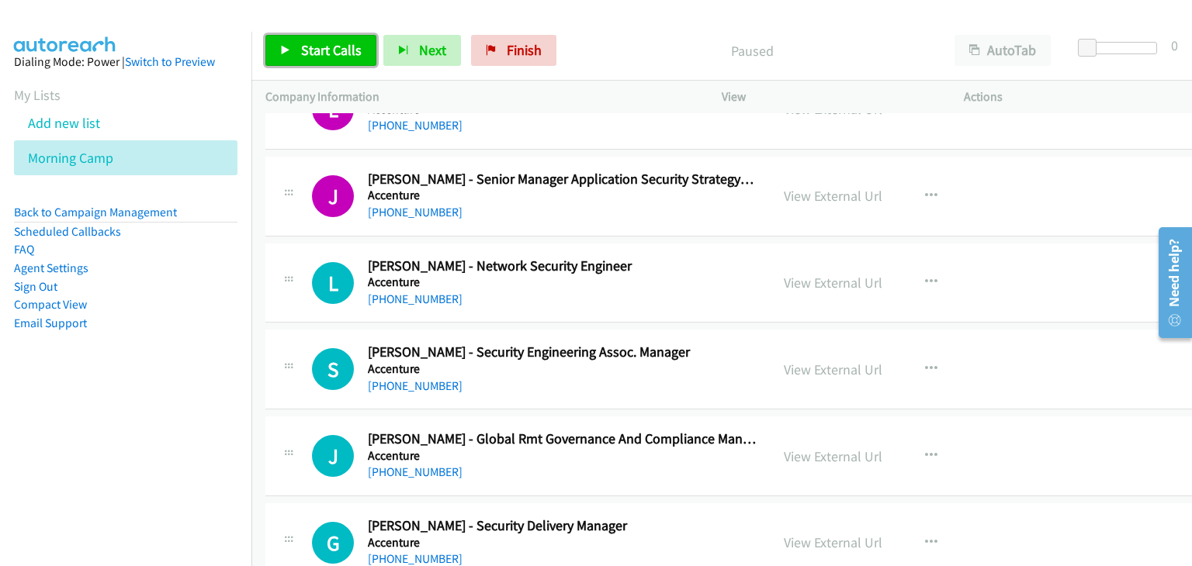
click at [307, 50] on span "Start Calls" at bounding box center [331, 50] width 61 height 18
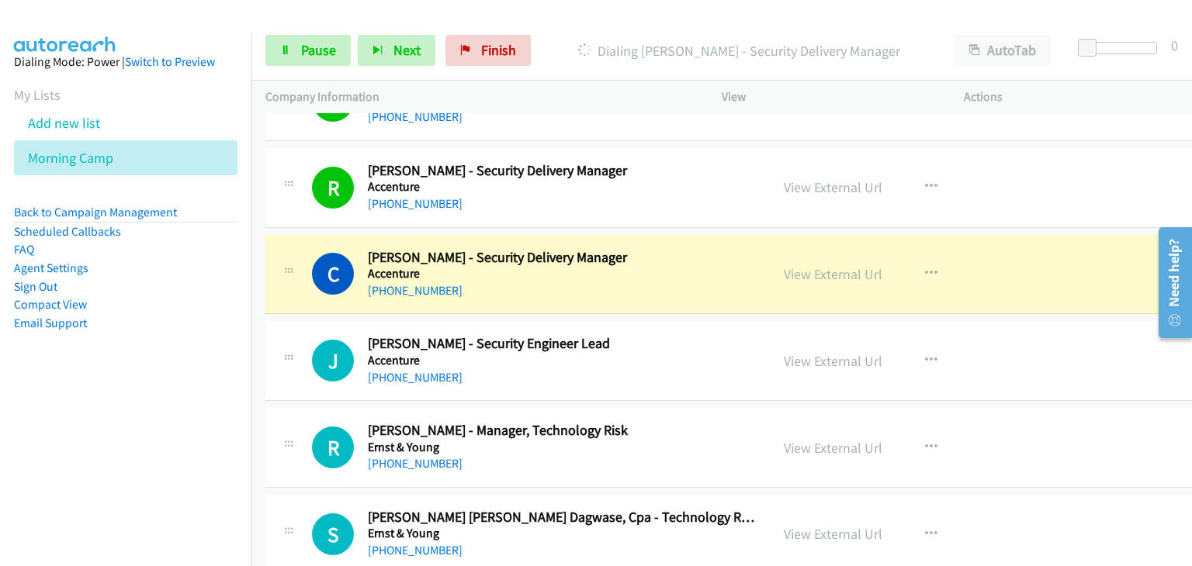
scroll to position [11049, 0]
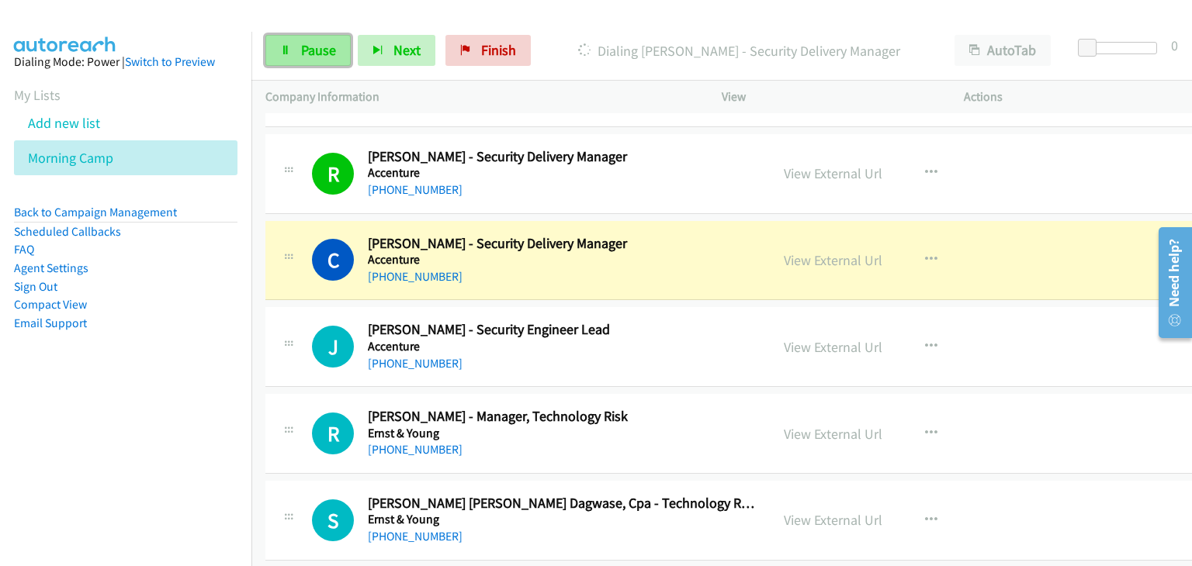
drag, startPoint x: 287, startPoint y: 50, endPoint x: 299, endPoint y: 55, distance: 13.3
click at [288, 50] on icon at bounding box center [285, 51] width 11 height 11
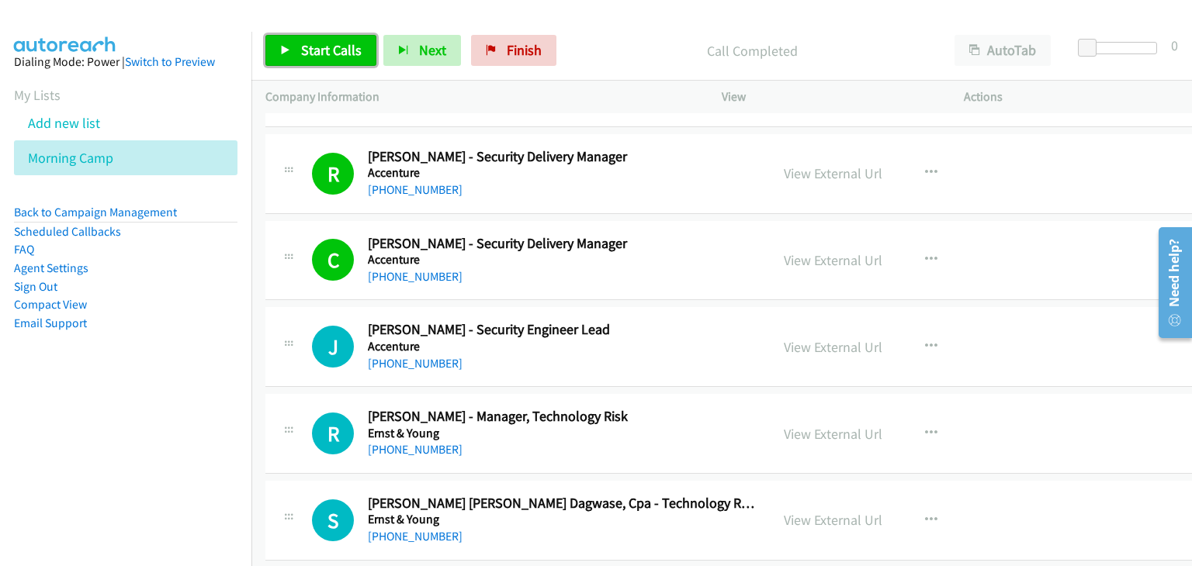
click at [320, 62] on link "Start Calls" at bounding box center [320, 50] width 111 height 31
click at [320, 61] on link "Start Calls" at bounding box center [320, 50] width 111 height 31
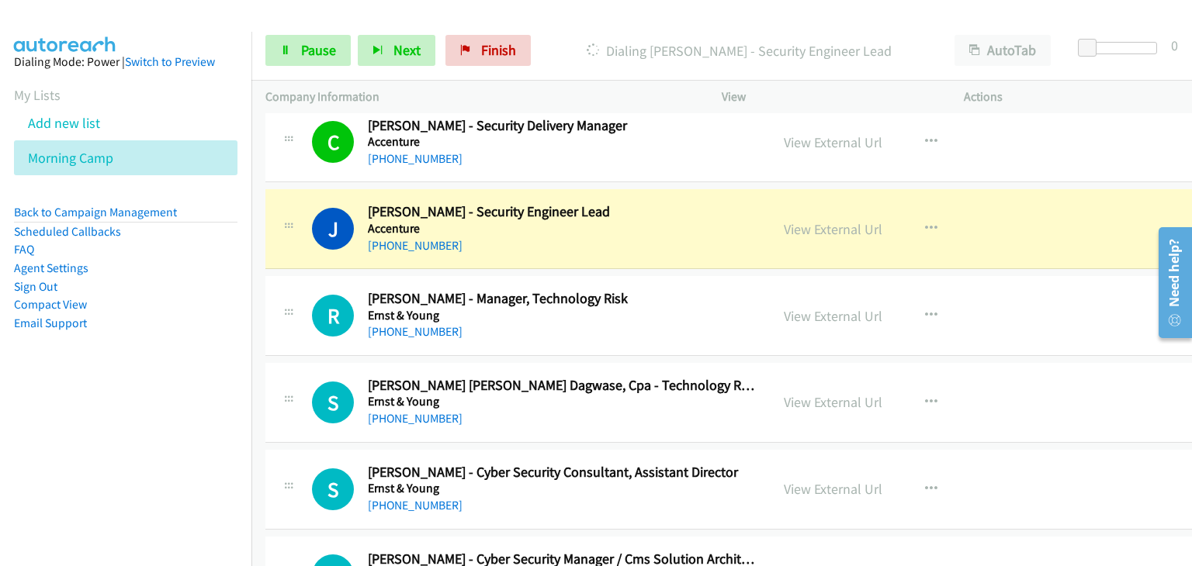
scroll to position [11126, 0]
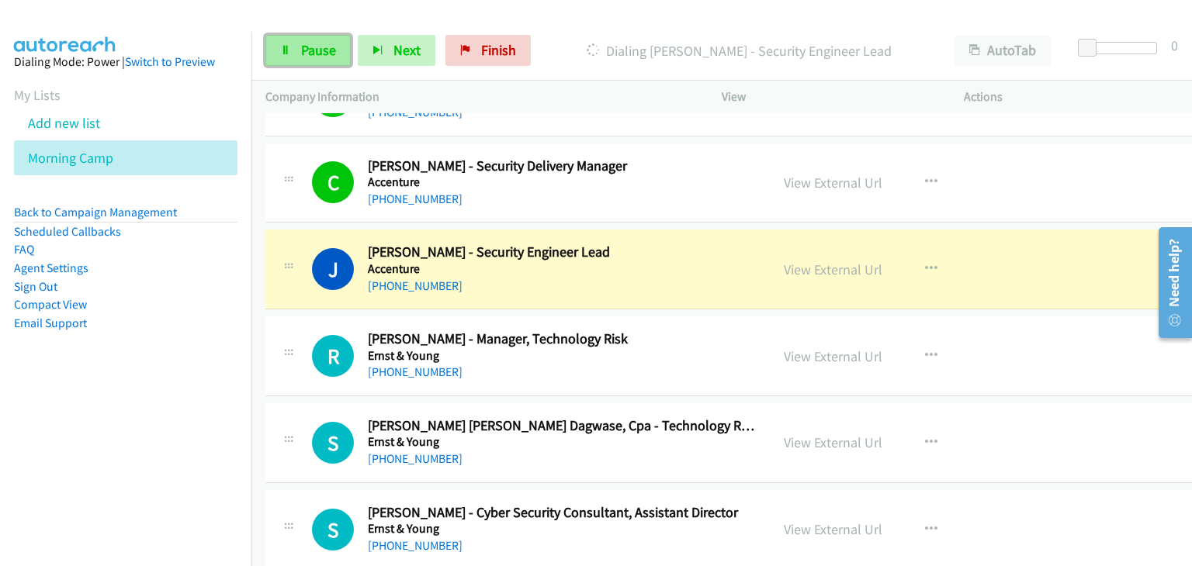
click at [296, 54] on link "Pause" at bounding box center [307, 50] width 85 height 31
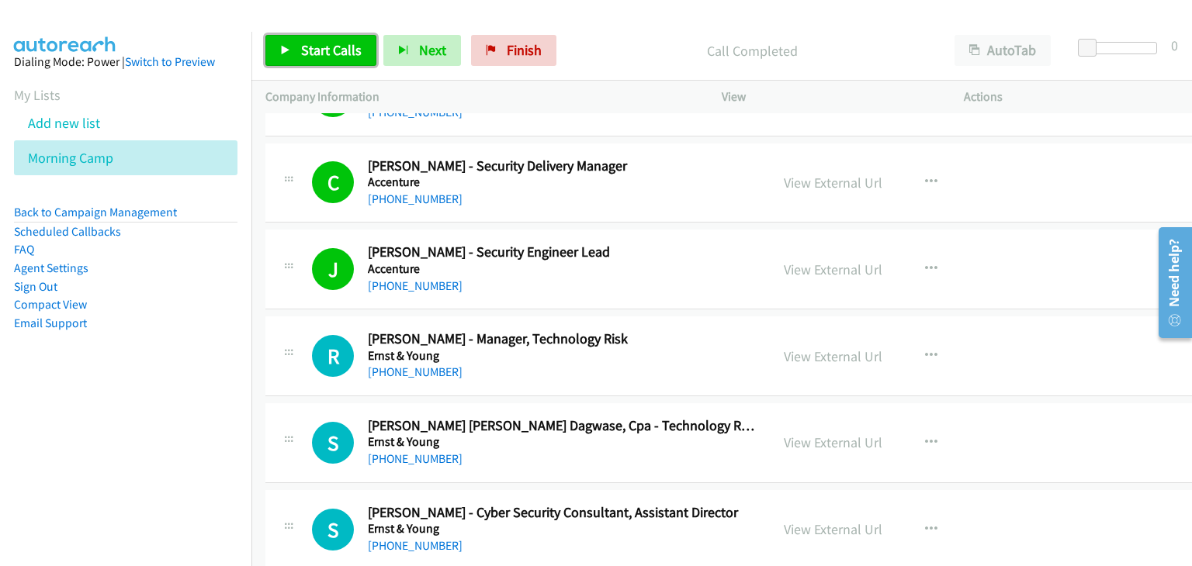
click at [337, 51] on span "Start Calls" at bounding box center [331, 50] width 61 height 18
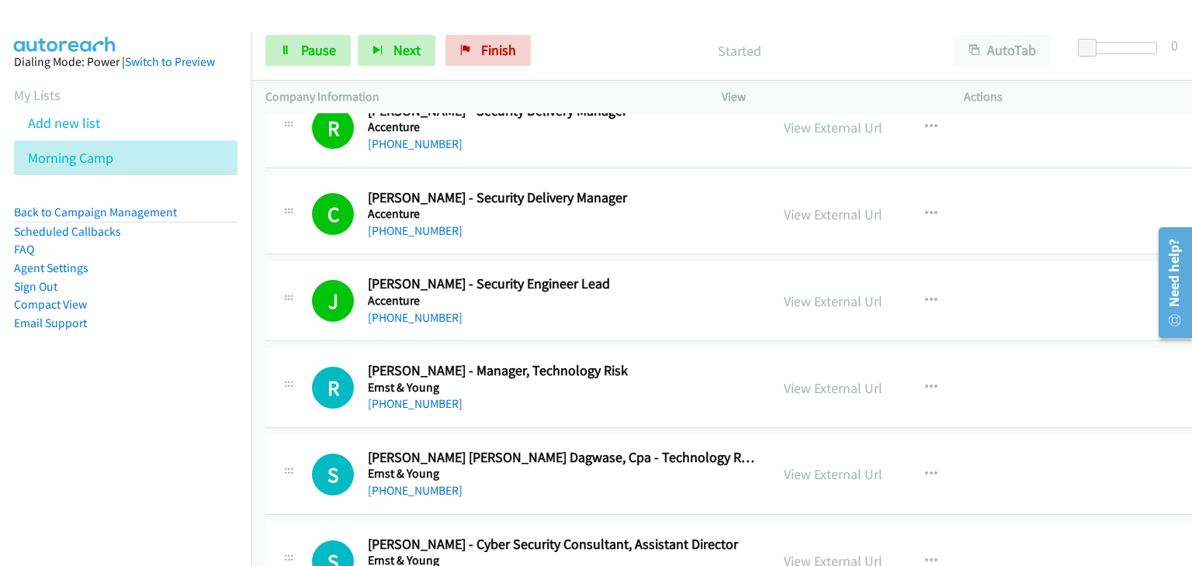
scroll to position [11049, 0]
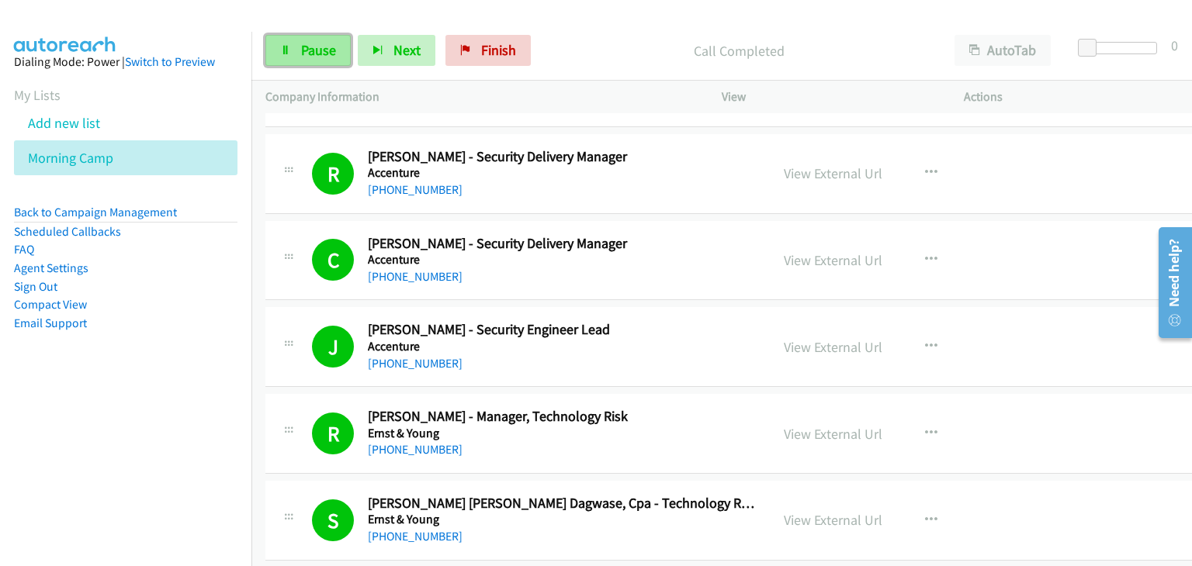
click at [317, 44] on span "Pause" at bounding box center [318, 50] width 35 height 18
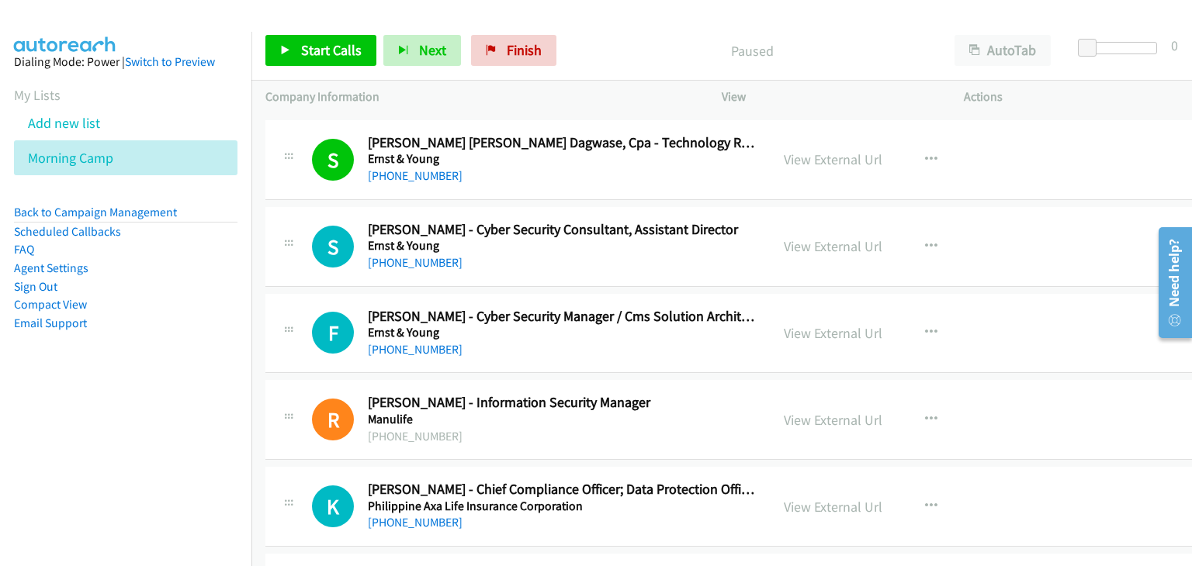
scroll to position [11436, 0]
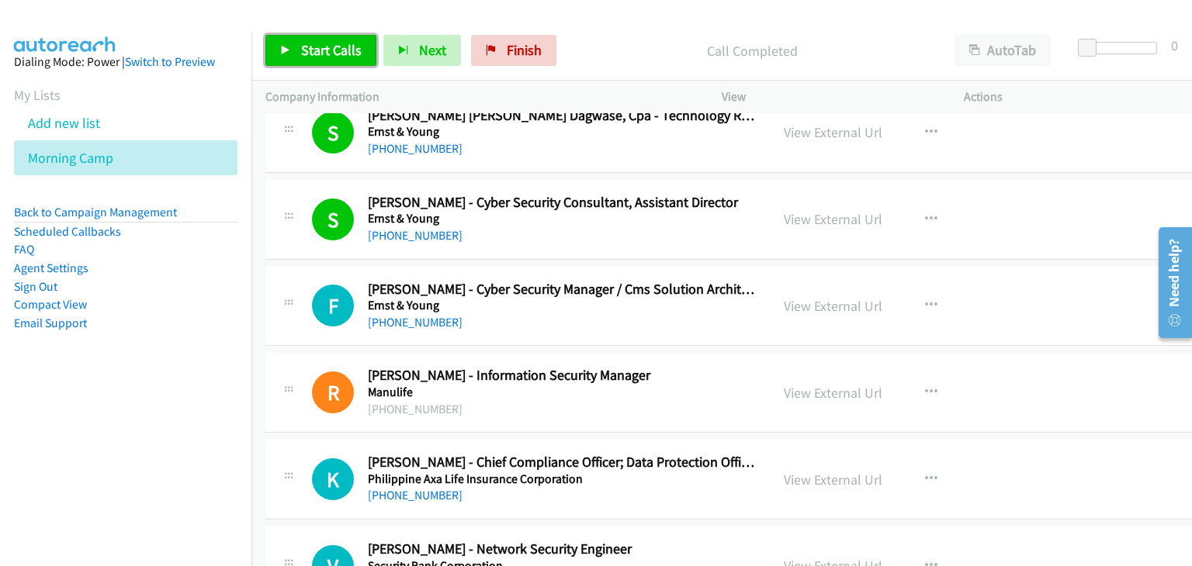
click at [296, 47] on link "Start Calls" at bounding box center [320, 50] width 111 height 31
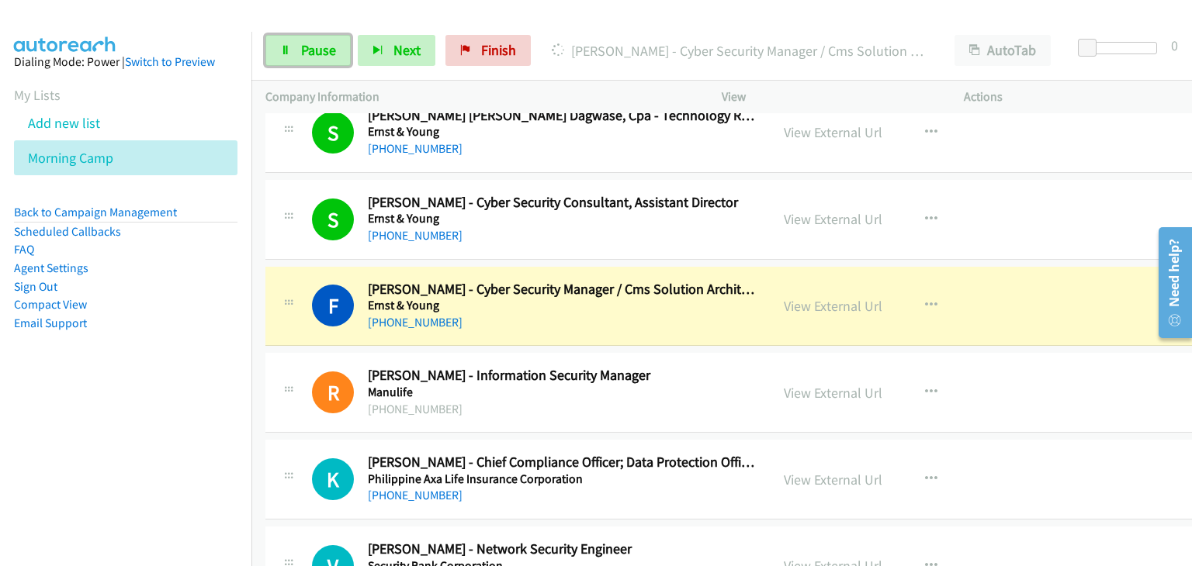
click at [289, 46] on icon at bounding box center [285, 51] width 11 height 11
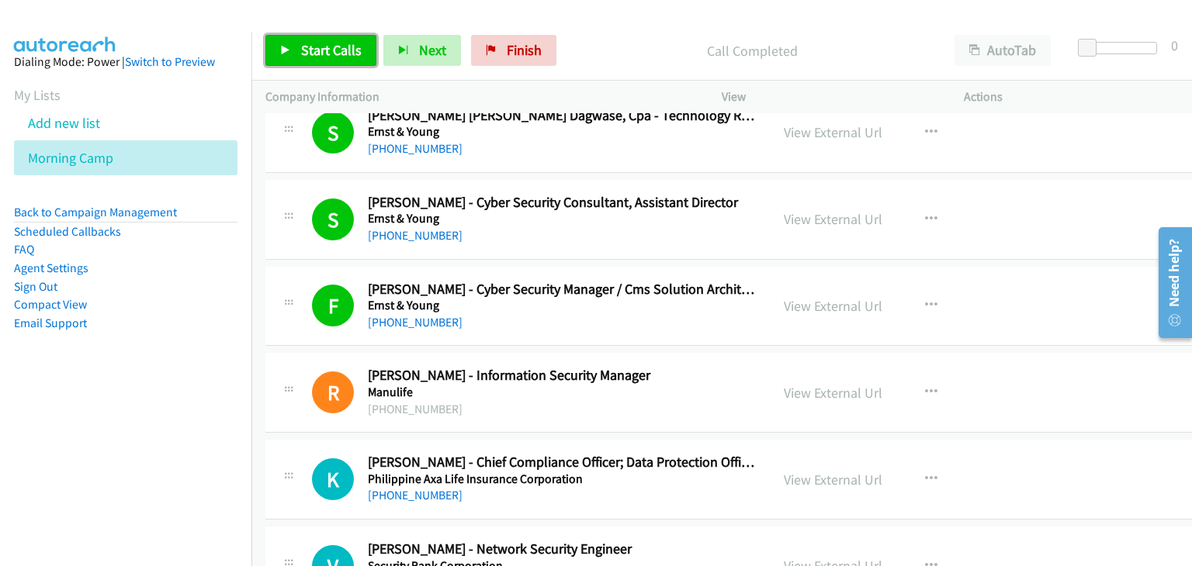
drag, startPoint x: 318, startPoint y: 50, endPoint x: 335, endPoint y: 64, distance: 22.1
click at [318, 50] on span "Start Calls" at bounding box center [331, 50] width 61 height 18
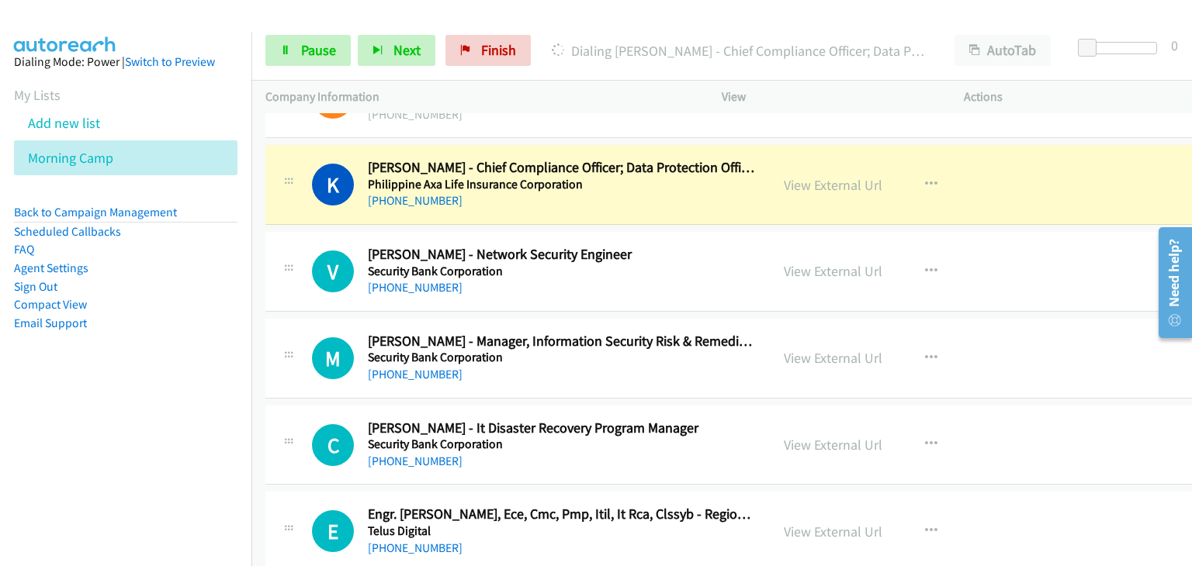
scroll to position [11747, 0]
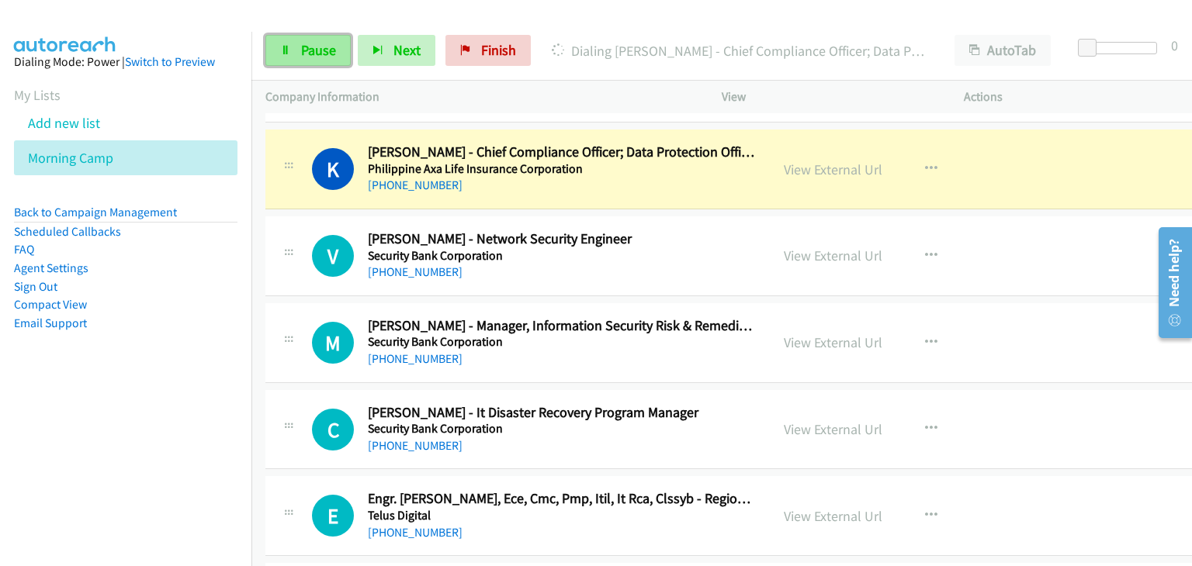
click at [292, 43] on link "Pause" at bounding box center [307, 50] width 85 height 31
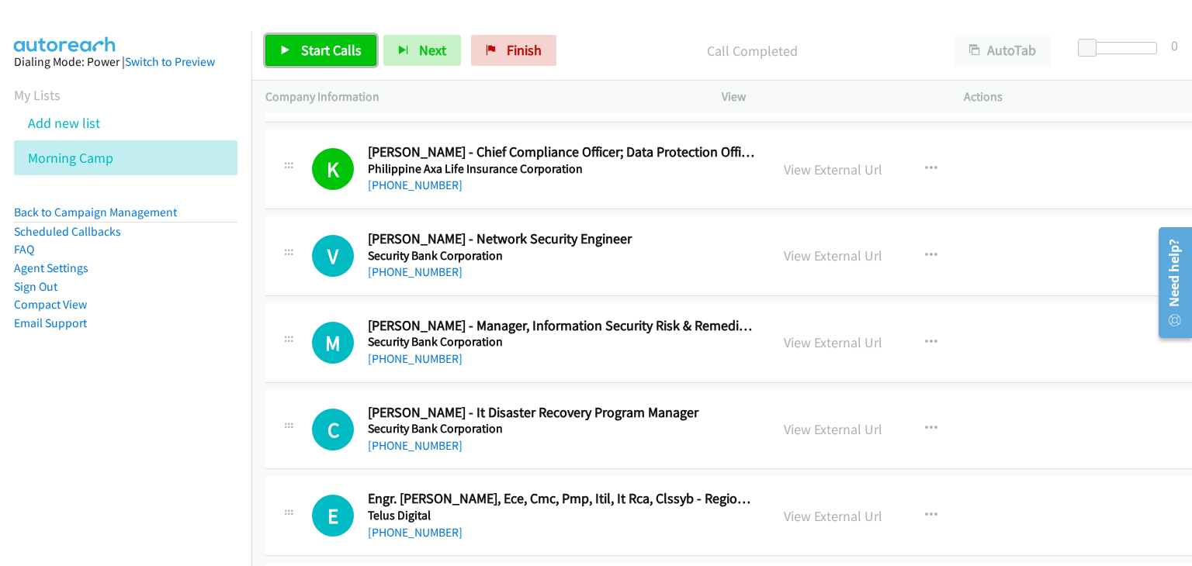
click at [366, 42] on link "Start Calls" at bounding box center [320, 50] width 111 height 31
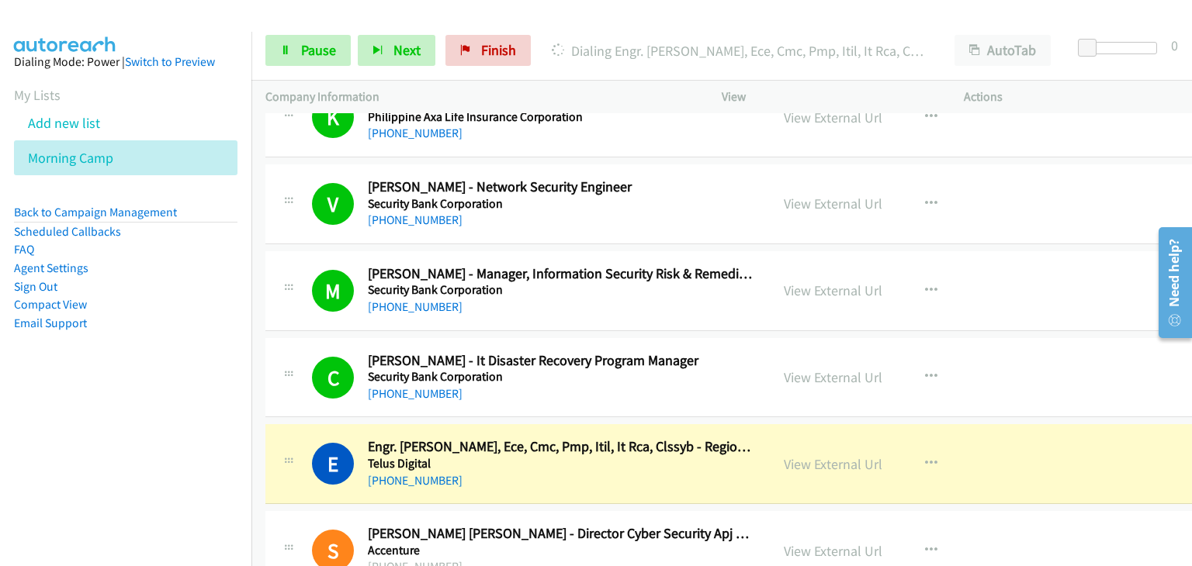
scroll to position [11902, 0]
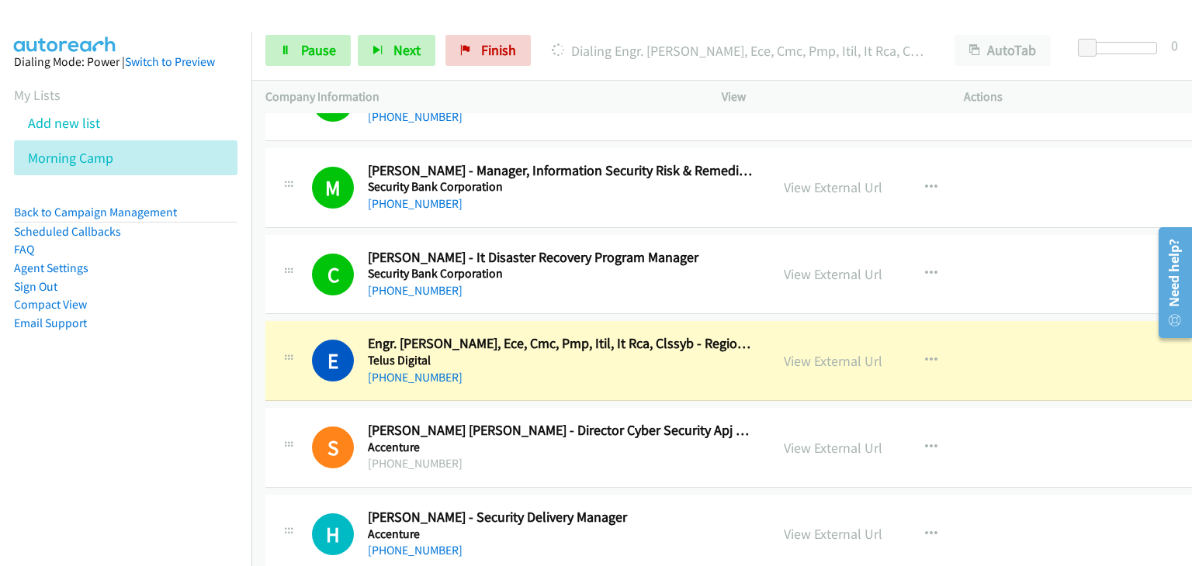
drag, startPoint x: 826, startPoint y: 345, endPoint x: 922, endPoint y: 361, distance: 96.7
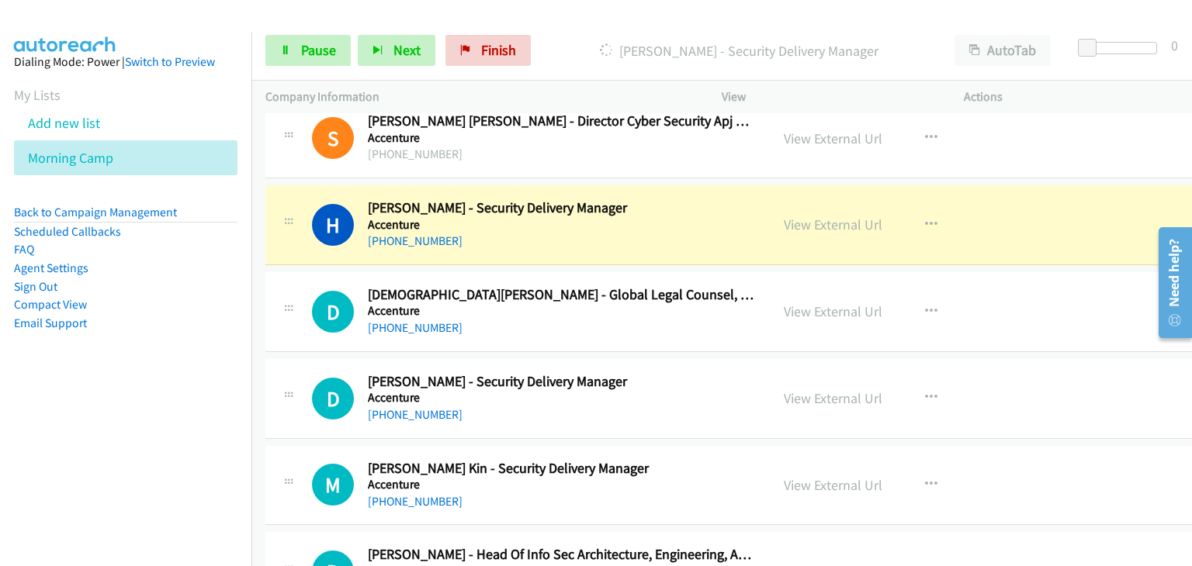
scroll to position [12212, 0]
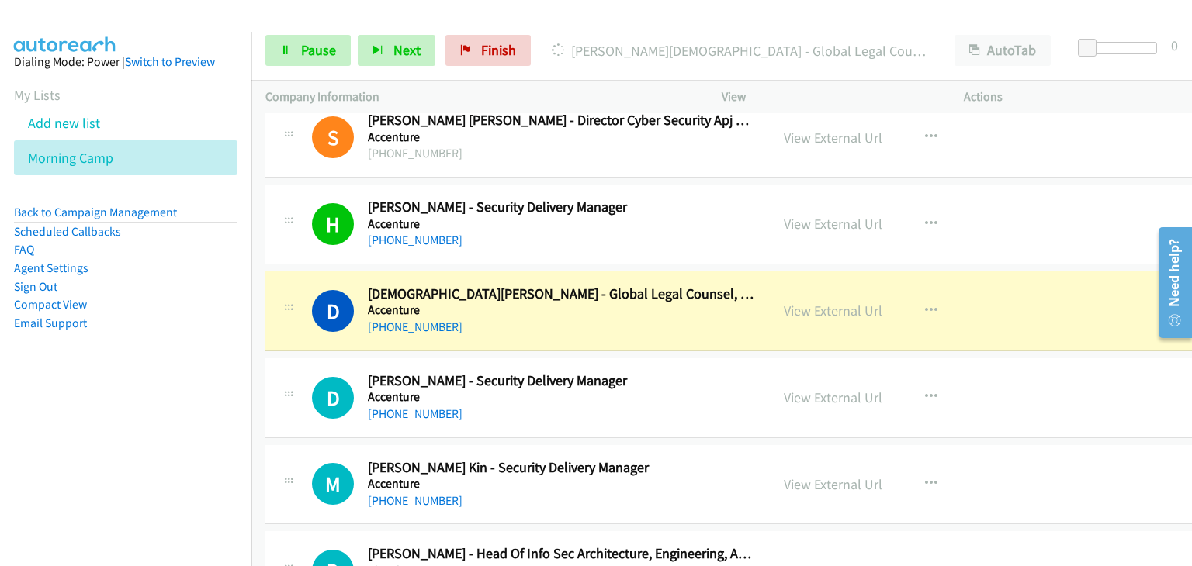
click at [287, 67] on div "Start Calls Pause Next Finish [PERSON_NAME][DEMOGRAPHIC_DATA] - Global Legal Co…" at bounding box center [721, 51] width 940 height 60
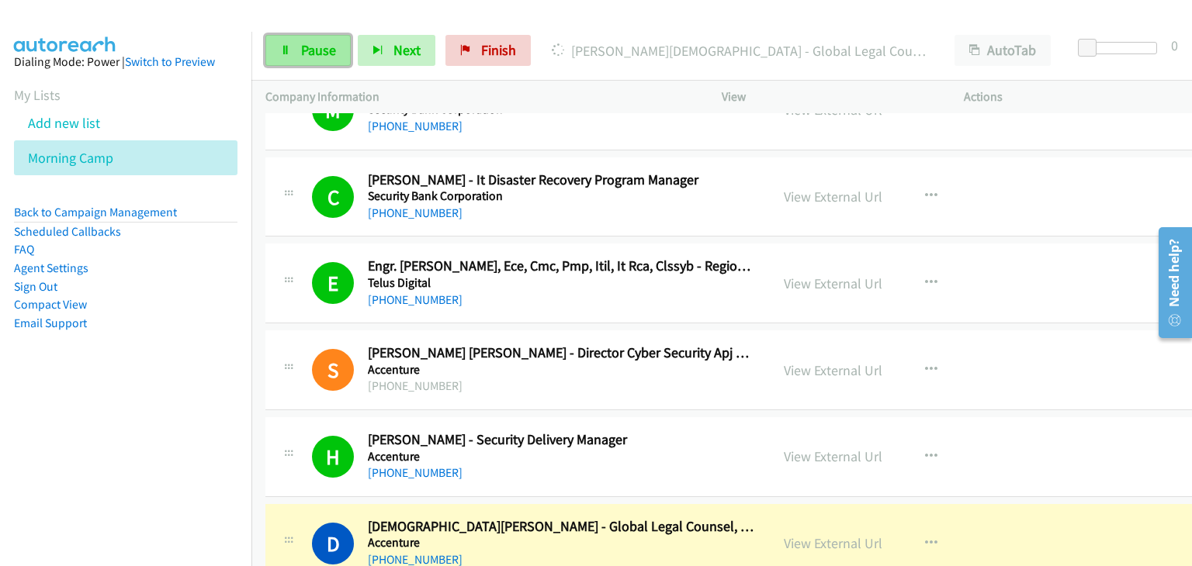
click at [294, 47] on link "Pause" at bounding box center [307, 50] width 85 height 31
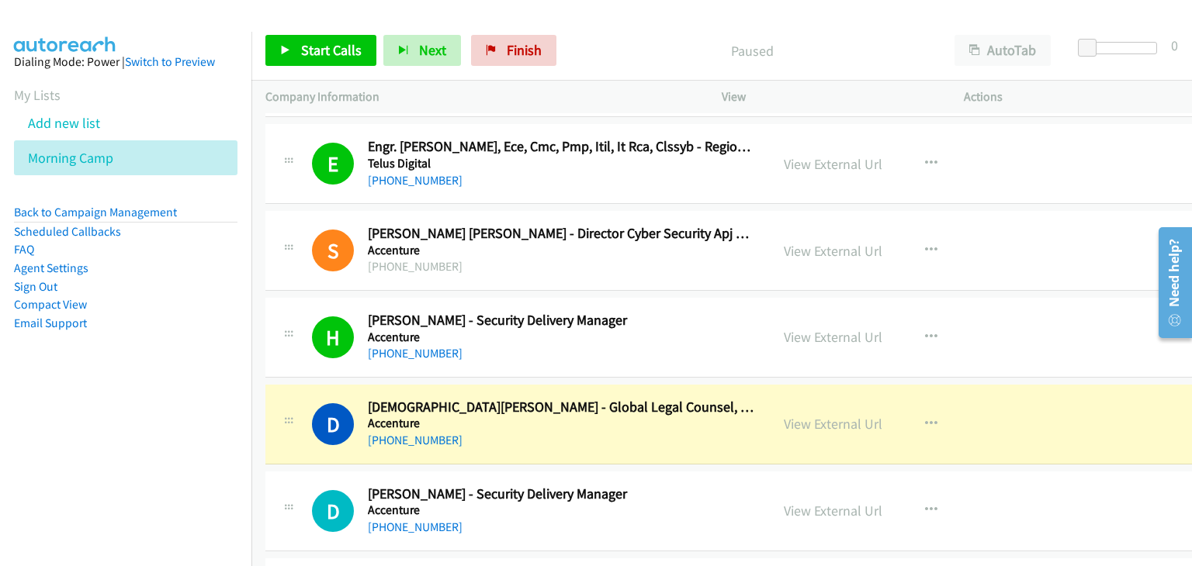
scroll to position [12212, 0]
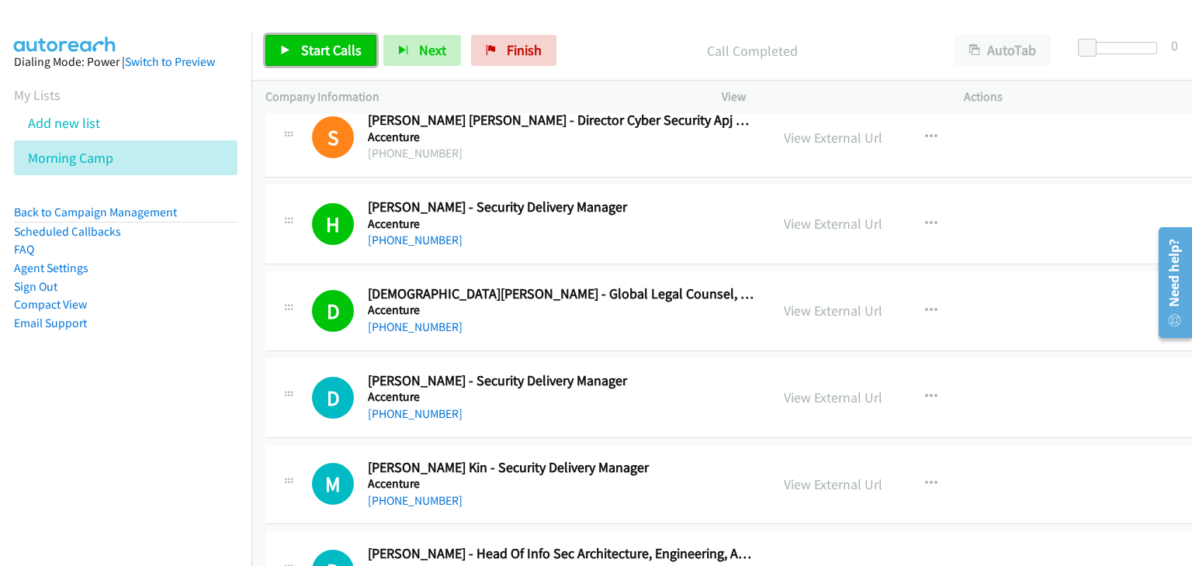
click at [311, 54] on span "Start Calls" at bounding box center [331, 50] width 61 height 18
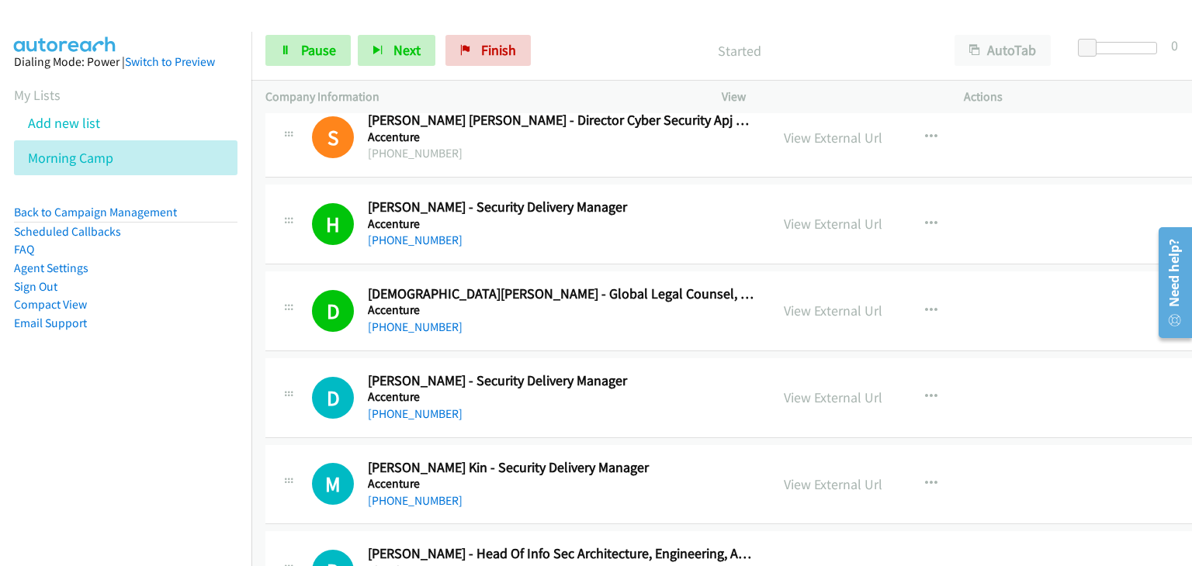
scroll to position [12290, 0]
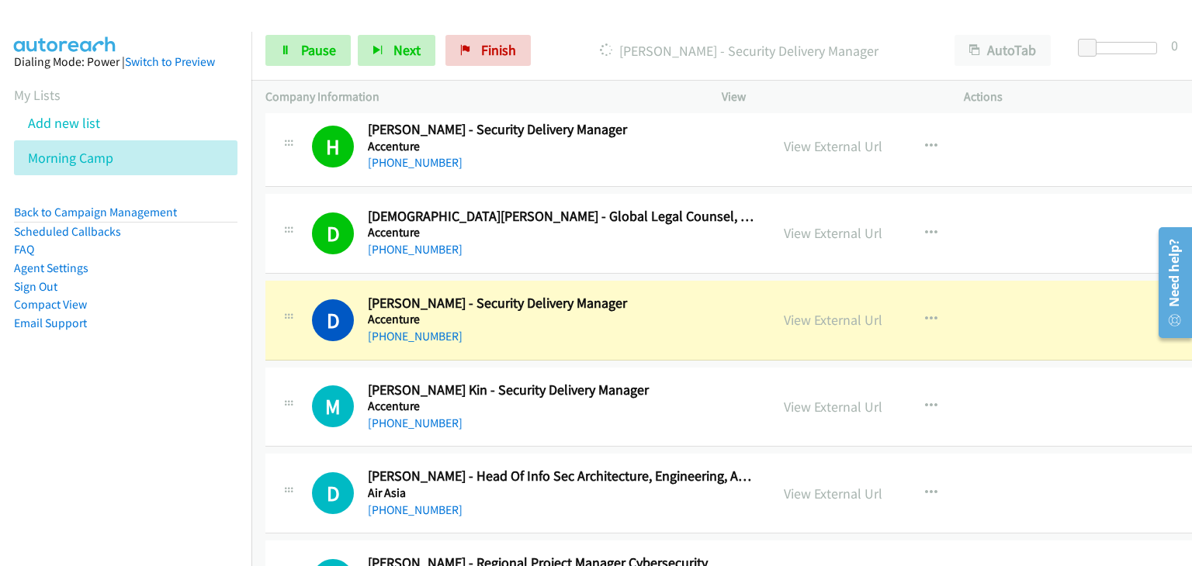
drag, startPoint x: 779, startPoint y: 294, endPoint x: 821, endPoint y: 313, distance: 45.8
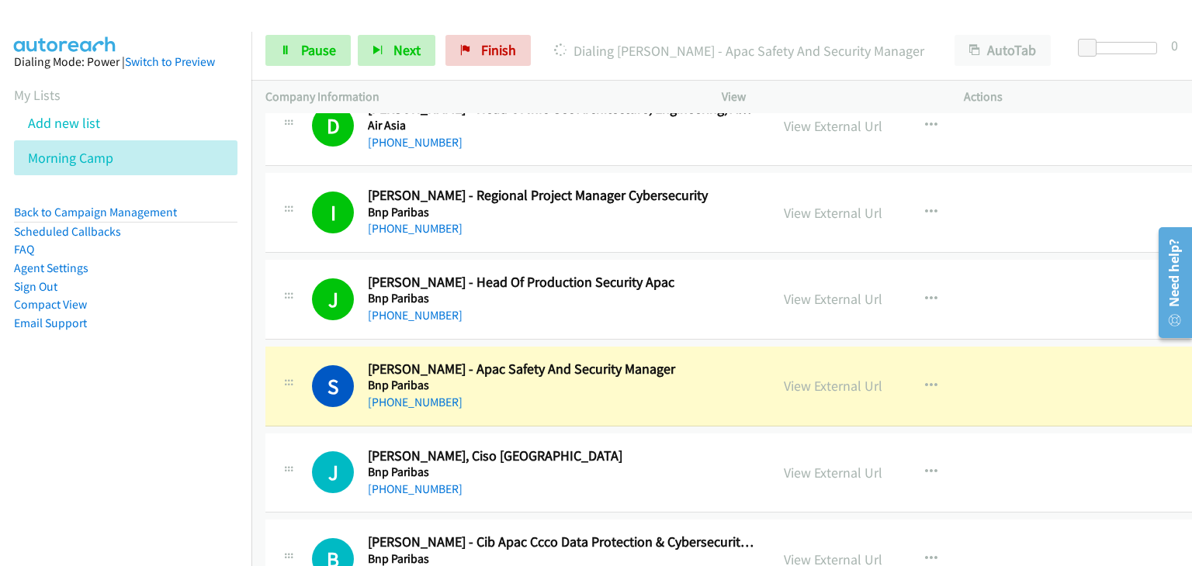
scroll to position [12755, 0]
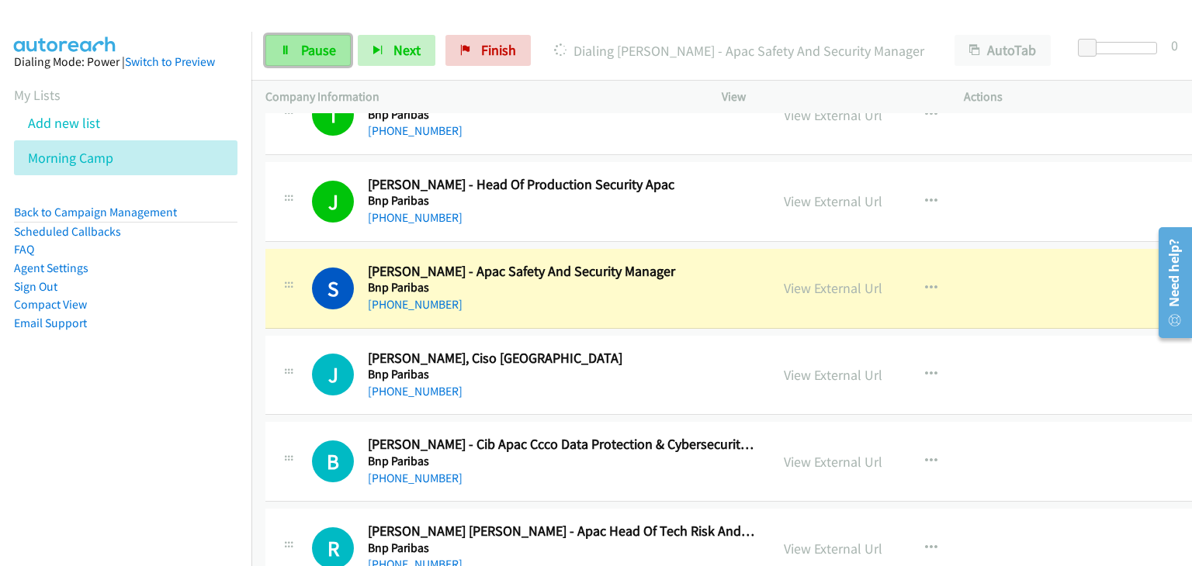
click at [279, 61] on link "Pause" at bounding box center [307, 50] width 85 height 31
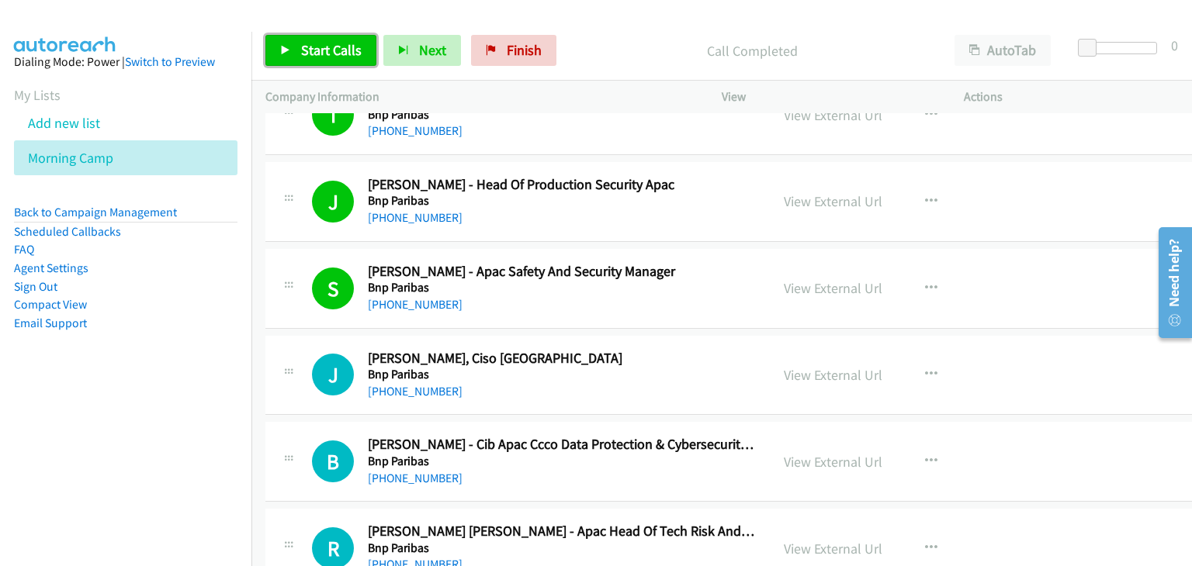
click at [347, 54] on span "Start Calls" at bounding box center [331, 50] width 61 height 18
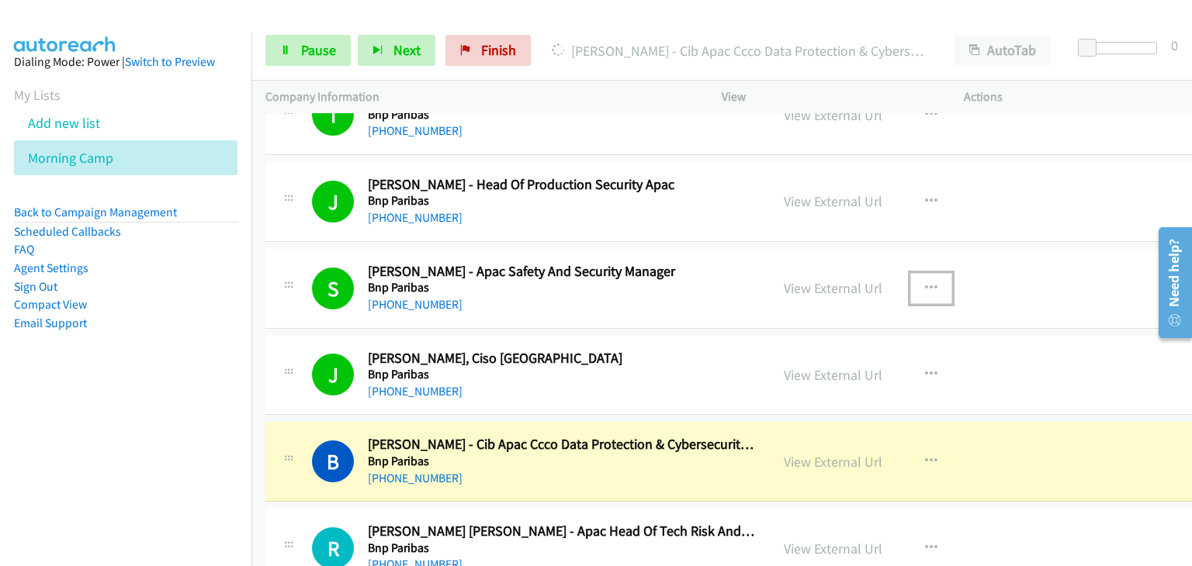
drag, startPoint x: 906, startPoint y: 263, endPoint x: 912, endPoint y: 305, distance: 42.3
click at [925, 282] on icon "button" at bounding box center [931, 288] width 12 height 12
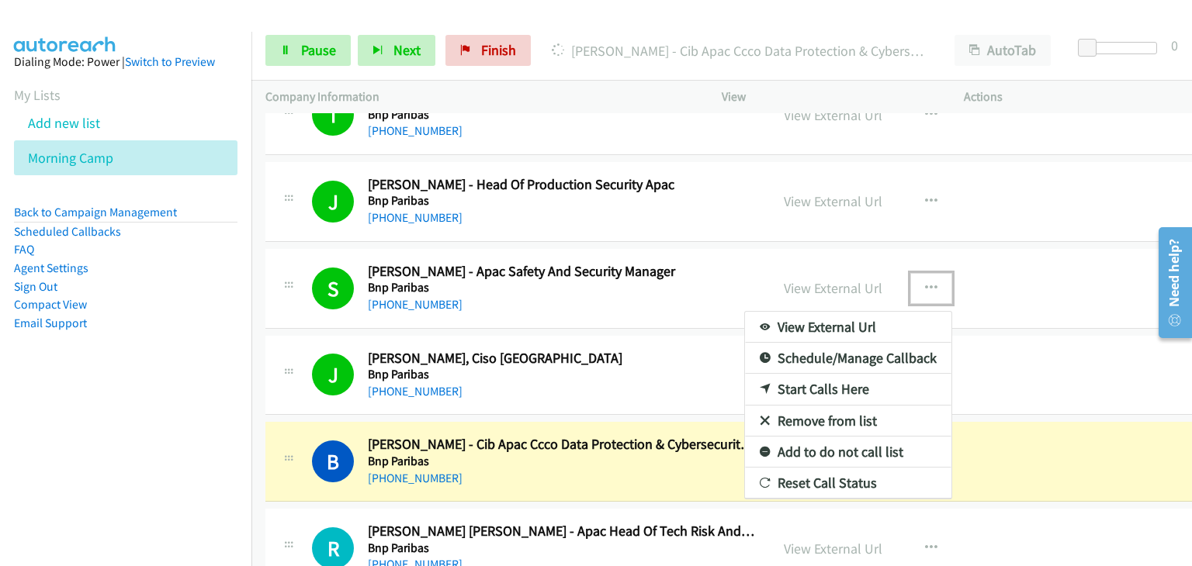
click at [816, 437] on link "Add to do not call list" at bounding box center [848, 452] width 206 height 31
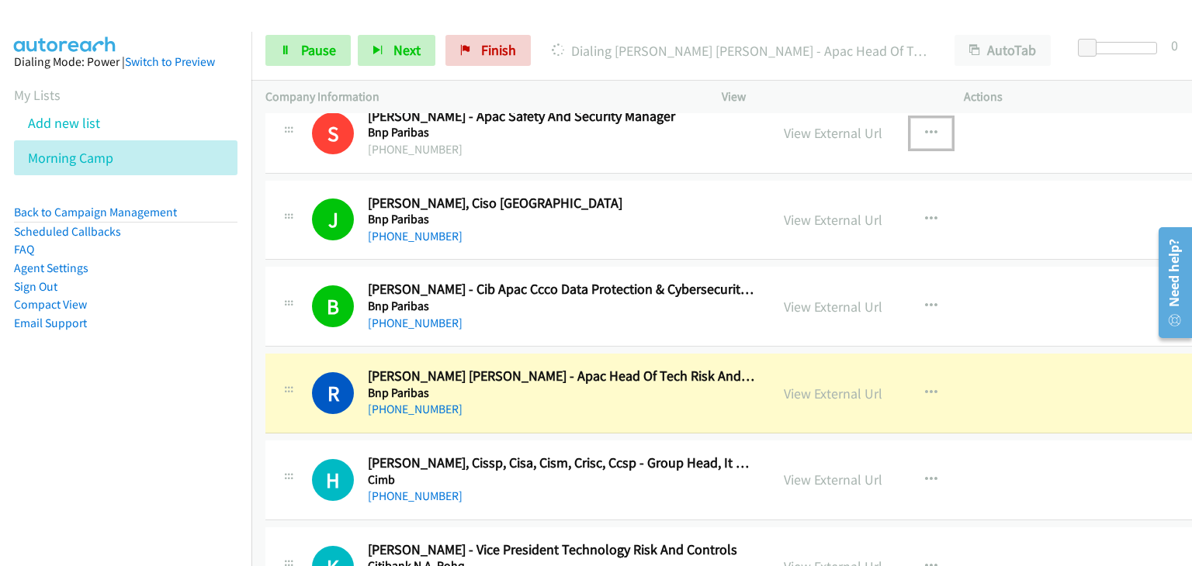
scroll to position [12988, 0]
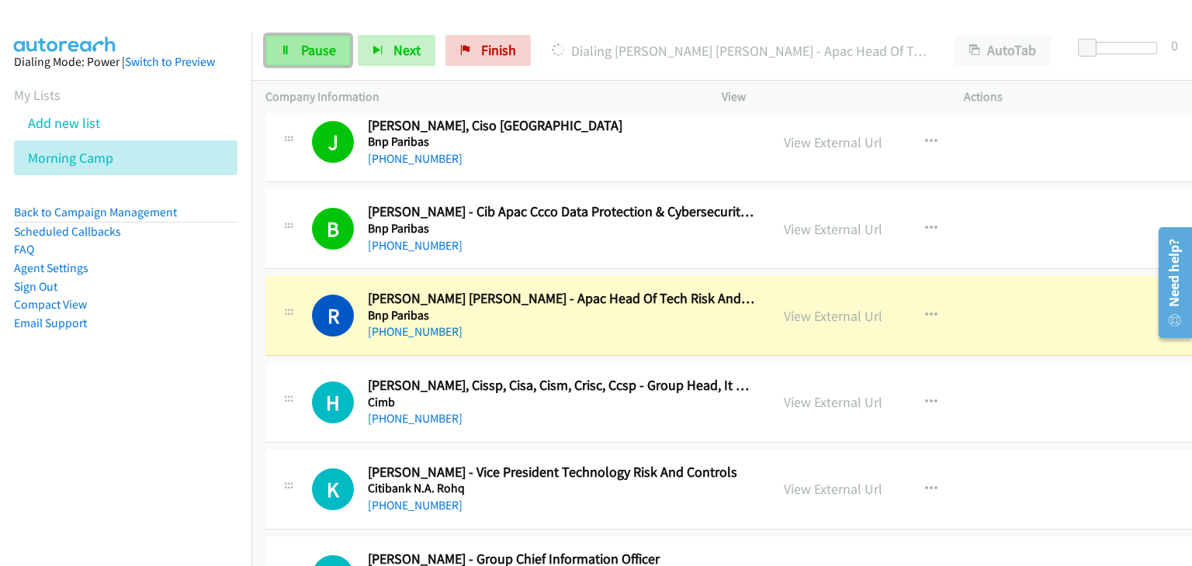
click at [317, 57] on span "Pause" at bounding box center [318, 50] width 35 height 18
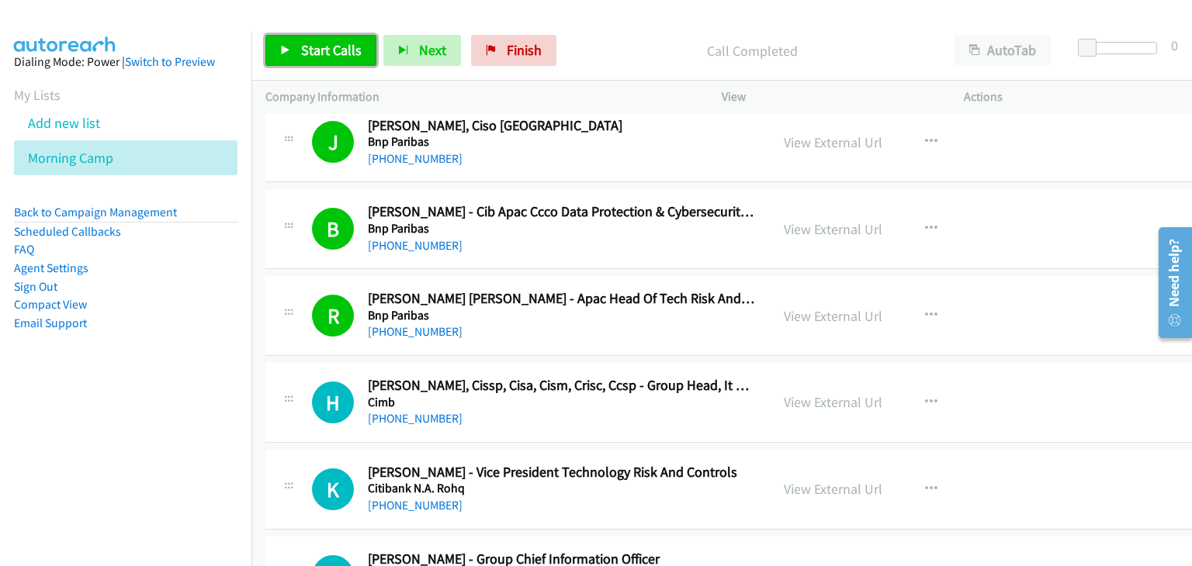
click at [271, 60] on link "Start Calls" at bounding box center [320, 50] width 111 height 31
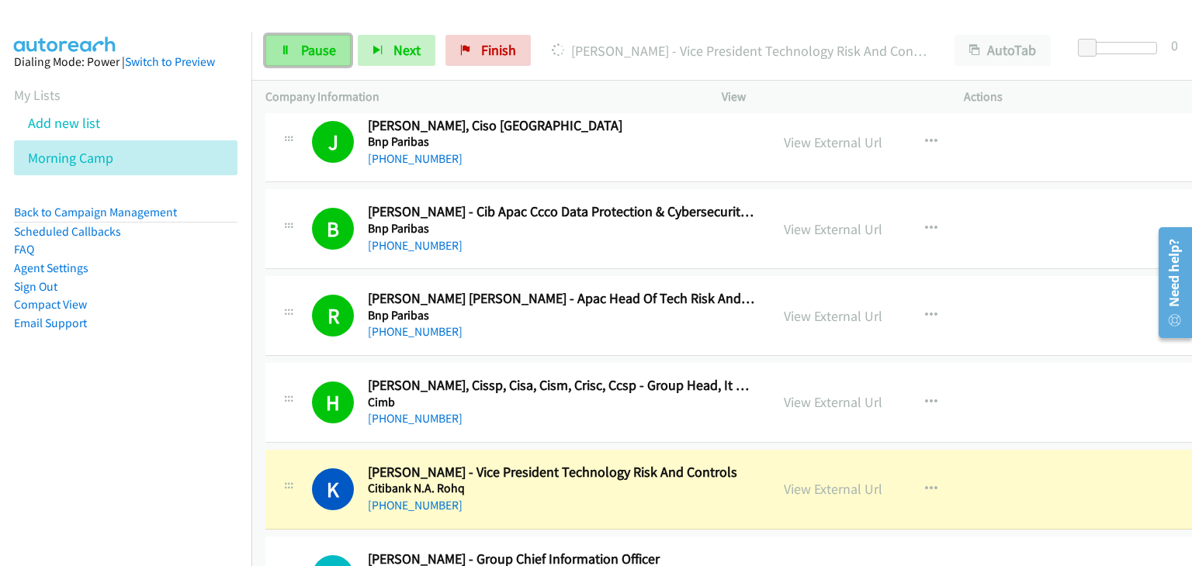
click at [301, 35] on link "Pause" at bounding box center [307, 50] width 85 height 31
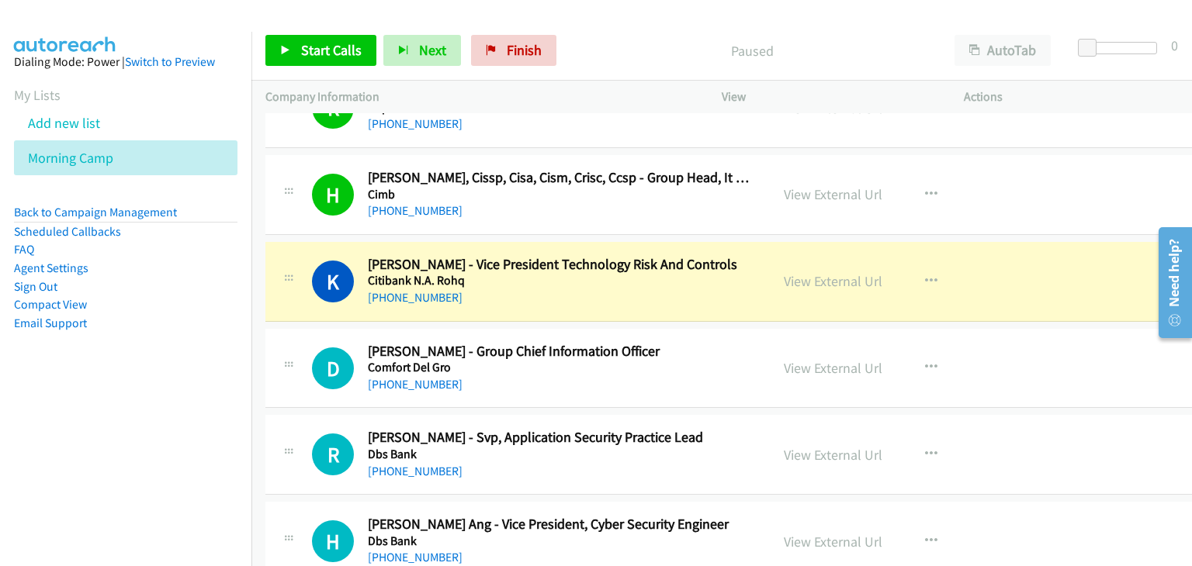
scroll to position [13221, 0]
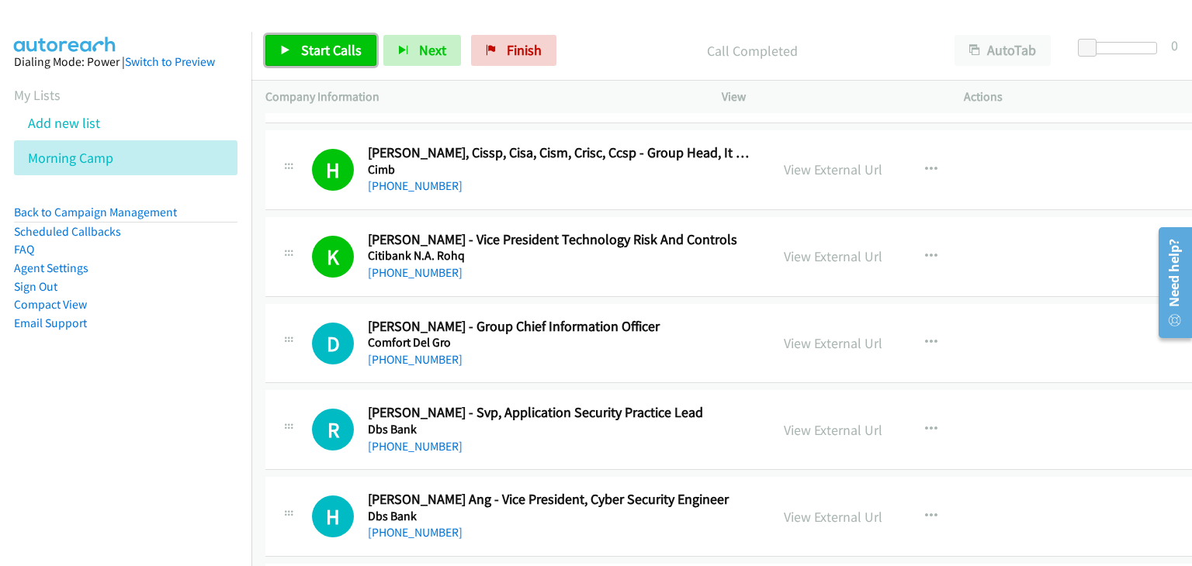
click at [305, 63] on link "Start Calls" at bounding box center [320, 50] width 111 height 31
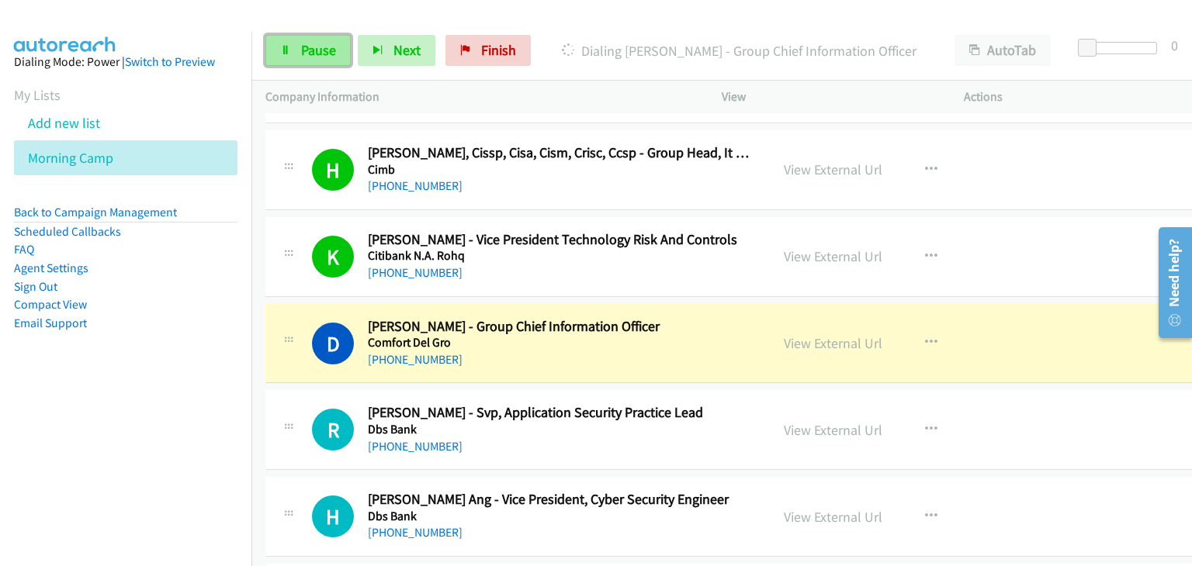
click at [323, 55] on span "Pause" at bounding box center [318, 50] width 35 height 18
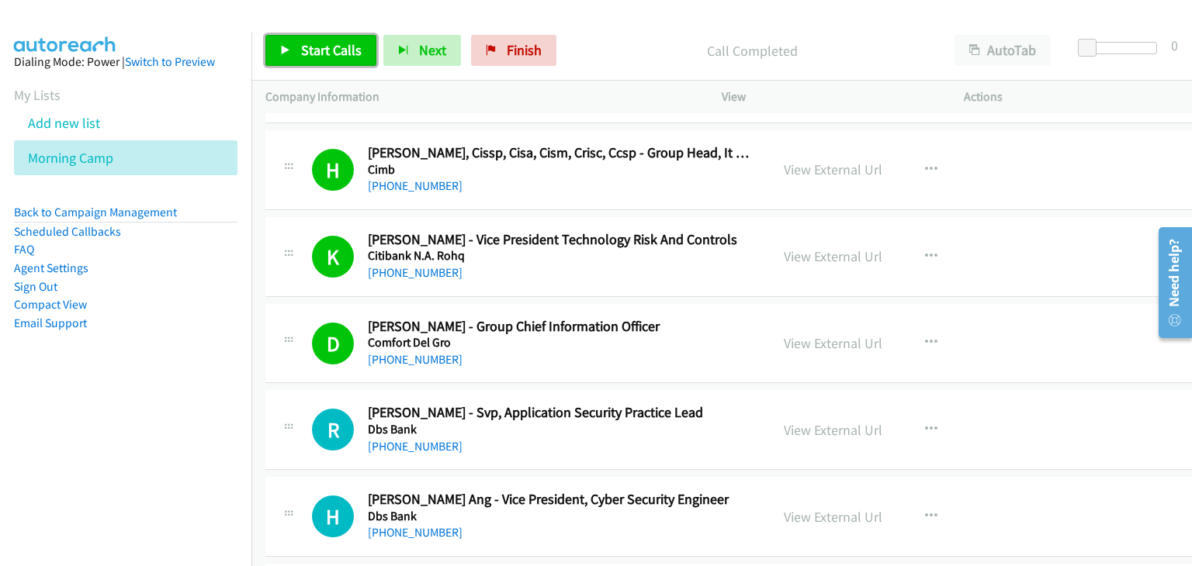
drag, startPoint x: 329, startPoint y: 38, endPoint x: 433, endPoint y: 79, distance: 111.8
click at [329, 38] on link "Start Calls" at bounding box center [320, 50] width 111 height 31
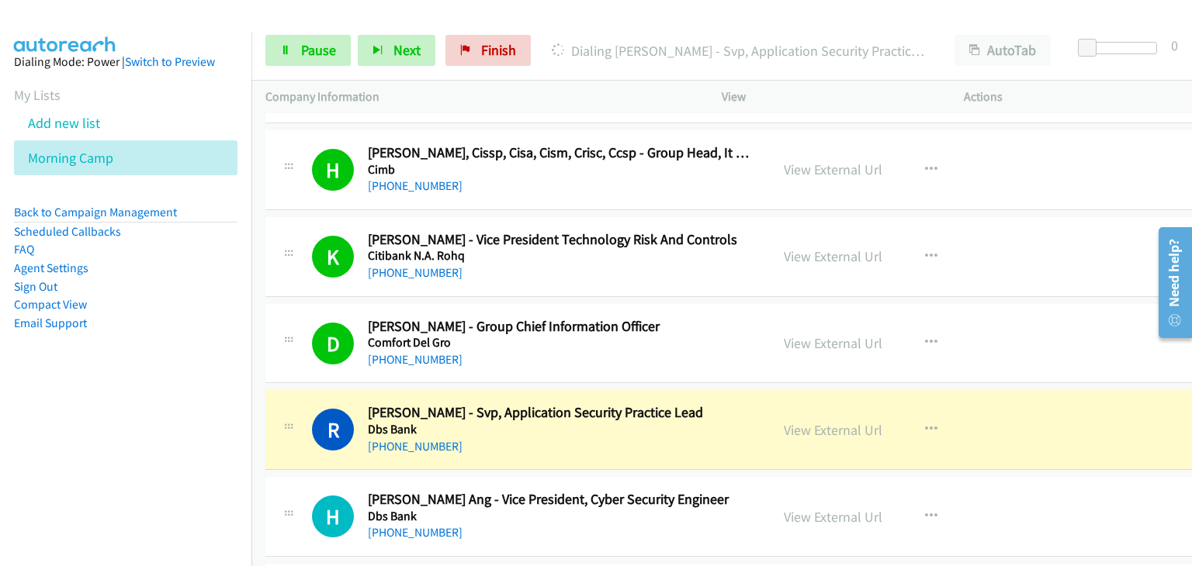
scroll to position [13453, 0]
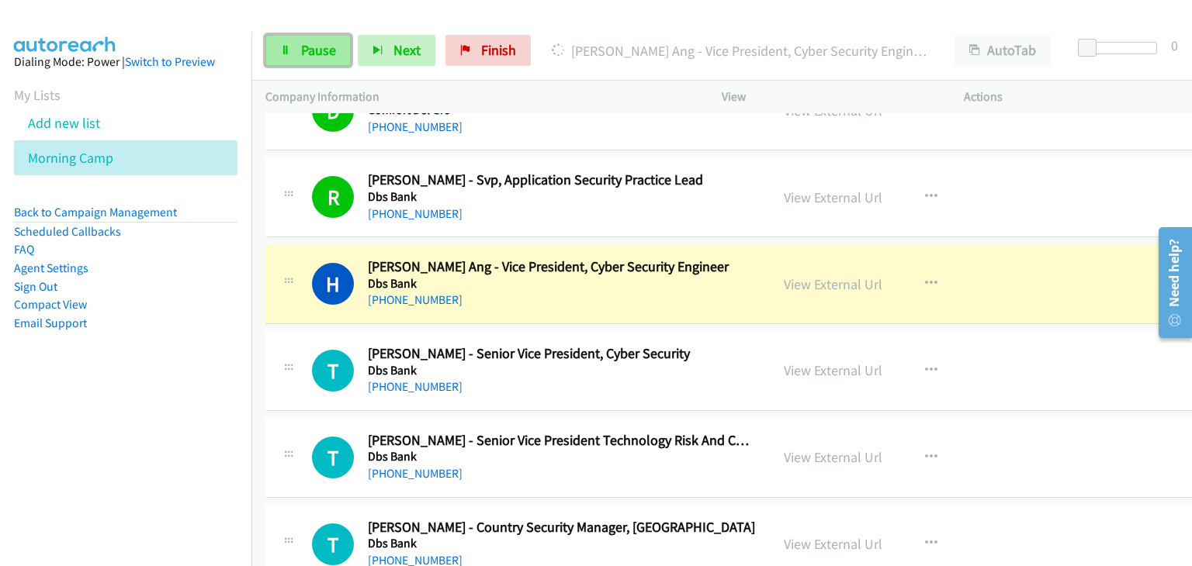
click at [320, 47] on span "Pause" at bounding box center [318, 50] width 35 height 18
